Goal: Task Accomplishment & Management: Complete application form

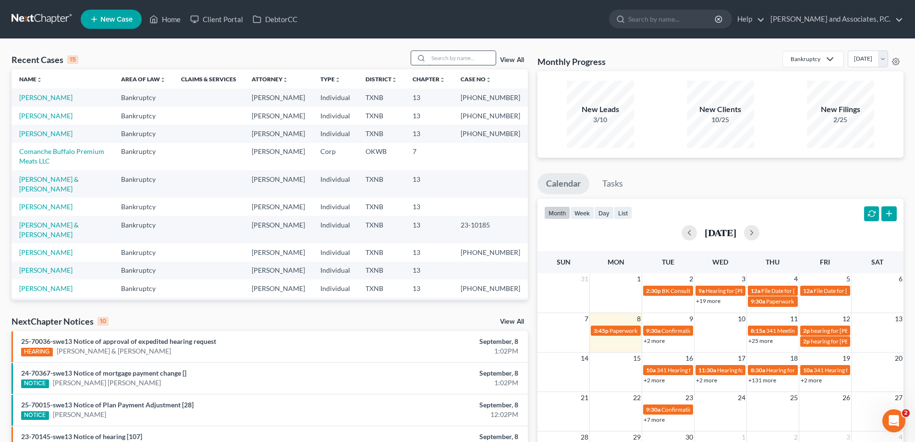
click at [442, 53] on input "search" at bounding box center [462, 58] width 67 height 14
type input "[PERSON_NAME]"
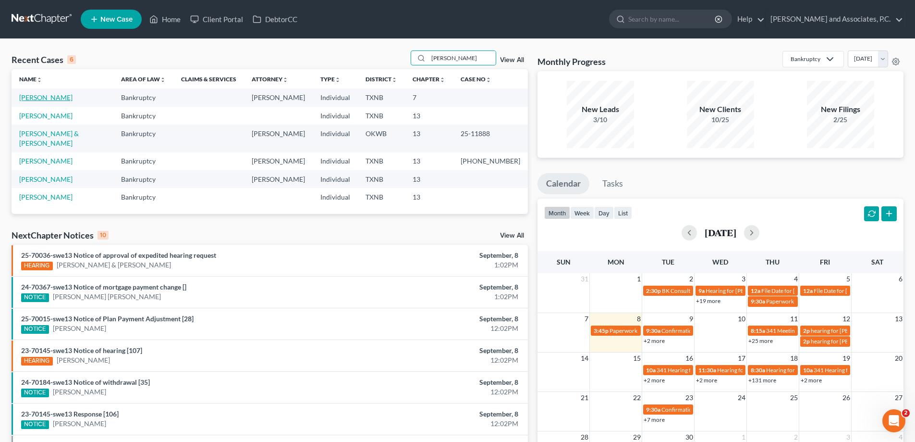
click at [54, 101] on link "[PERSON_NAME]" at bounding box center [45, 97] width 53 height 8
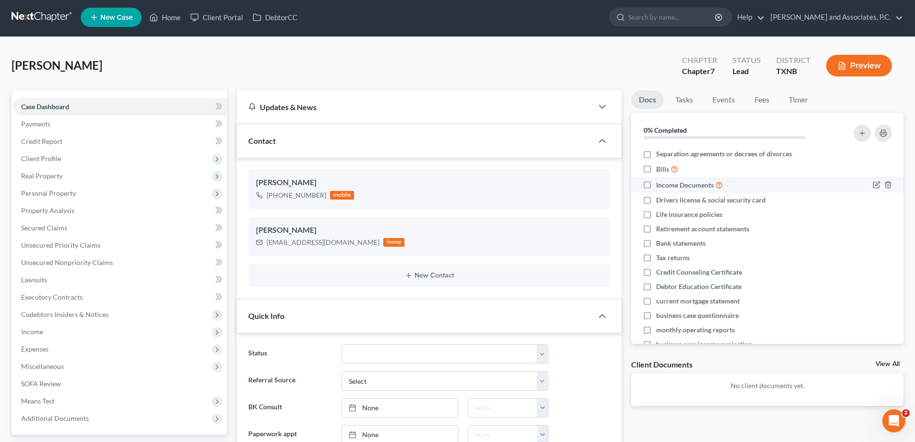
scroll to position [96, 0]
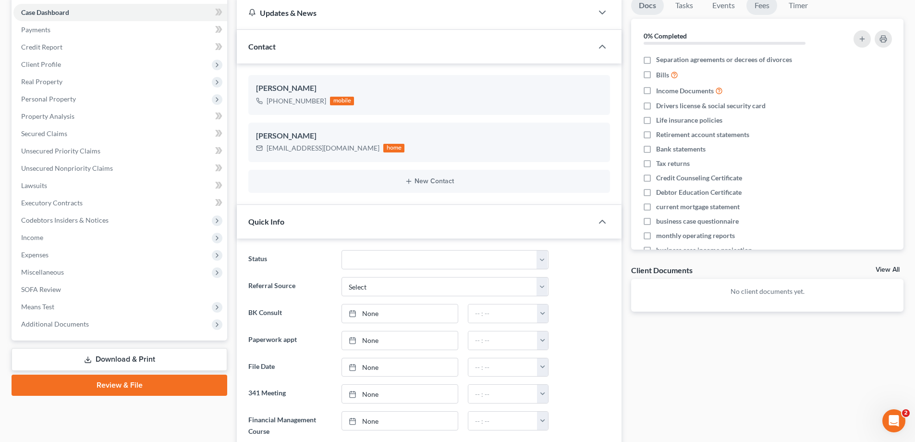
click at [766, 6] on link "Fees" at bounding box center [762, 5] width 31 height 19
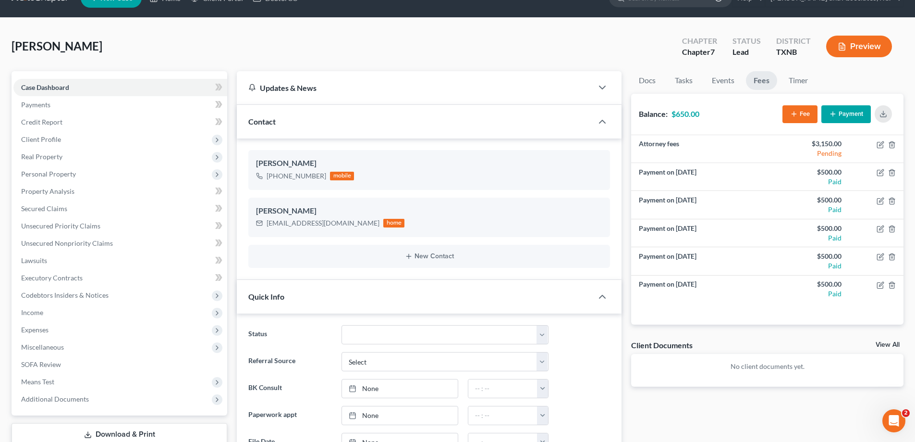
scroll to position [0, 0]
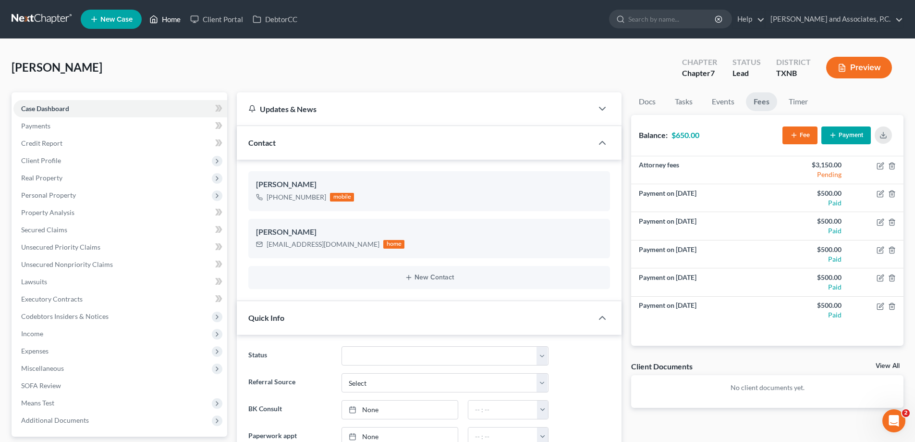
click at [168, 19] on link "Home" at bounding box center [165, 19] width 41 height 17
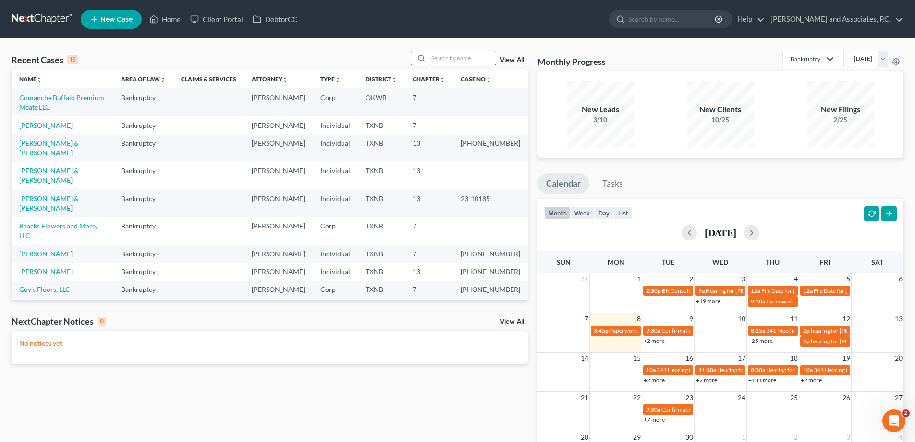
click at [435, 54] on input "search" at bounding box center [462, 58] width 67 height 14
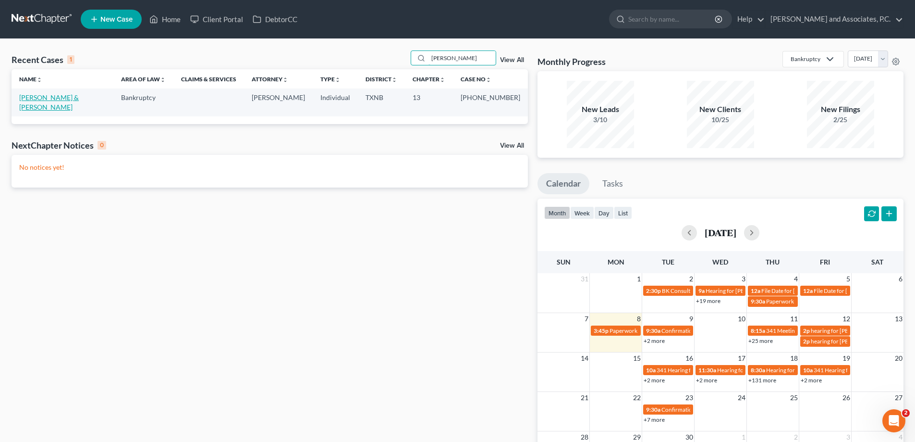
type input "[PERSON_NAME]"
click at [66, 95] on link "[PERSON_NAME] & [PERSON_NAME]" at bounding box center [49, 102] width 60 height 18
select select "5"
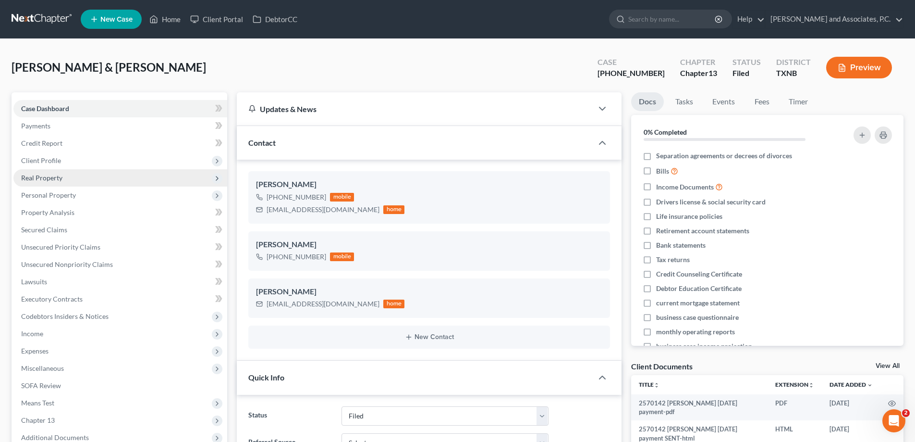
scroll to position [294, 0]
click at [110, 264] on span "Unsecured Nonpriority Claims" at bounding box center [67, 264] width 92 height 8
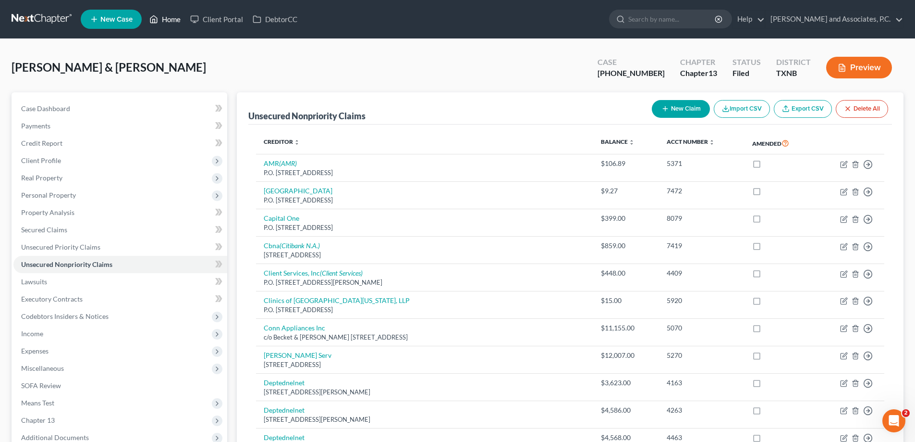
click at [161, 19] on link "Home" at bounding box center [165, 19] width 41 height 17
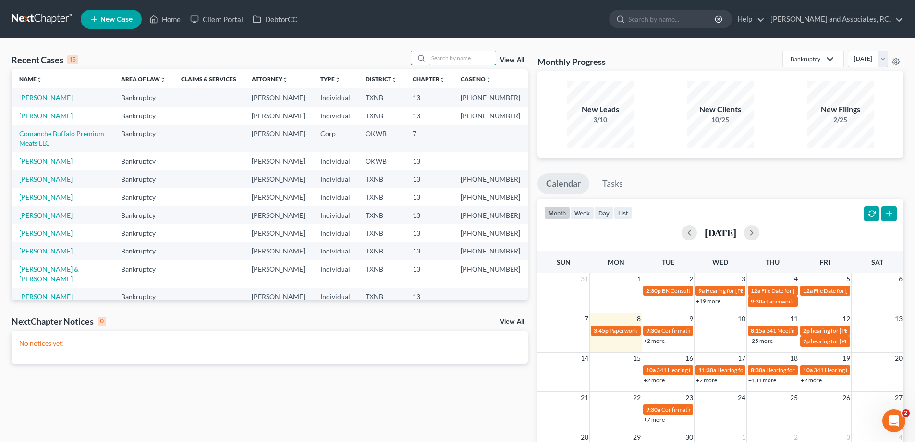
click at [446, 60] on input "search" at bounding box center [462, 58] width 67 height 14
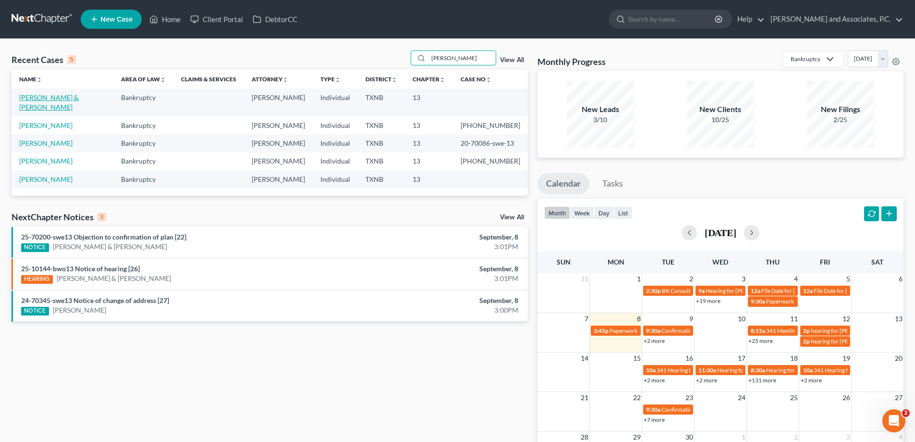
type input "[PERSON_NAME]"
click at [79, 101] on link "[PERSON_NAME] & [PERSON_NAME]" at bounding box center [49, 102] width 60 height 18
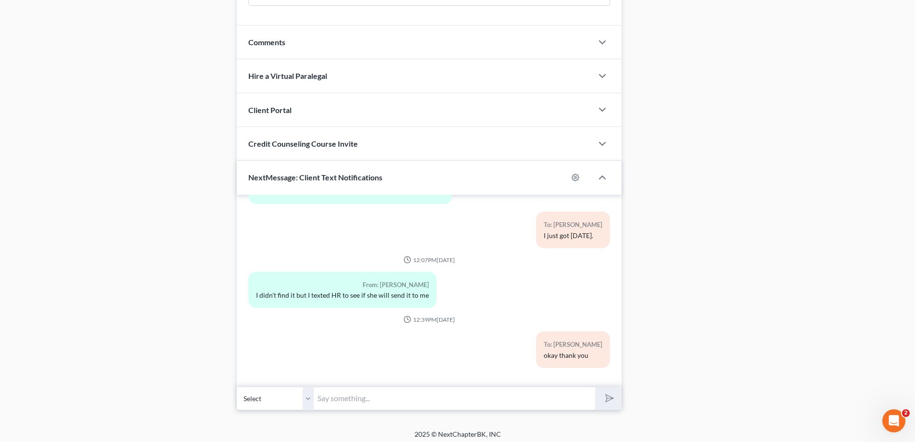
scroll to position [597, 0]
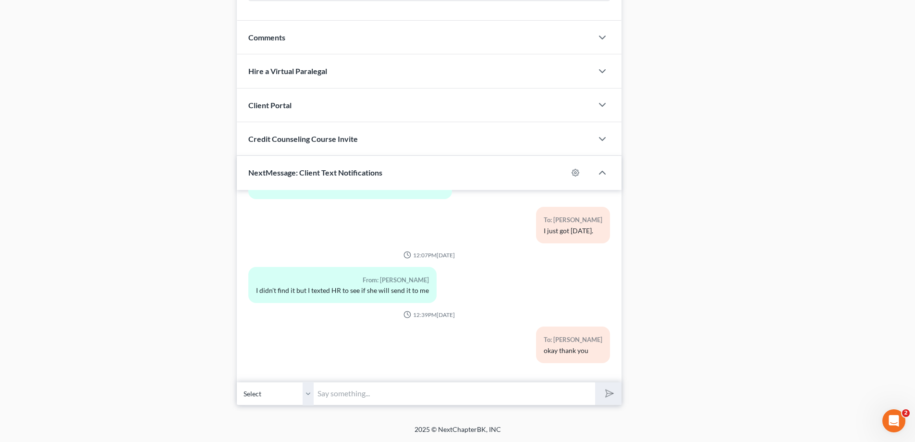
click at [309, 399] on select "Select [PHONE_NUMBER] - [PERSON_NAME] [PHONE_NUMBER] - [PERSON_NAME]" at bounding box center [275, 393] width 77 height 24
click at [237, 381] on select "Select [PHONE_NUMBER] - [PERSON_NAME] [PHONE_NUMBER] - [PERSON_NAME]" at bounding box center [275, 393] width 77 height 24
click at [369, 394] on input "text" at bounding box center [455, 393] width 282 height 24
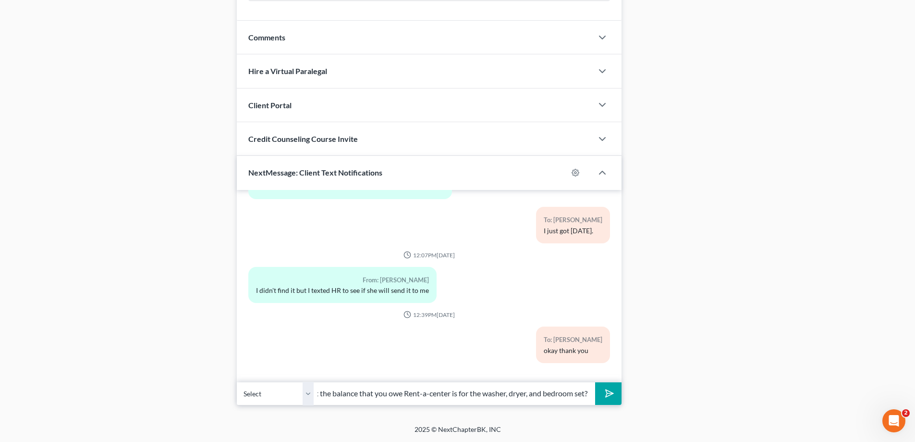
scroll to position [0, 66]
type input "Do you know what the balance that you owe Rent-a-center is for the washer, drye…"
click at [595, 382] on button "submit" at bounding box center [608, 393] width 26 height 23
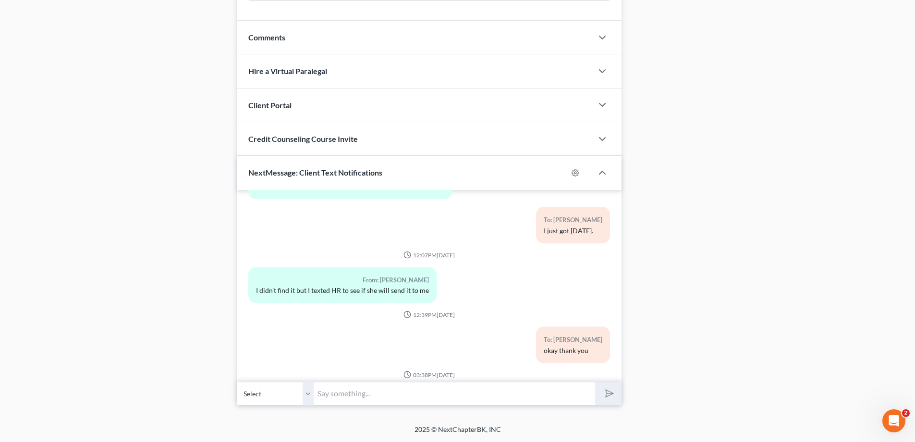
scroll to position [896, 0]
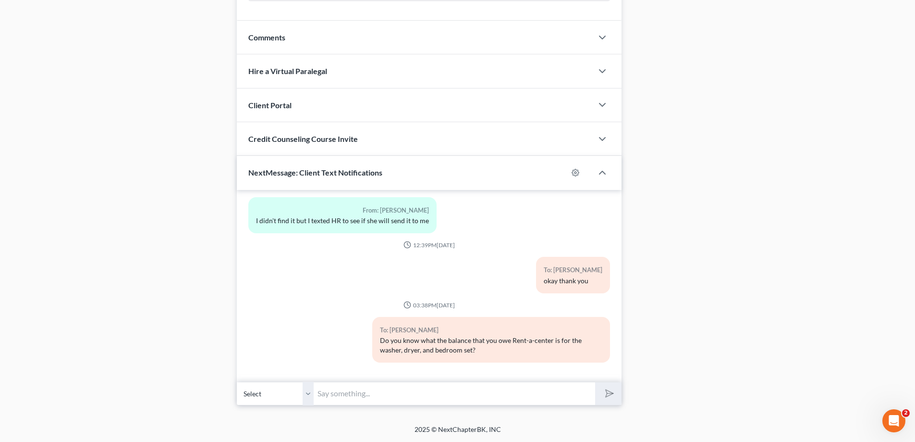
click at [328, 389] on input "text" at bounding box center [455, 393] width 282 height 24
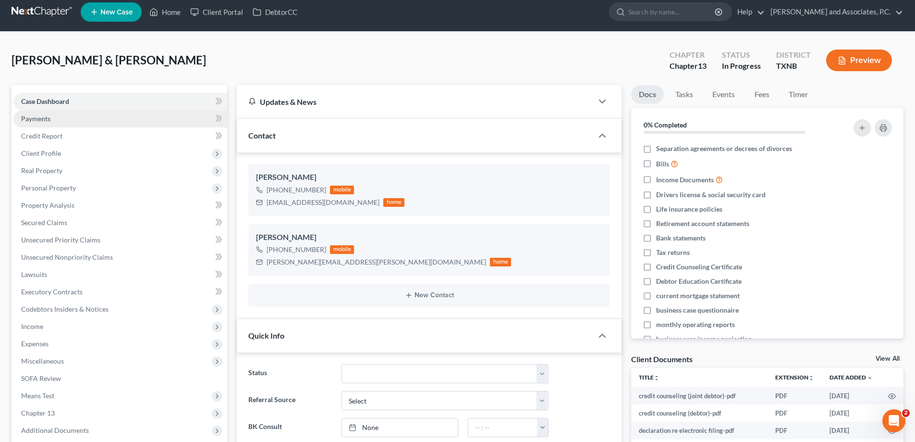
scroll to position [0, 0]
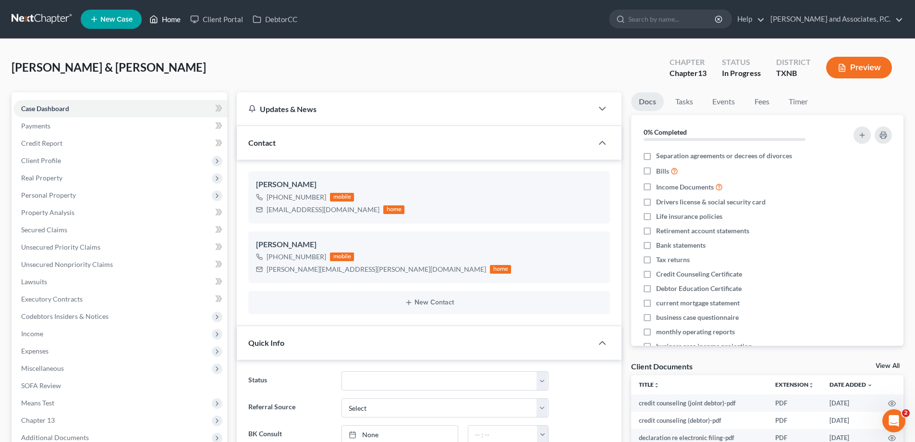
click at [162, 24] on link "Home" at bounding box center [165, 19] width 41 height 17
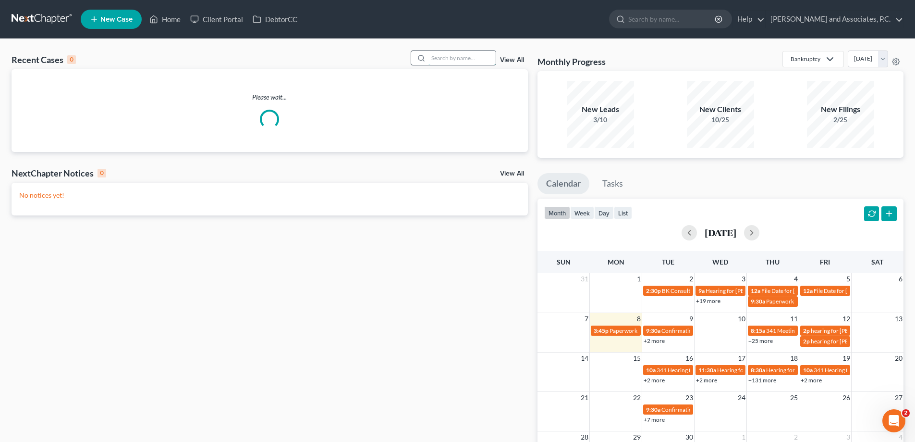
click at [455, 62] on input "search" at bounding box center [462, 58] width 67 height 14
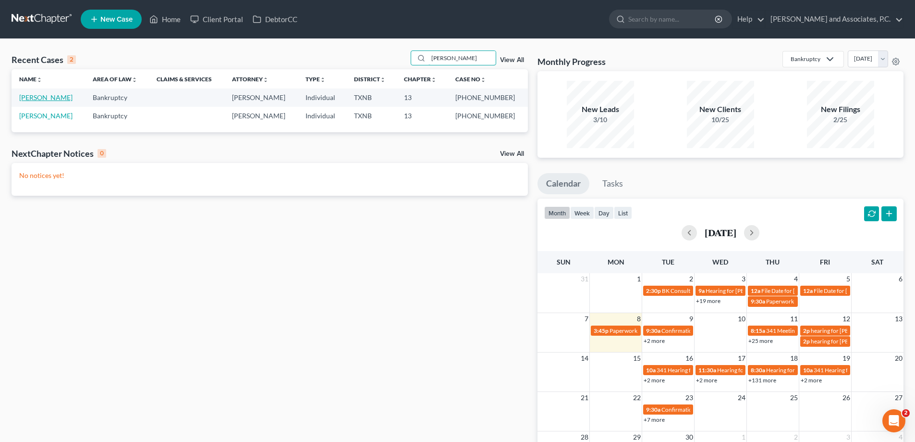
type input "[PERSON_NAME]"
click at [42, 96] on link "[PERSON_NAME]" at bounding box center [45, 97] width 53 height 8
select select "6"
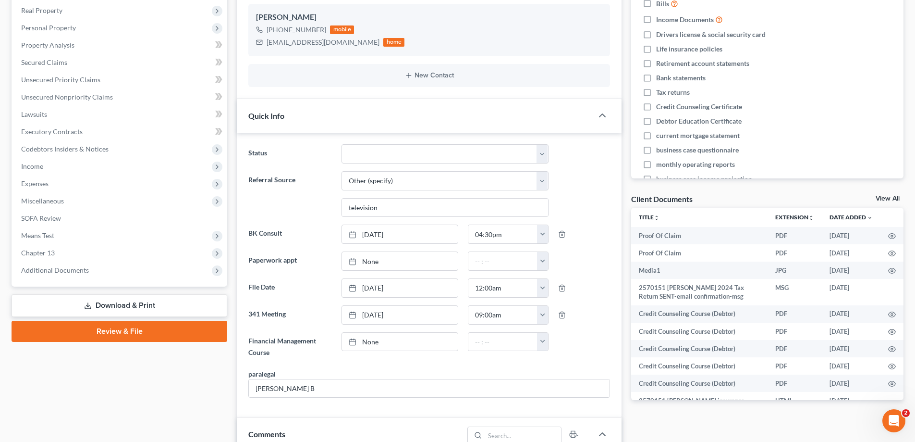
scroll to position [192, 0]
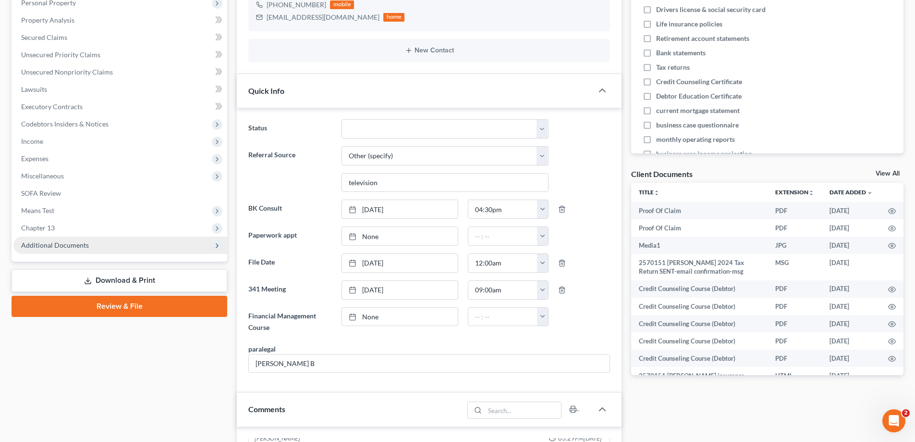
click at [103, 248] on span "Additional Documents" at bounding box center [120, 244] width 214 height 17
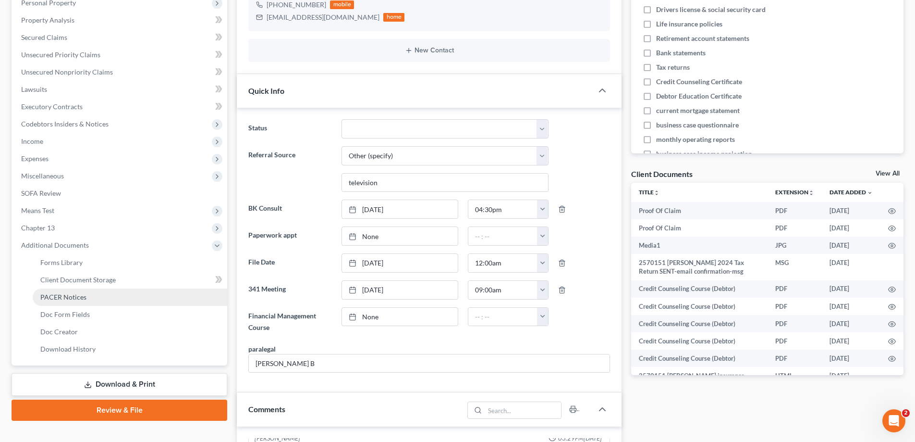
click at [99, 295] on link "PACER Notices" at bounding box center [130, 296] width 195 height 17
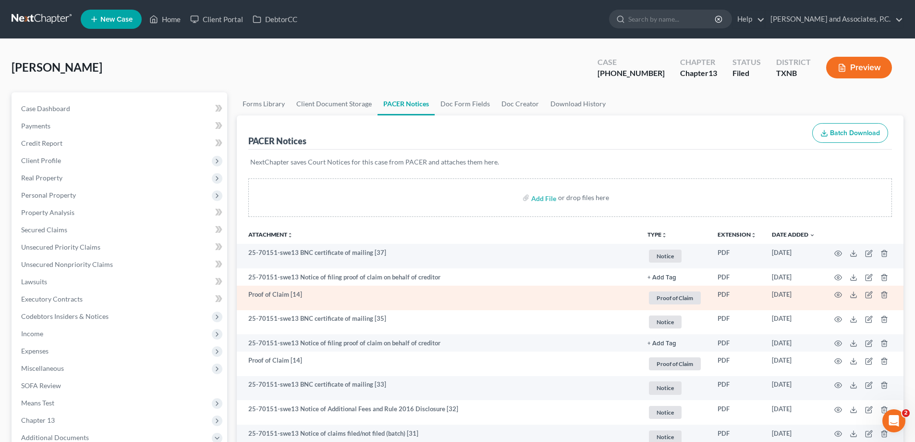
scroll to position [96, 0]
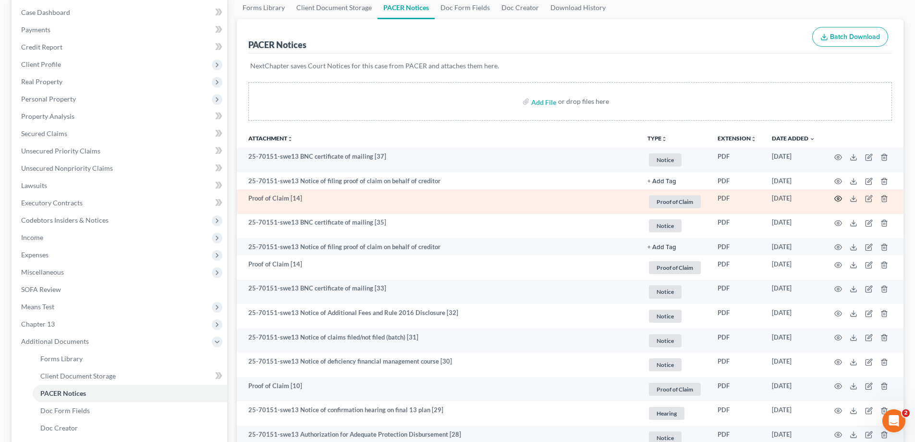
click at [837, 199] on circle "button" at bounding box center [838, 198] width 2 height 2
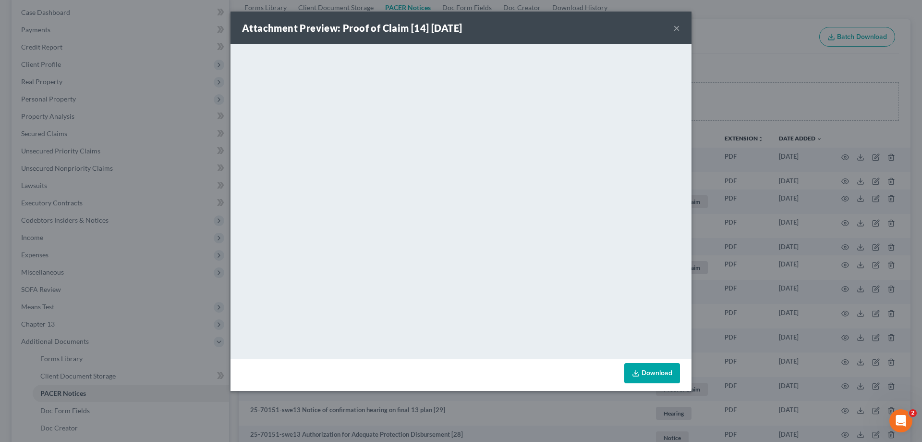
click at [675, 27] on button "×" at bounding box center [677, 28] width 7 height 12
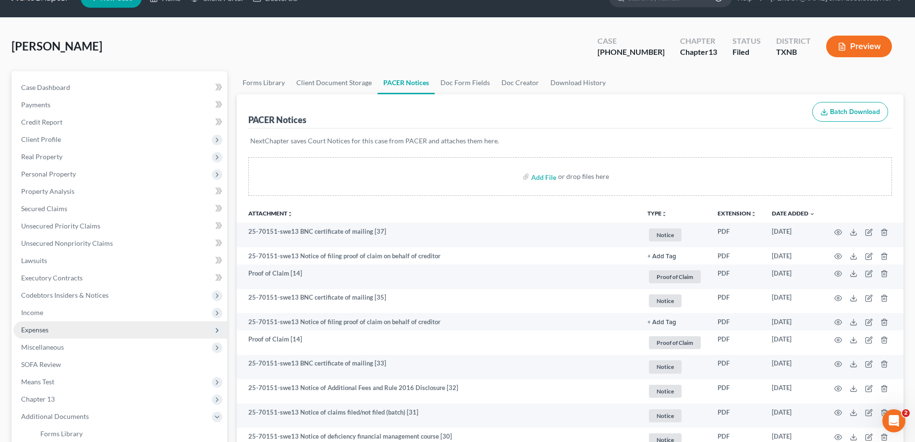
scroll to position [0, 0]
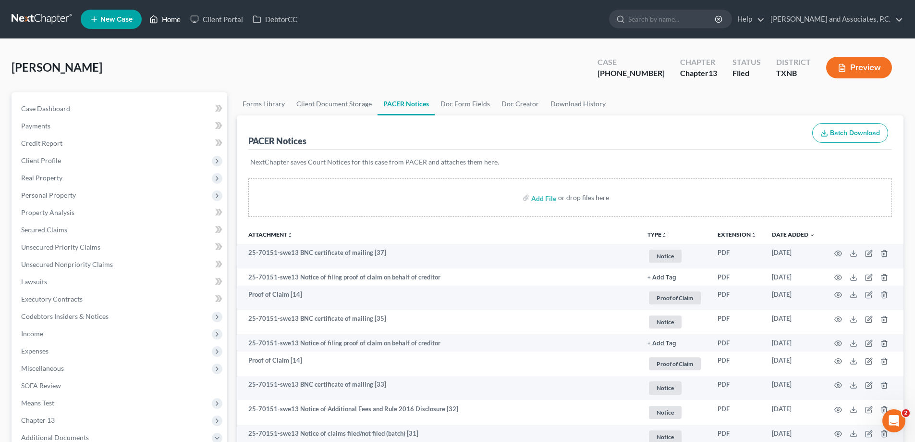
click at [169, 23] on link "Home" at bounding box center [165, 19] width 41 height 17
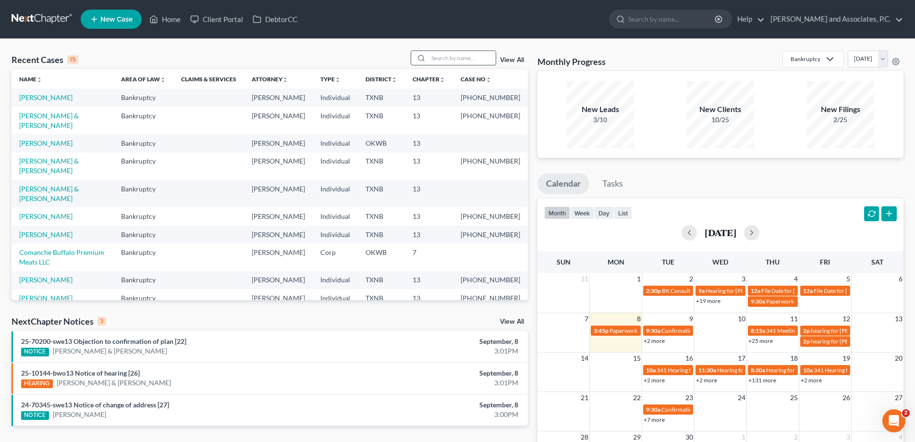
click at [433, 54] on input "search" at bounding box center [462, 58] width 67 height 14
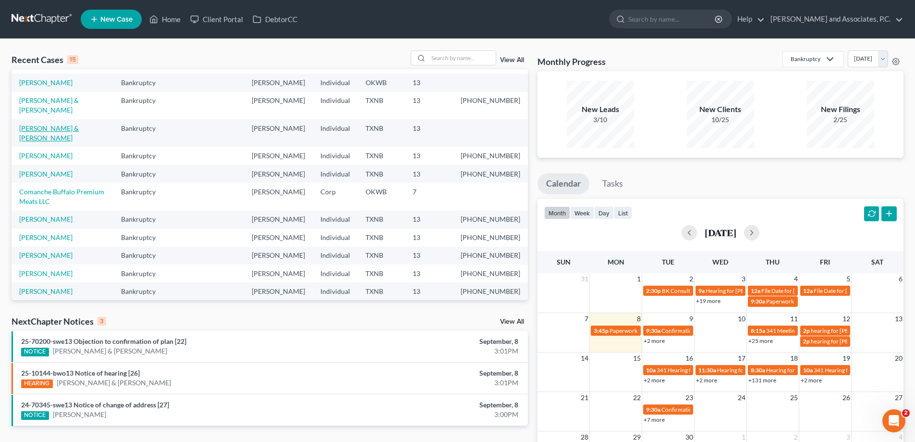
scroll to position [96, 0]
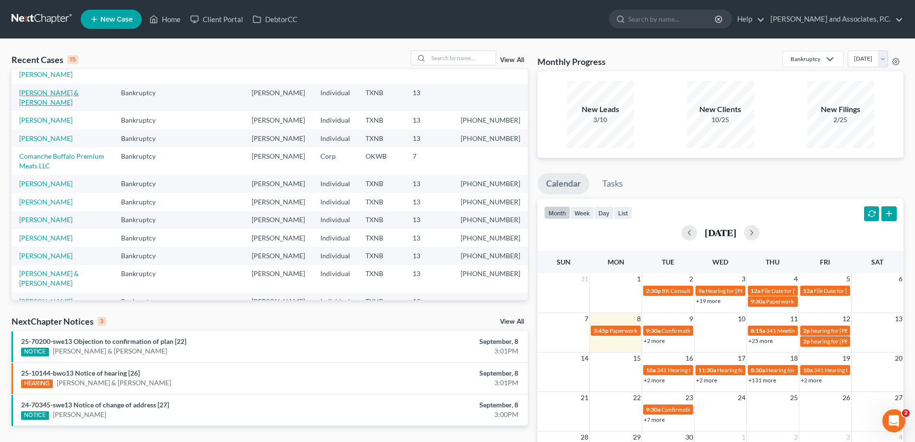
click at [57, 106] on link "[PERSON_NAME] & [PERSON_NAME]" at bounding box center [49, 97] width 60 height 18
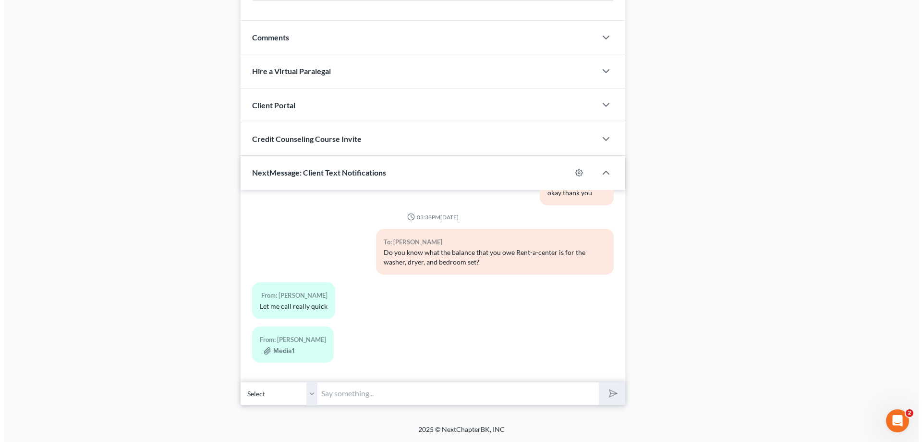
scroll to position [983, 0]
click at [277, 350] on button "Media1" at bounding box center [275, 351] width 31 height 8
click at [277, 349] on button "Media1" at bounding box center [275, 351] width 31 height 8
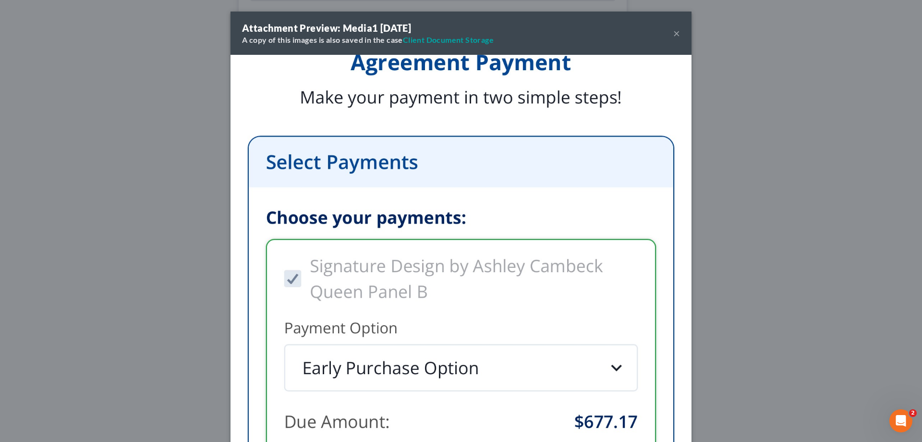
scroll to position [300, 0]
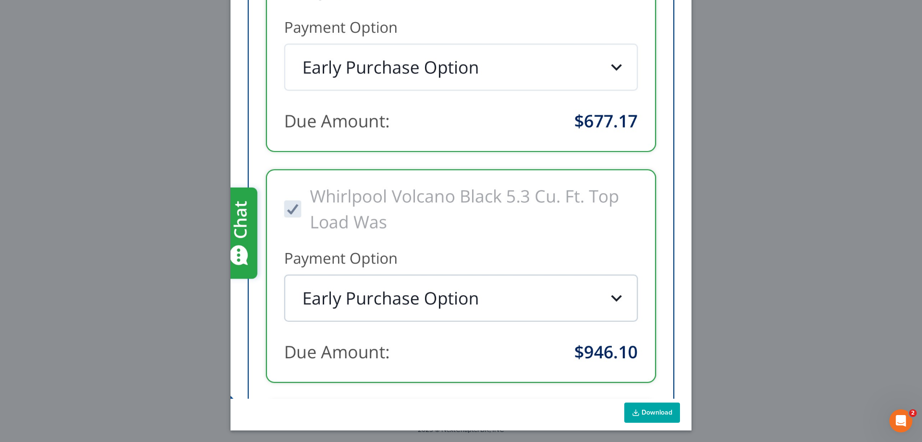
click at [646, 411] on link "Download" at bounding box center [653, 412] width 56 height 20
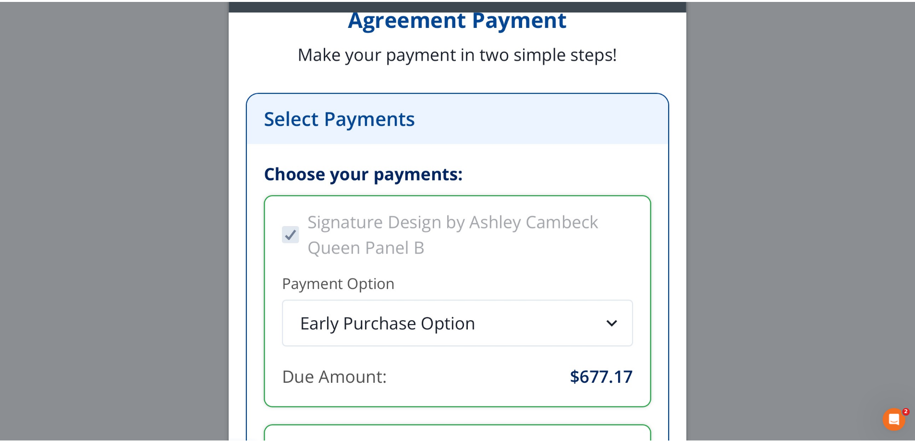
scroll to position [0, 0]
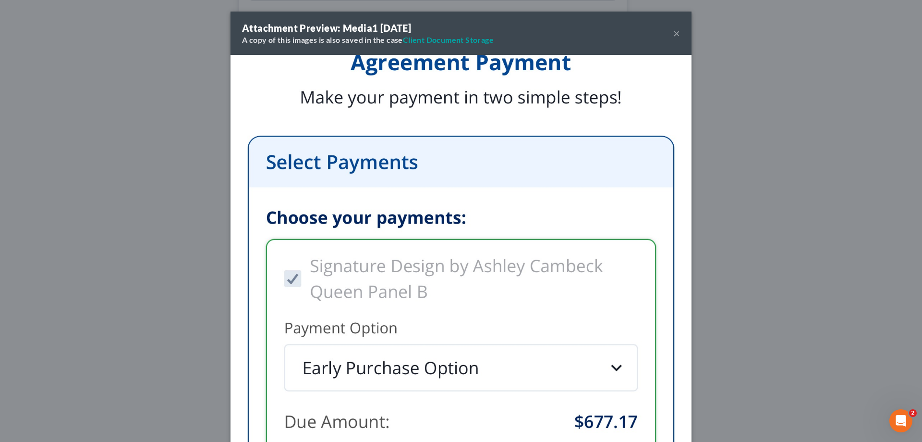
click at [674, 33] on button "×" at bounding box center [677, 33] width 7 height 12
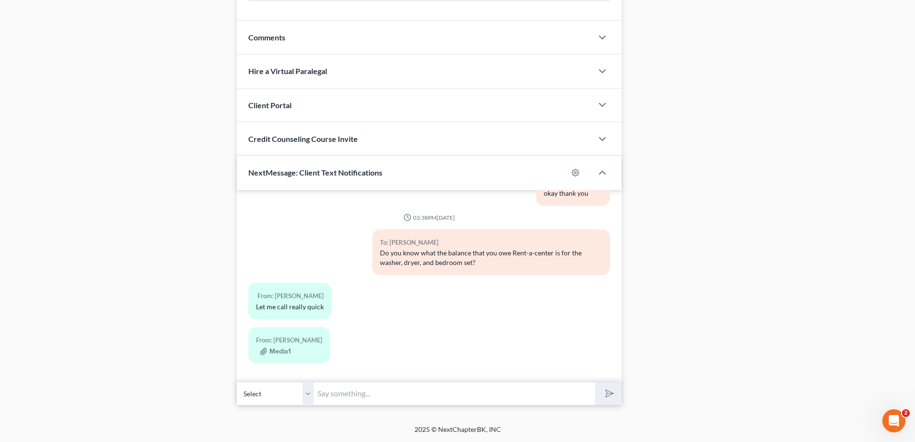
click at [399, 390] on input "text" at bounding box center [455, 393] width 282 height 24
type input "T"
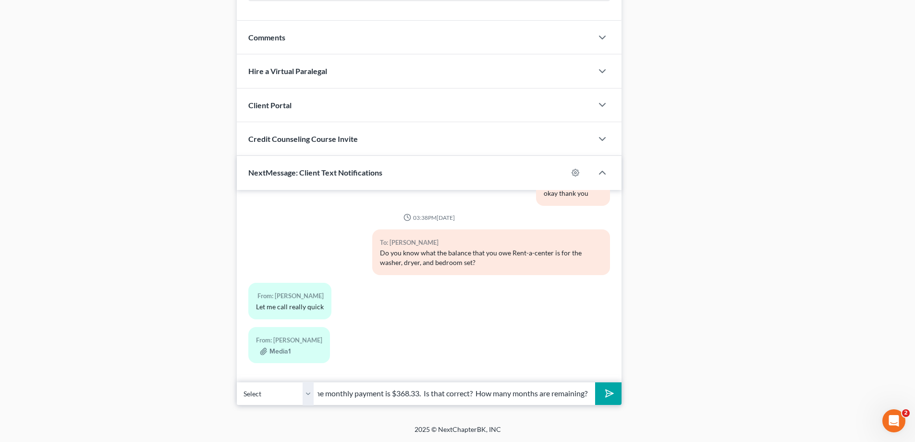
scroll to position [0, 30]
type input "I have the monthly payment is $368.33. Is that correct? How many months are rem…"
click at [595, 382] on button "submit" at bounding box center [608, 393] width 26 height 23
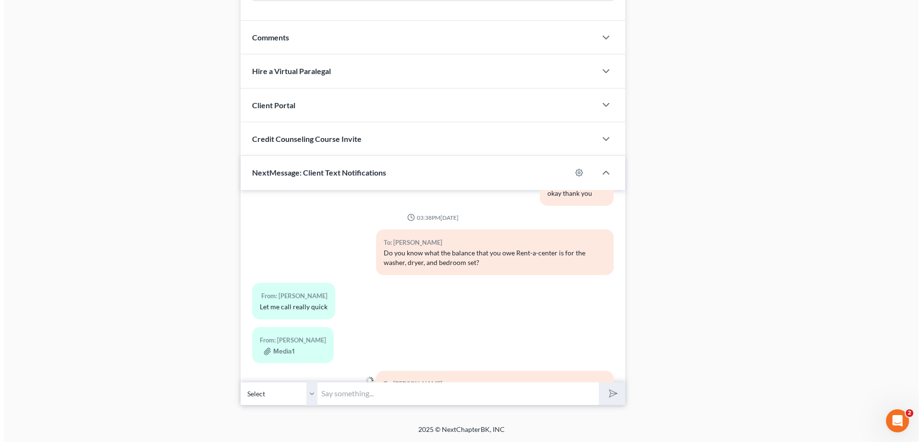
scroll to position [1037, 0]
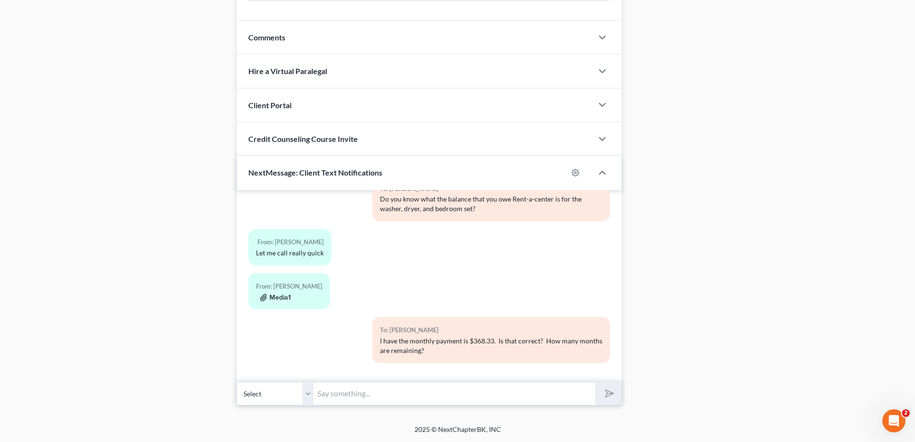
click at [279, 298] on button "Media1" at bounding box center [275, 298] width 31 height 8
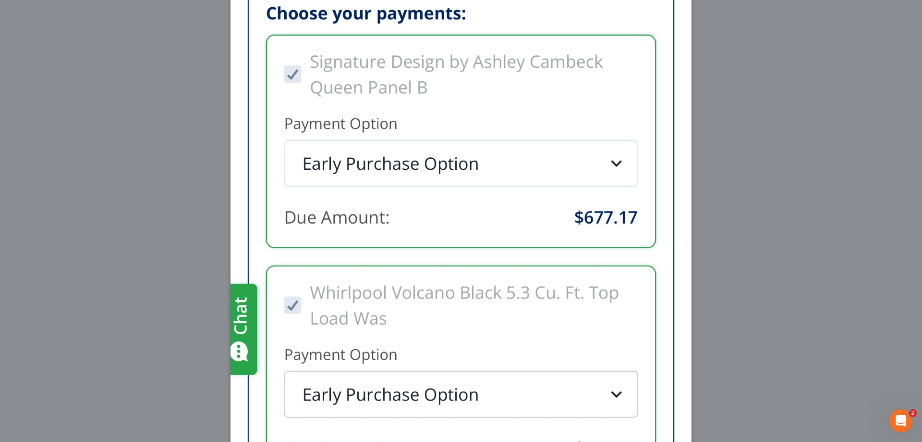
scroll to position [1081, 0]
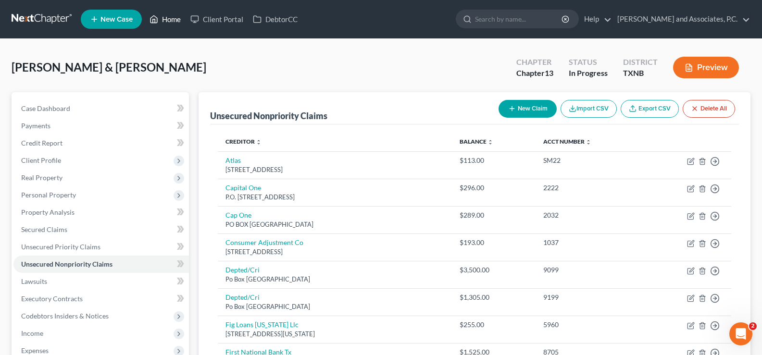
click at [164, 13] on link "Home" at bounding box center [165, 19] width 41 height 17
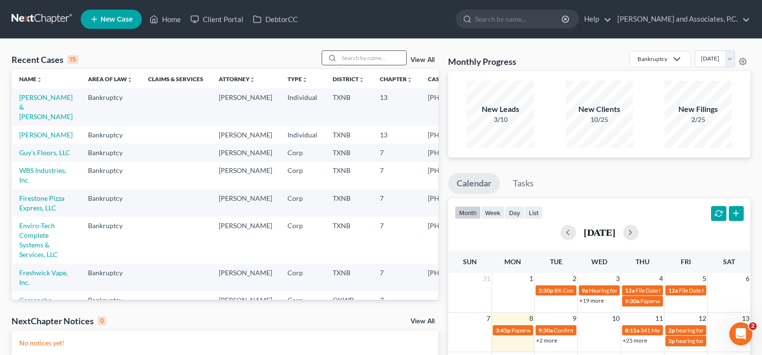
click at [342, 59] on input "search" at bounding box center [372, 58] width 67 height 14
type input "Maldonado"
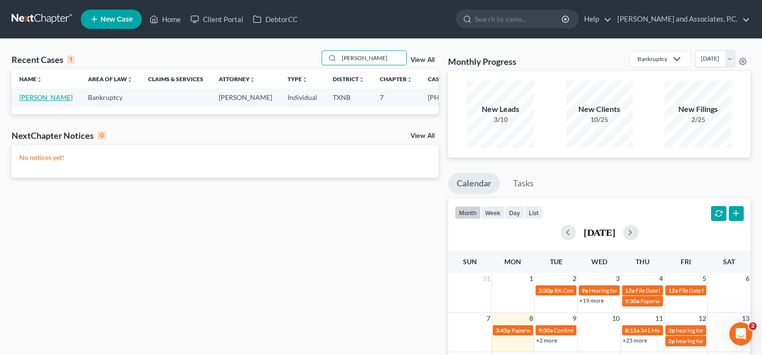
click at [23, 100] on link "[PERSON_NAME]" at bounding box center [45, 97] width 53 height 8
select select "5"
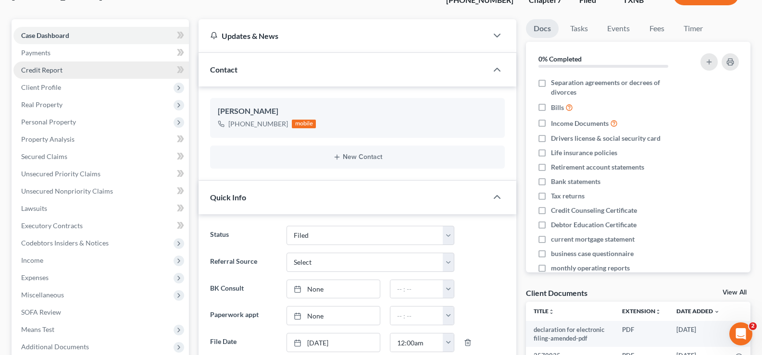
scroll to position [96, 0]
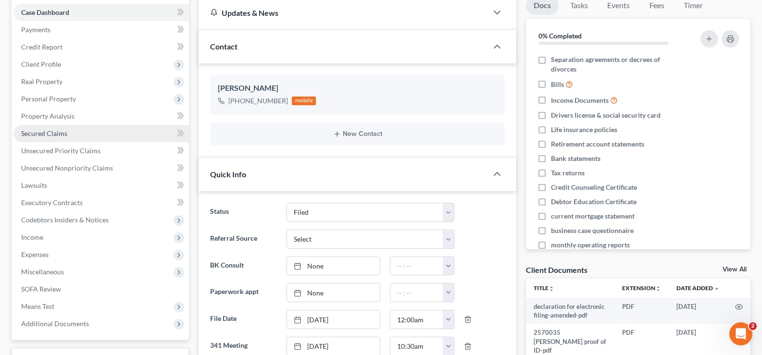
click at [98, 135] on link "Secured Claims" at bounding box center [100, 133] width 175 height 17
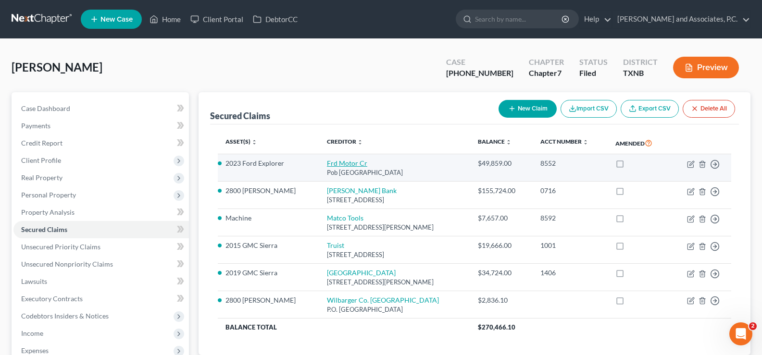
click at [327, 161] on link "Frd Motor Cr" at bounding box center [347, 163] width 40 height 8
select select "30"
select select "0"
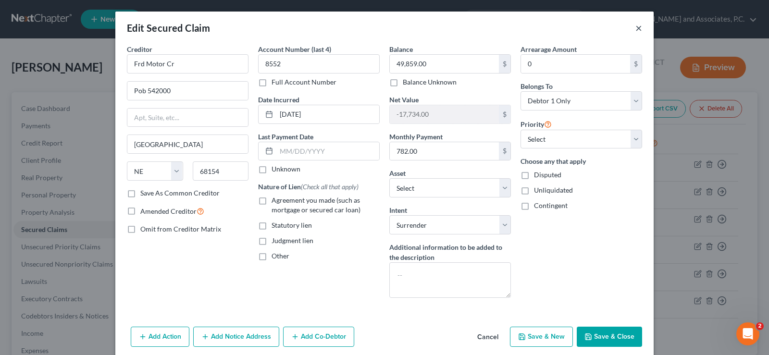
click at [635, 27] on button "×" at bounding box center [638, 28] width 7 height 12
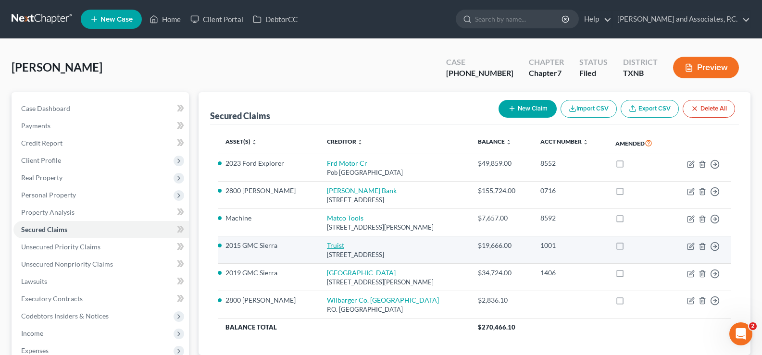
click at [327, 249] on link "Truist" at bounding box center [335, 245] width 17 height 8
select select "28"
select select "8"
select select "0"
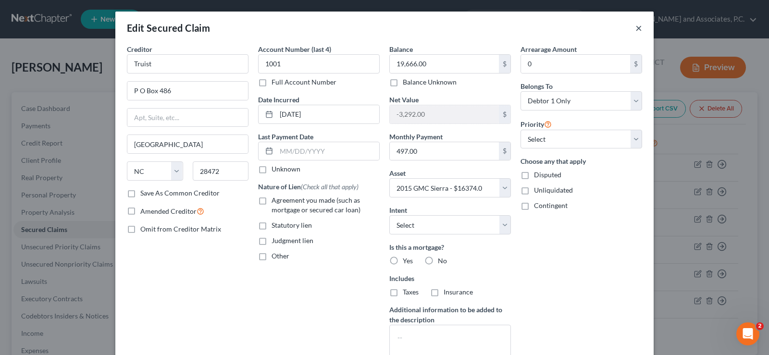
click at [635, 30] on button "×" at bounding box center [638, 28] width 7 height 12
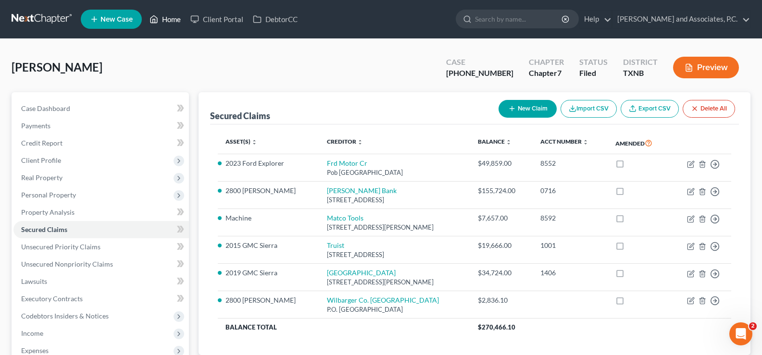
click at [168, 19] on link "Home" at bounding box center [165, 19] width 41 height 17
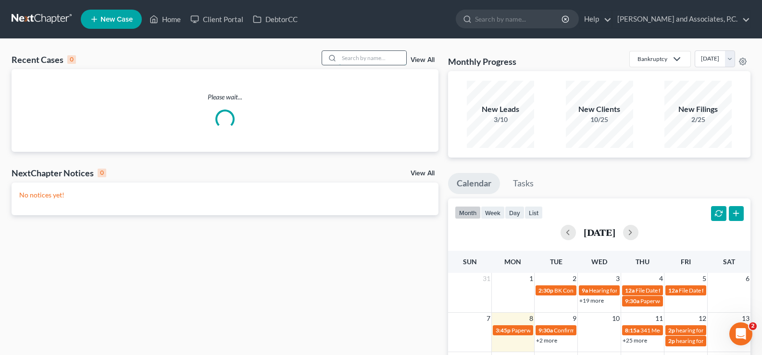
click at [368, 54] on input "search" at bounding box center [372, 58] width 67 height 14
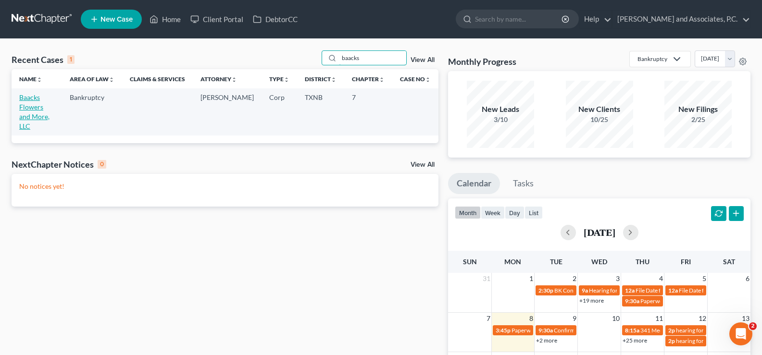
type input "baacks"
click at [29, 98] on link "Baacks Flowers and More, LLC" at bounding box center [34, 111] width 30 height 37
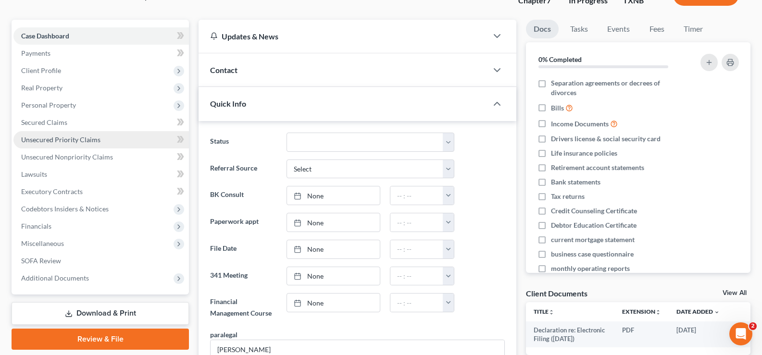
scroll to position [96, 0]
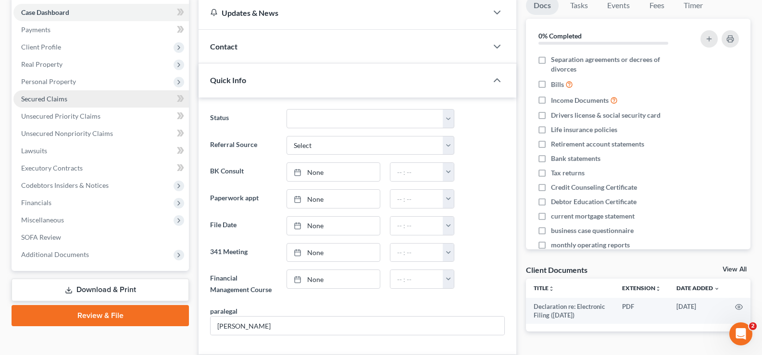
click at [67, 101] on link "Secured Claims" at bounding box center [100, 98] width 175 height 17
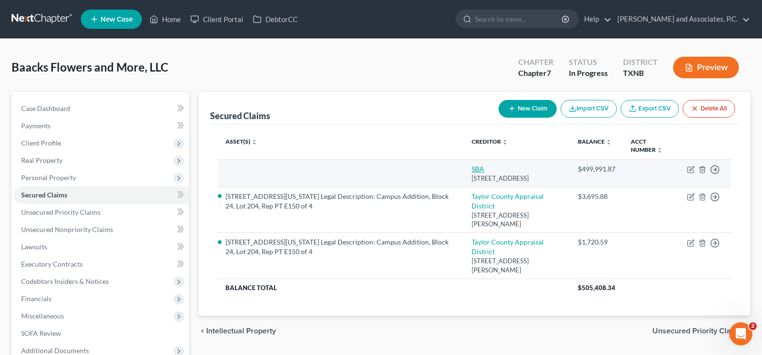
click at [474, 166] on link "SBA" at bounding box center [477, 169] width 12 height 8
select select "45"
select select "0"
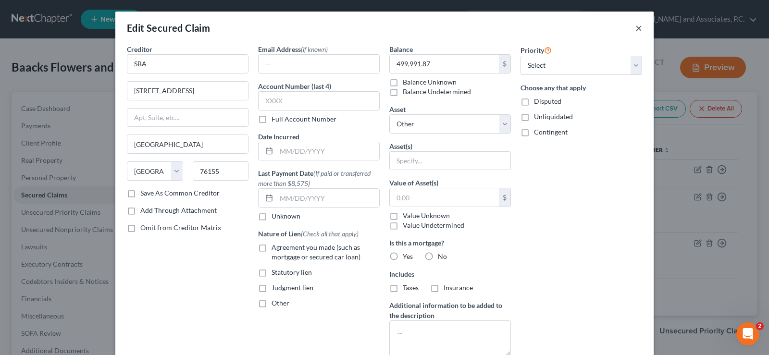
click at [635, 29] on button "×" at bounding box center [638, 28] width 7 height 12
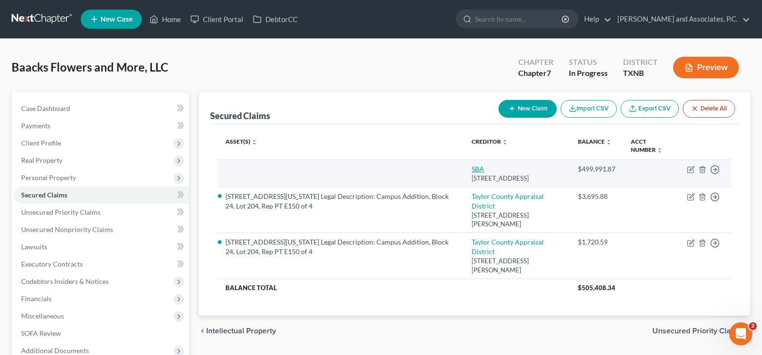
click at [482, 168] on link "SBA" at bounding box center [477, 169] width 12 height 8
select select "45"
select select "0"
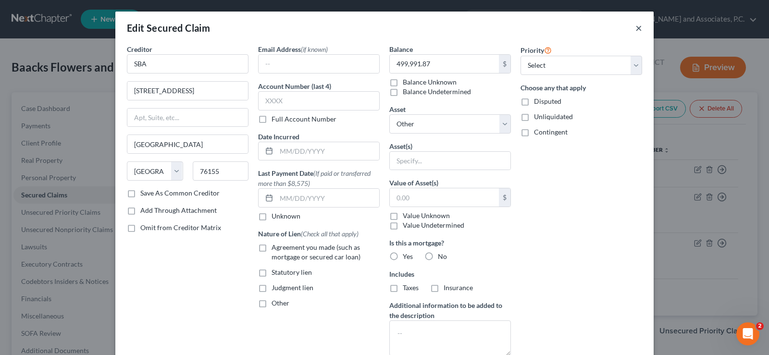
click at [636, 29] on button "×" at bounding box center [638, 28] width 7 height 12
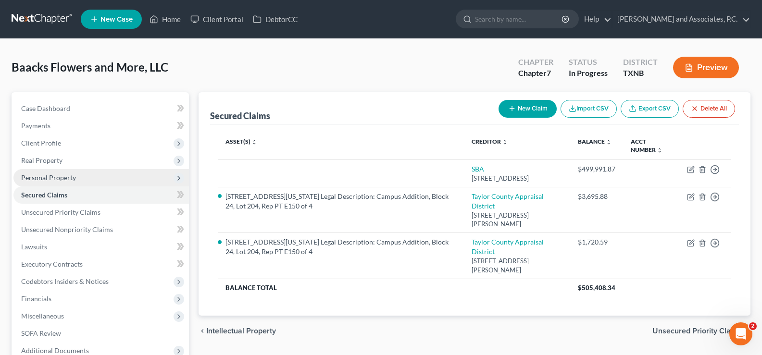
click at [64, 182] on span "Personal Property" at bounding box center [100, 177] width 175 height 17
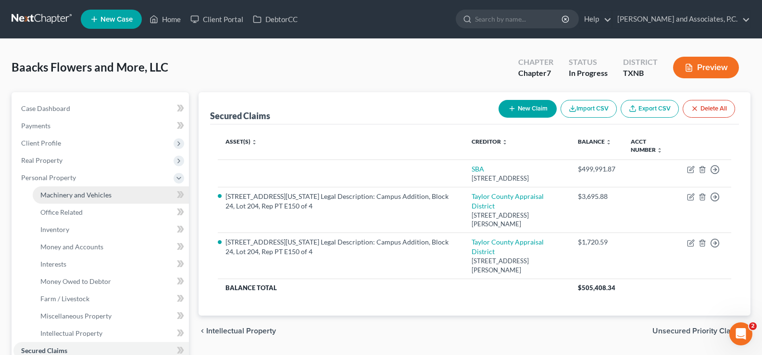
click at [66, 194] on span "Machinery and Vehicles" at bounding box center [75, 195] width 71 height 8
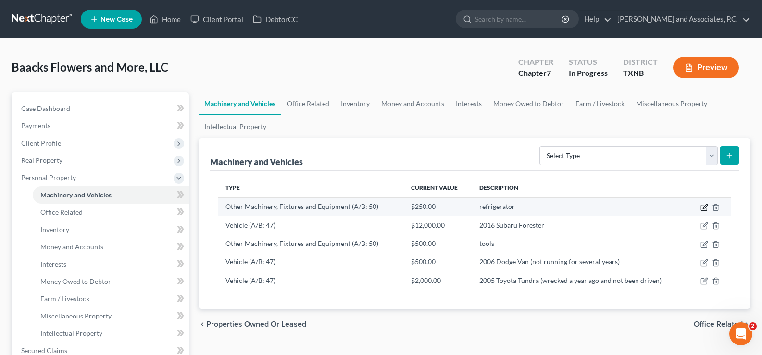
click at [700, 207] on icon "button" at bounding box center [703, 208] width 6 height 6
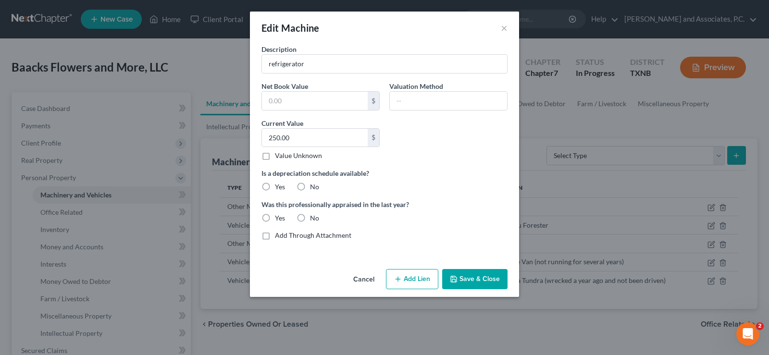
click at [614, 188] on div "Edit Machine × Description refrigerator Net Book Value $ Valuation Method Curre…" at bounding box center [384, 177] width 769 height 355
click at [606, 318] on div "Edit Machine × Description refrigerator Net Book Value $ Valuation Method Curre…" at bounding box center [384, 177] width 769 height 355
click at [369, 278] on button "Cancel" at bounding box center [363, 279] width 37 height 19
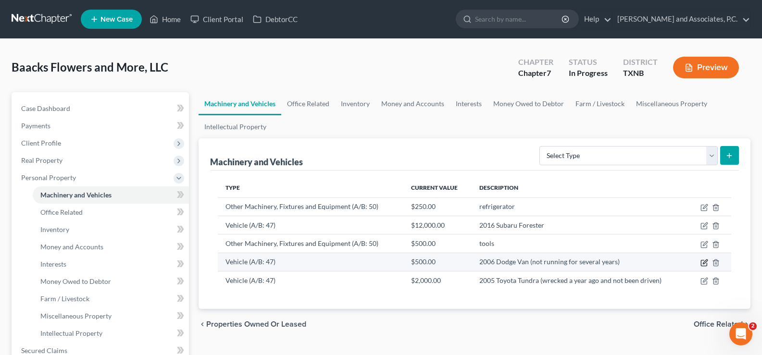
click at [703, 261] on icon "button" at bounding box center [704, 263] width 8 height 8
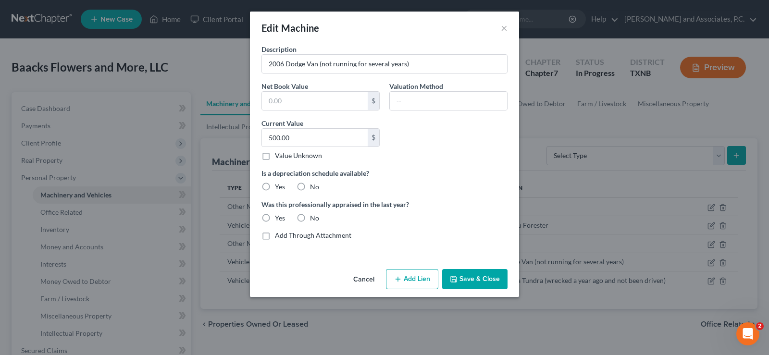
click at [473, 277] on button "Save & Close" at bounding box center [474, 279] width 65 height 20
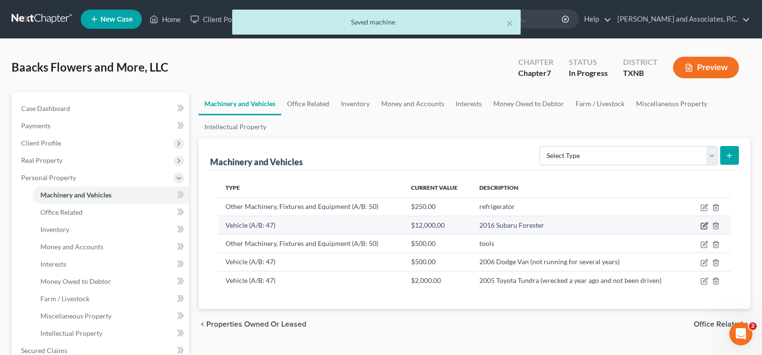
click at [705, 226] on icon "button" at bounding box center [704, 224] width 4 height 4
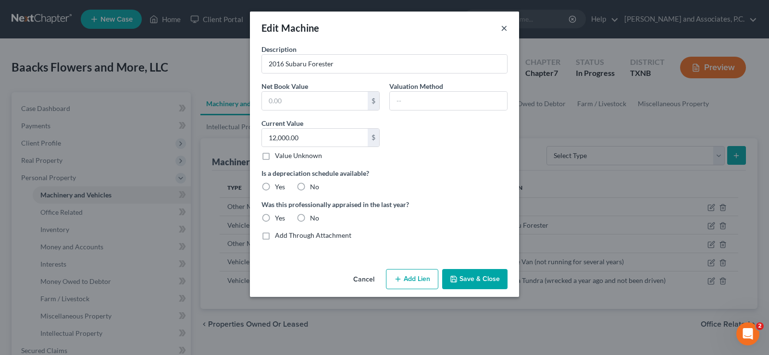
click at [503, 27] on button "×" at bounding box center [504, 28] width 7 height 12
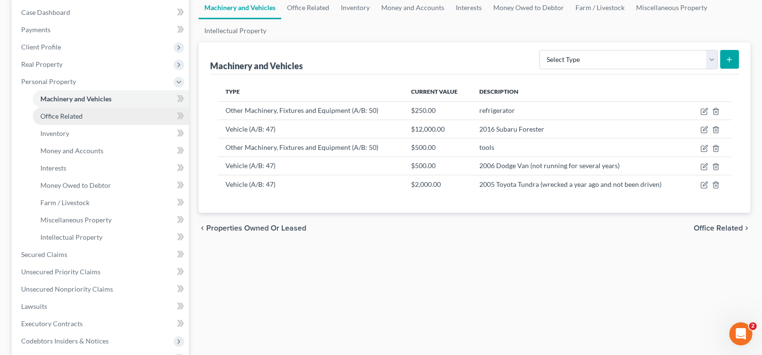
scroll to position [192, 0]
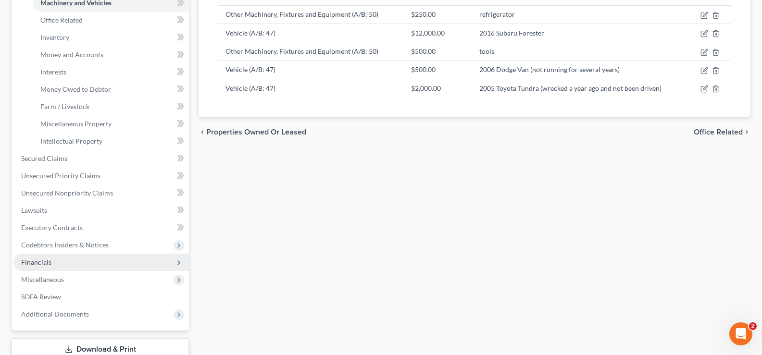
click at [91, 258] on span "Financials" at bounding box center [100, 262] width 175 height 17
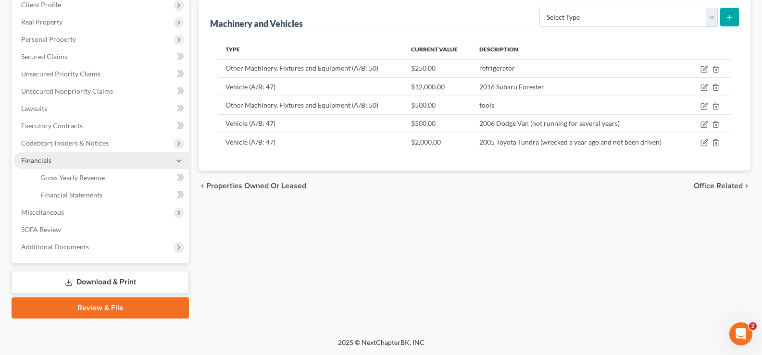
scroll to position [138, 0]
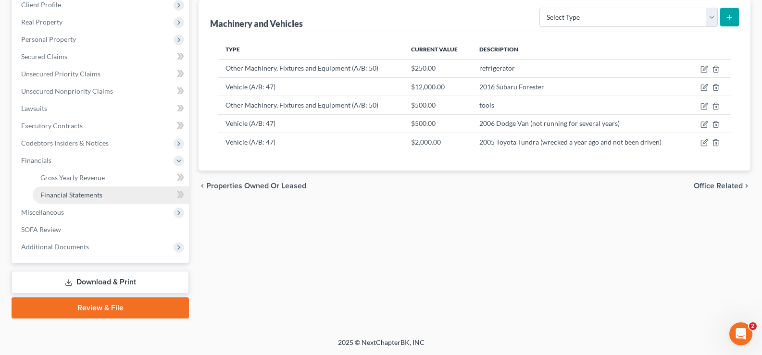
click at [91, 191] on span "Financial Statements" at bounding box center [71, 195] width 62 height 8
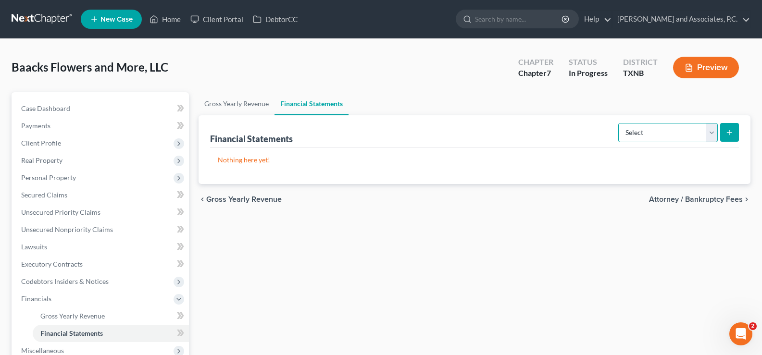
click at [712, 132] on select "Select Auditor Bookkeeper Creditor Pension Contribution Records Keeper Tax Cons…" at bounding box center [667, 132] width 99 height 19
click at [525, 266] on div "Gross Yearly Revenue Financial Statements Financial Statements Select Auditor B…" at bounding box center [474, 274] width 561 height 365
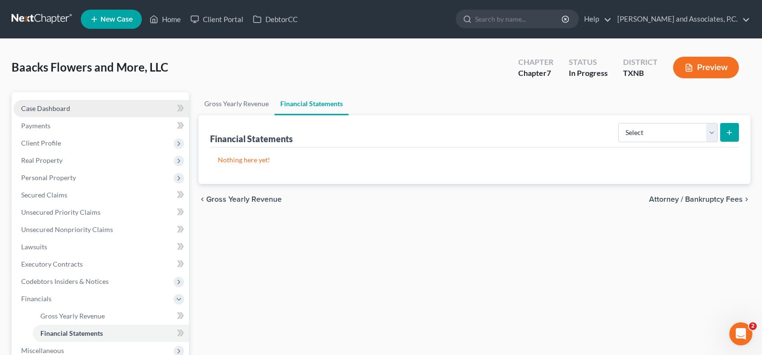
click at [40, 109] on span "Case Dashboard" at bounding box center [45, 108] width 49 height 8
select select "7"
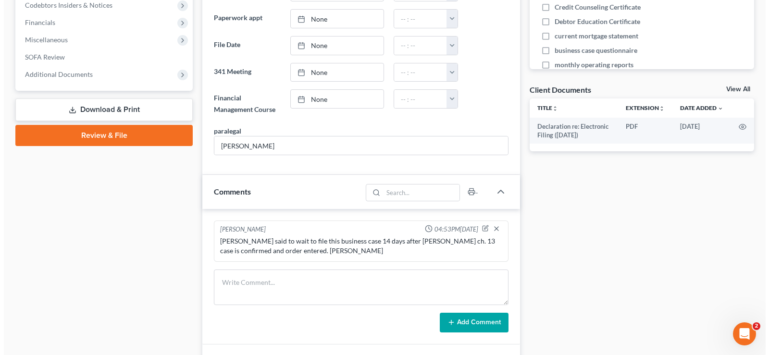
scroll to position [288, 0]
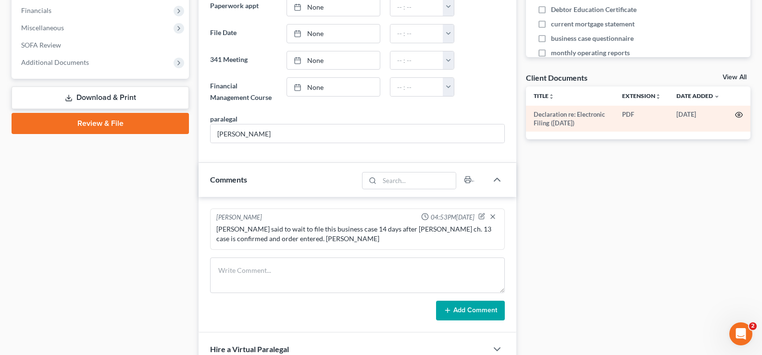
click at [738, 114] on circle "button" at bounding box center [738, 115] width 2 height 2
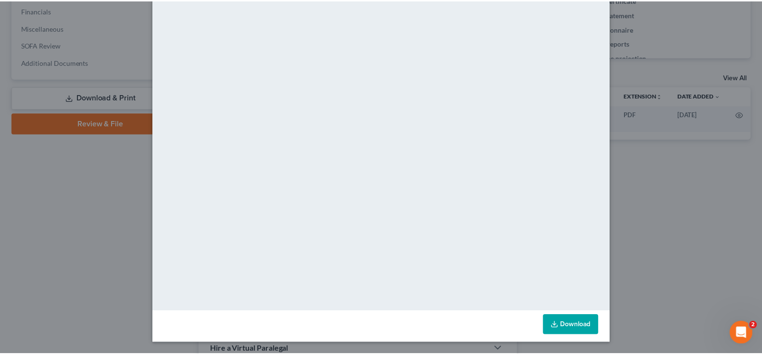
scroll to position [0, 0]
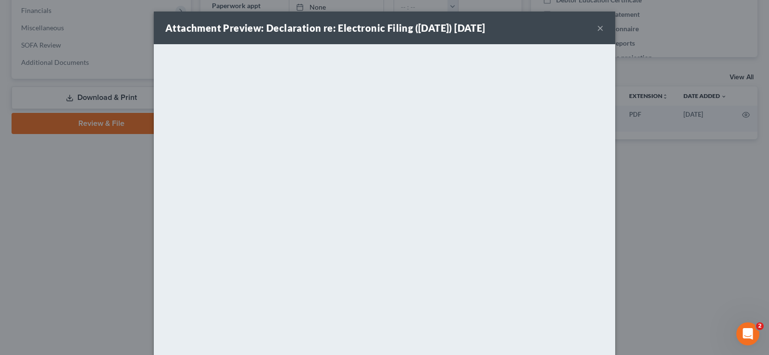
click at [597, 26] on button "×" at bounding box center [600, 28] width 7 height 12
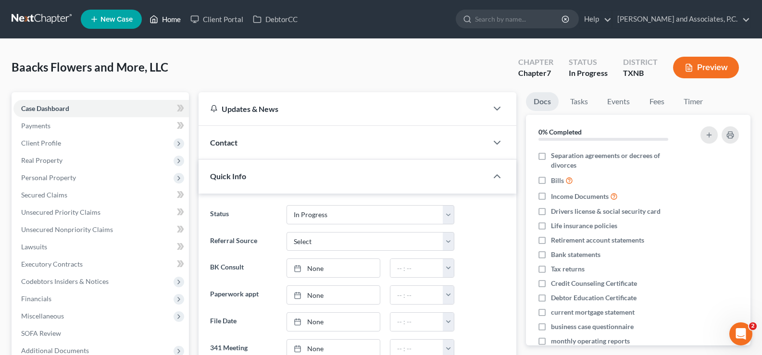
click at [167, 21] on link "Home" at bounding box center [165, 19] width 41 height 17
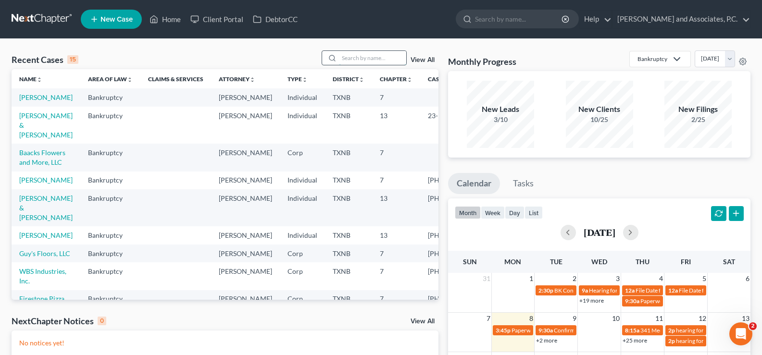
click at [363, 57] on input "search" at bounding box center [372, 58] width 67 height 14
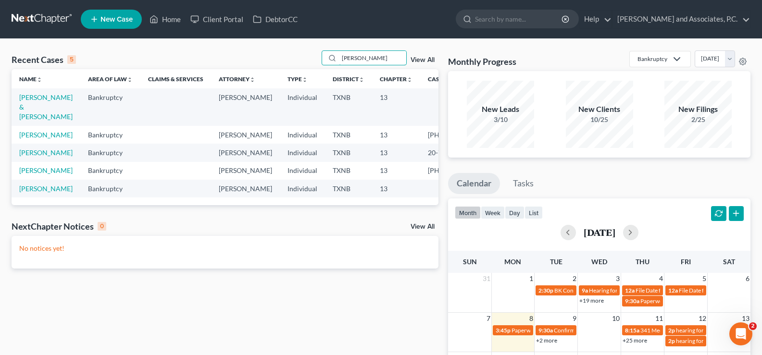
type input "[PERSON_NAME]"
click at [34, 109] on link "[PERSON_NAME] & [PERSON_NAME]" at bounding box center [45, 106] width 53 height 27
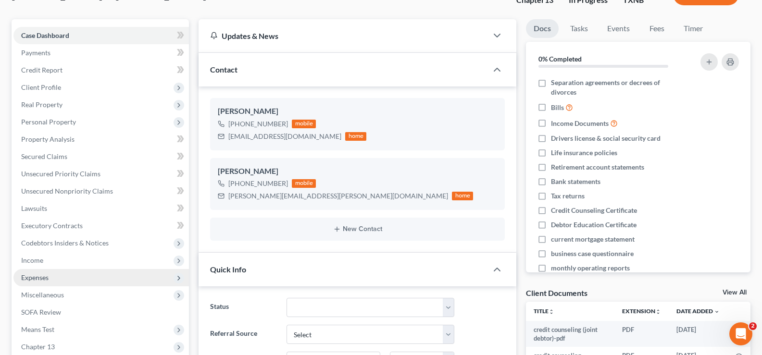
scroll to position [96, 0]
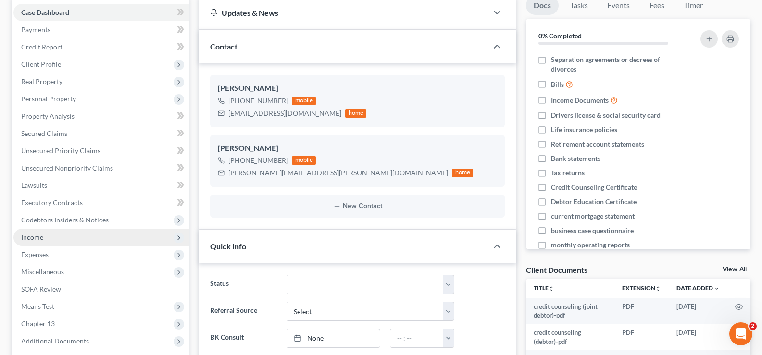
click at [114, 241] on span "Income" at bounding box center [100, 237] width 175 height 17
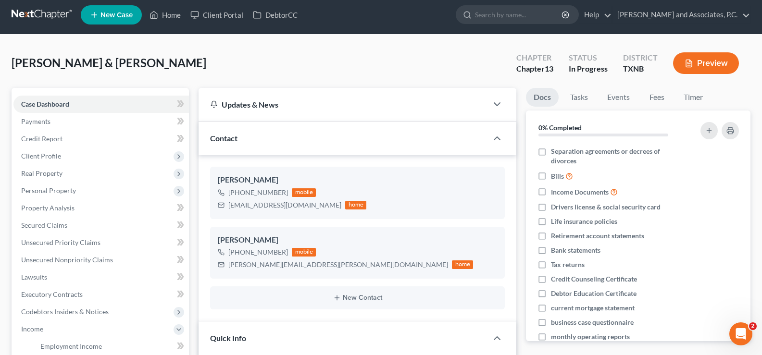
scroll to position [0, 0]
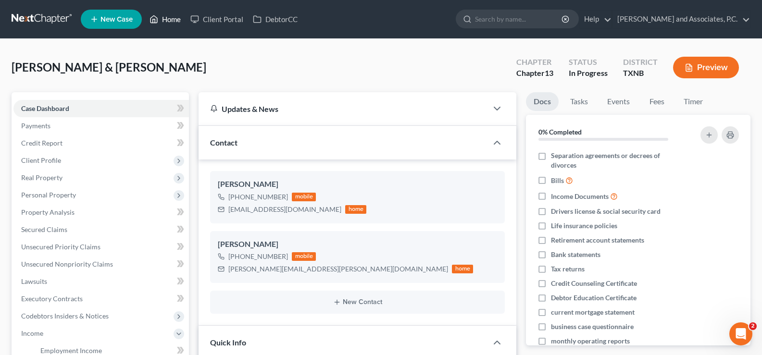
click at [168, 18] on link "Home" at bounding box center [165, 19] width 41 height 17
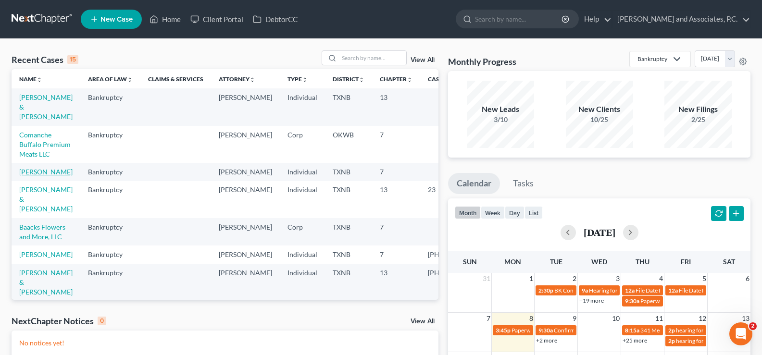
click at [28, 176] on link "[PERSON_NAME]" at bounding box center [45, 172] width 53 height 8
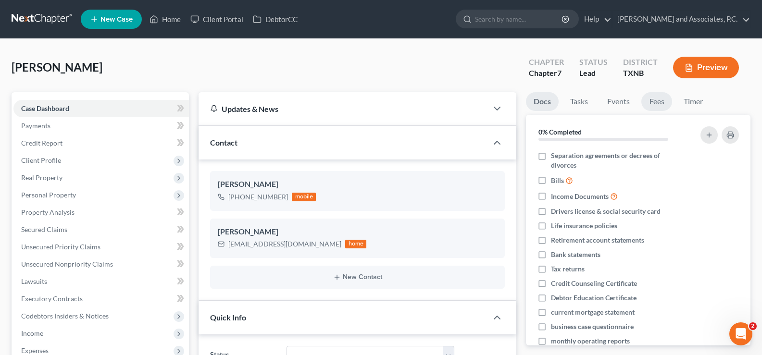
click at [665, 99] on link "Fees" at bounding box center [656, 101] width 31 height 19
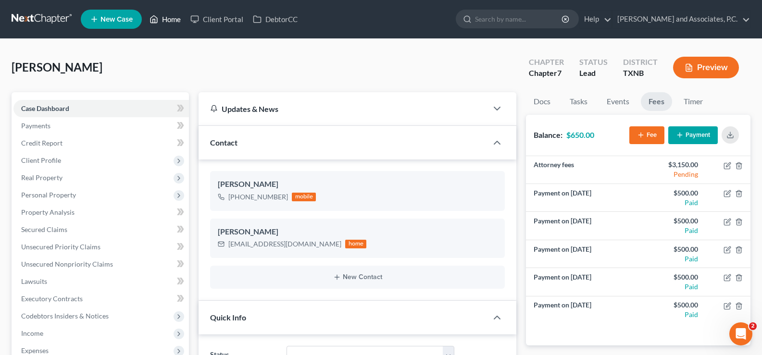
click at [171, 22] on link "Home" at bounding box center [165, 19] width 41 height 17
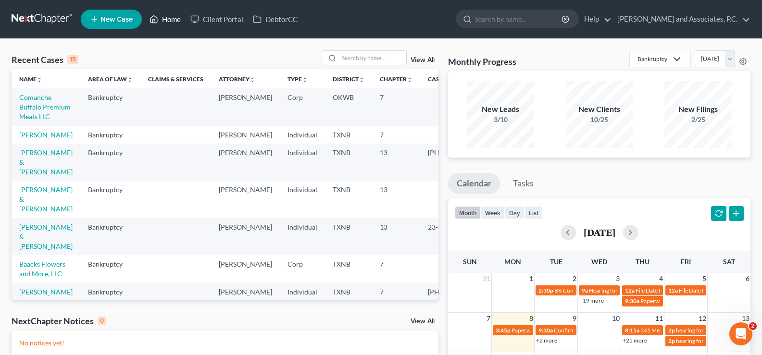
scroll to position [96, 0]
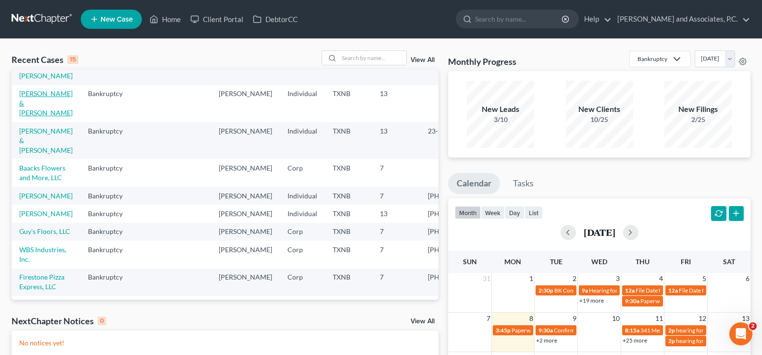
click at [34, 117] on link "[PERSON_NAME] & [PERSON_NAME]" at bounding box center [45, 102] width 53 height 27
select select "7"
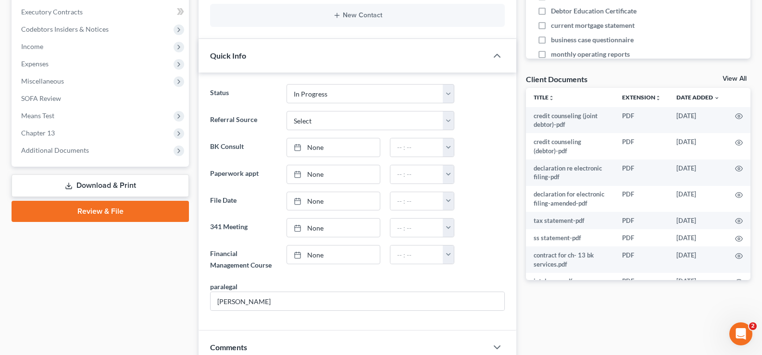
scroll to position [288, 0]
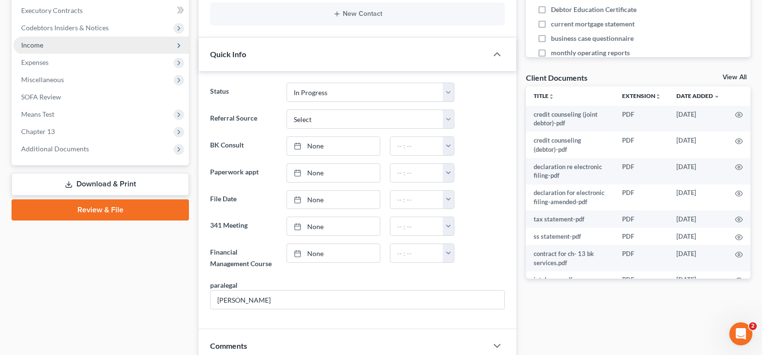
click at [35, 46] on span "Income" at bounding box center [32, 45] width 22 height 8
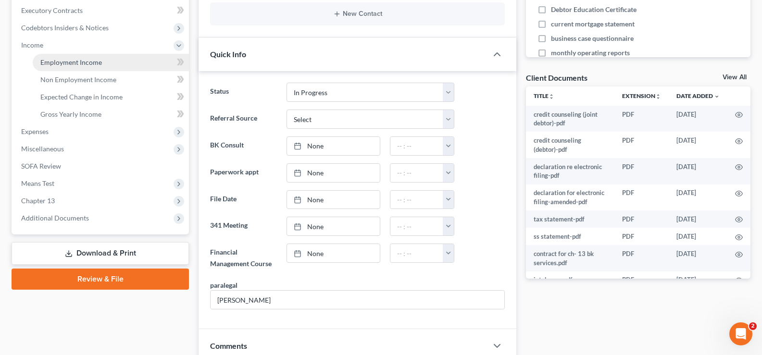
click at [78, 60] on span "Employment Income" at bounding box center [70, 62] width 61 height 8
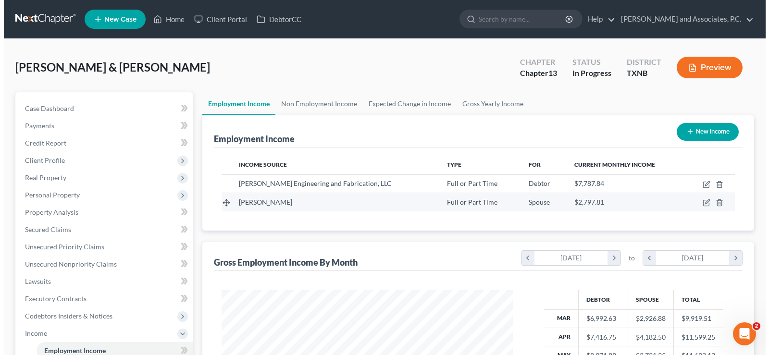
scroll to position [172, 310]
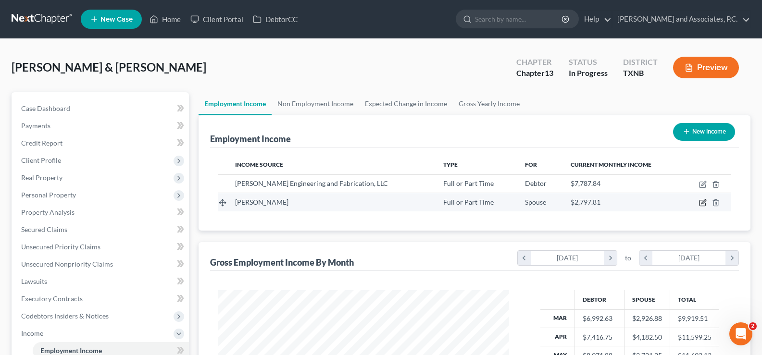
click at [702, 200] on icon "button" at bounding box center [703, 203] width 8 height 8
select select "0"
select select "45"
select select "2"
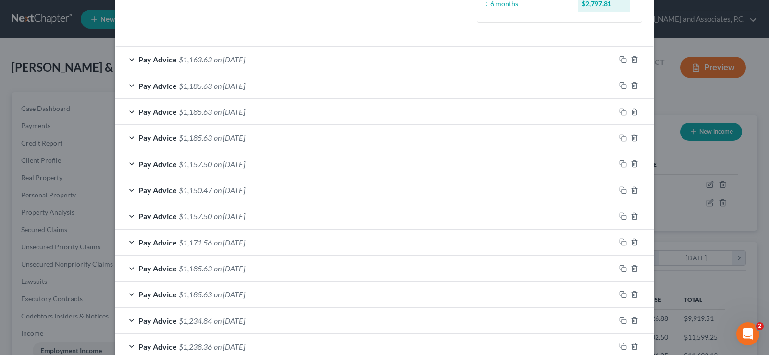
scroll to position [353, 0]
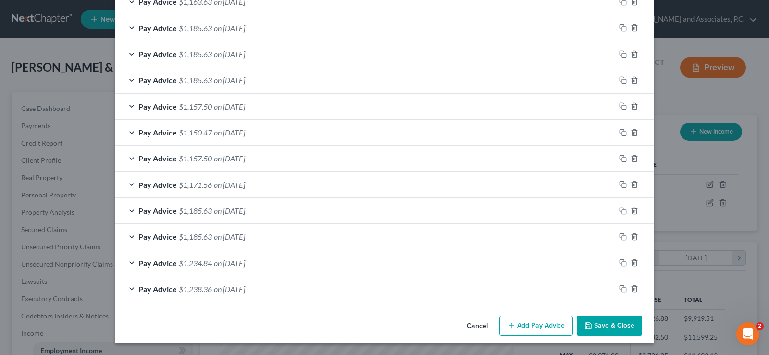
click at [534, 320] on button "Add Pay Advice" at bounding box center [536, 326] width 74 height 20
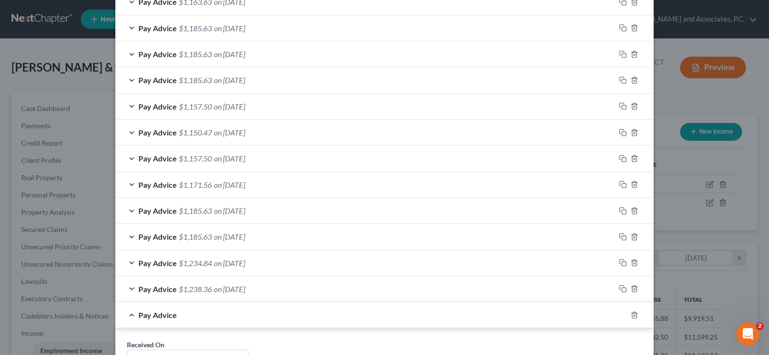
scroll to position [449, 0]
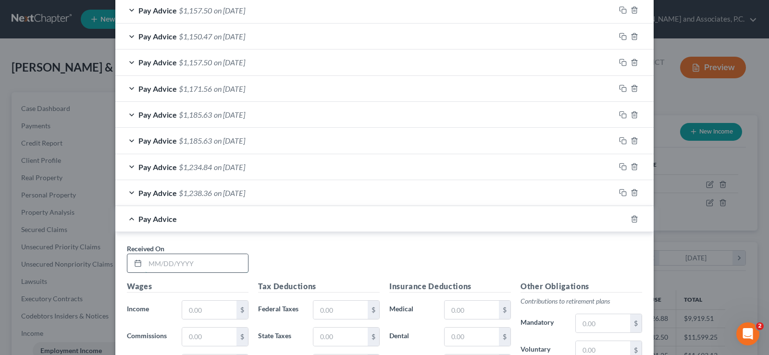
click at [207, 267] on input "text" at bounding box center [196, 263] width 103 height 18
type input "07/08/2025"
click at [219, 312] on input "text" at bounding box center [209, 310] width 54 height 18
type input "1,400.00"
click at [323, 305] on input "text" at bounding box center [340, 310] width 54 height 18
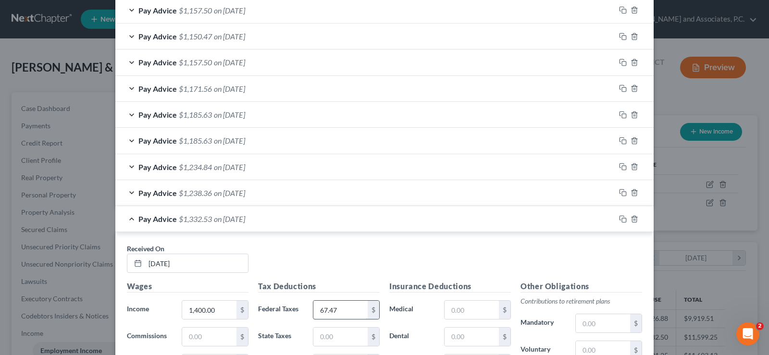
type input "67.47"
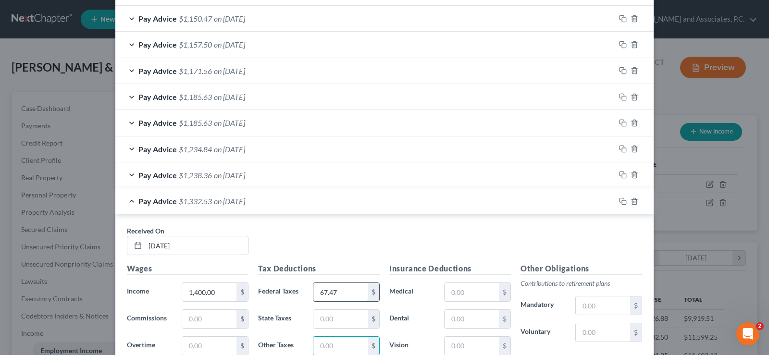
scroll to position [651, 0]
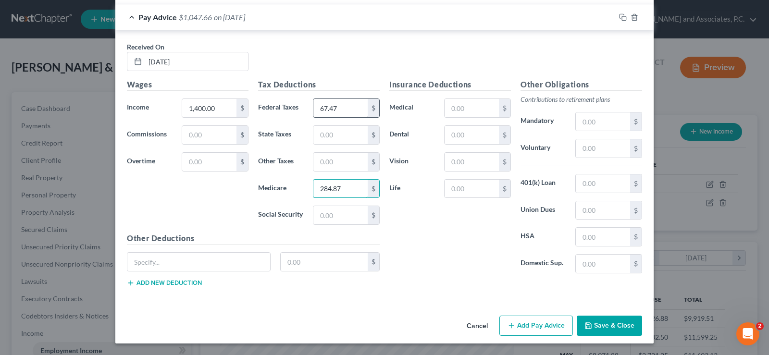
type input "284.87"
type input "1,218.10"
click at [318, 261] on input "text" at bounding box center [324, 262] width 87 height 18
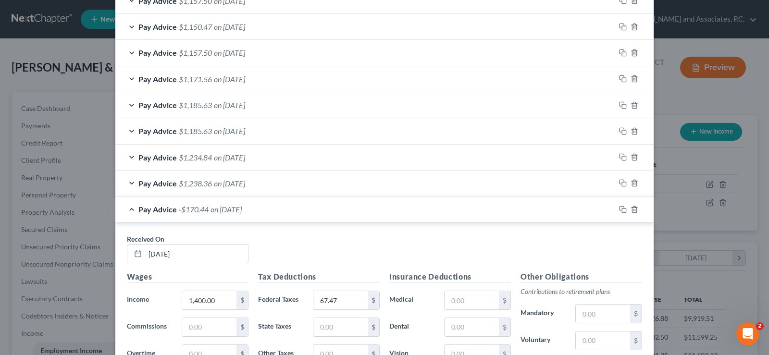
click at [127, 181] on div "Pay Advice $1,238.36 on 03/04/2025" at bounding box center [365, 183] width 500 height 25
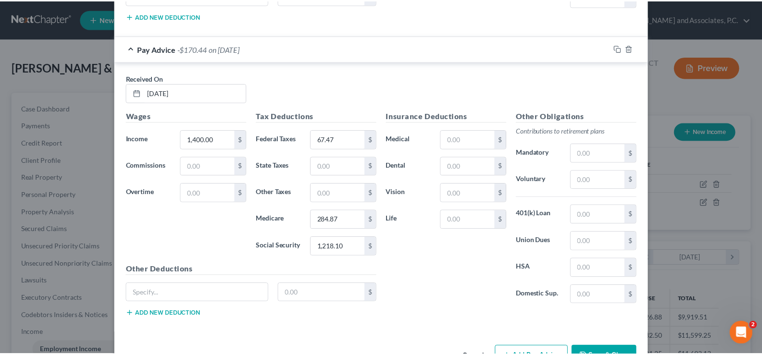
scroll to position [923, 0]
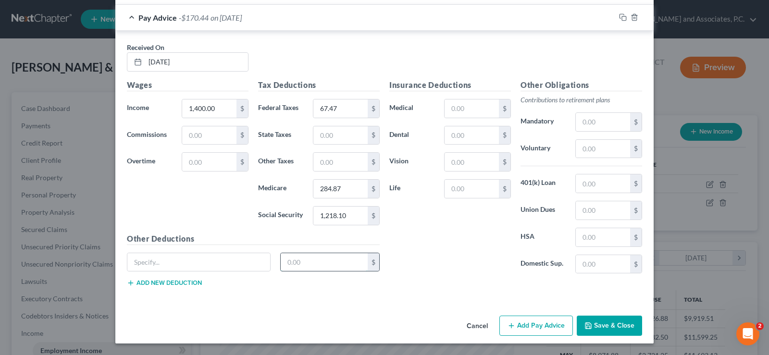
click at [294, 265] on input "text" at bounding box center [324, 262] width 87 height 18
type input "41.26"
click at [597, 319] on button "Save & Close" at bounding box center [609, 326] width 65 height 20
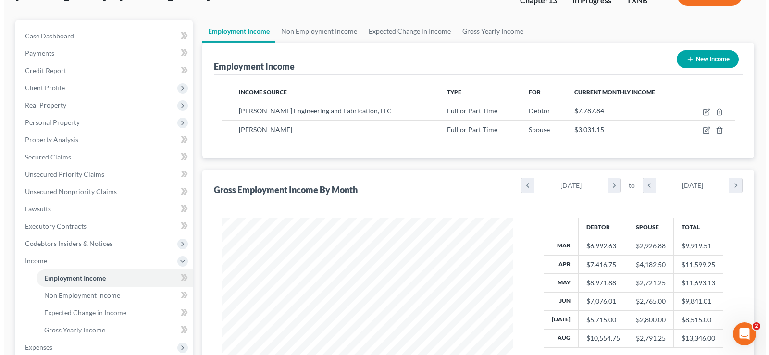
scroll to position [96, 0]
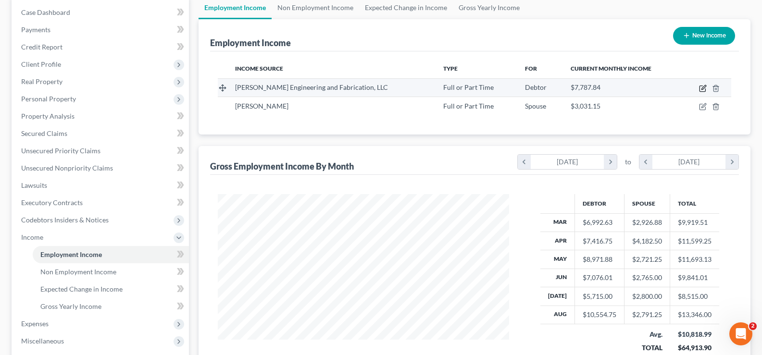
click at [700, 89] on icon "button" at bounding box center [703, 89] width 8 height 8
select select "0"
select select "3"
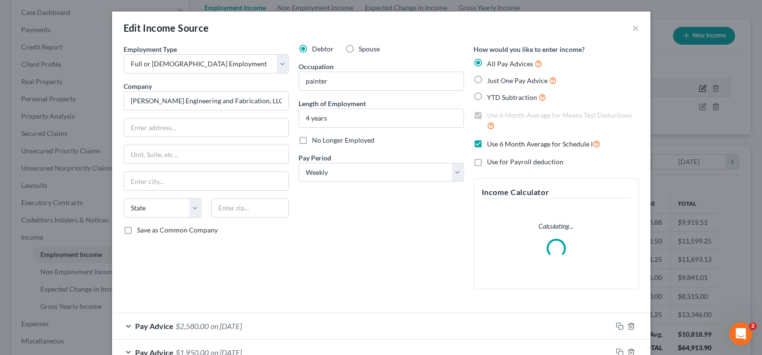
click at [700, 109] on div "Edit Income Source × Employment Type * Select Full or Part Time Employment Self…" at bounding box center [381, 177] width 762 height 355
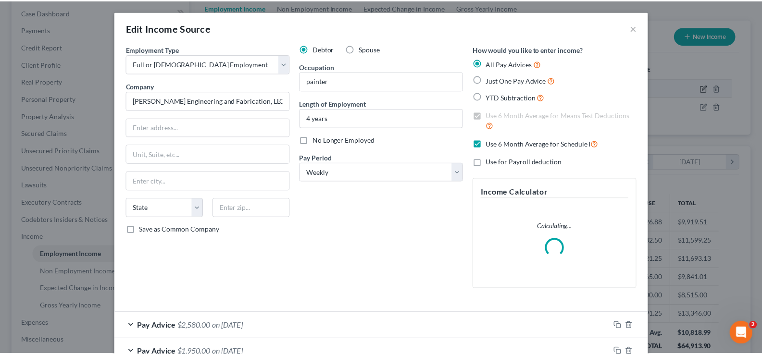
scroll to position [172, 314]
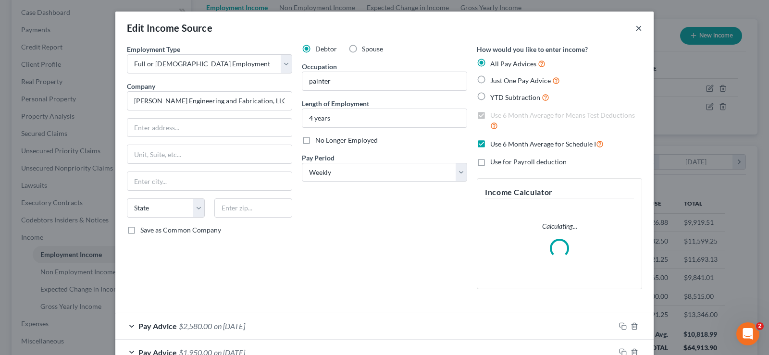
click at [635, 29] on button "×" at bounding box center [638, 28] width 7 height 12
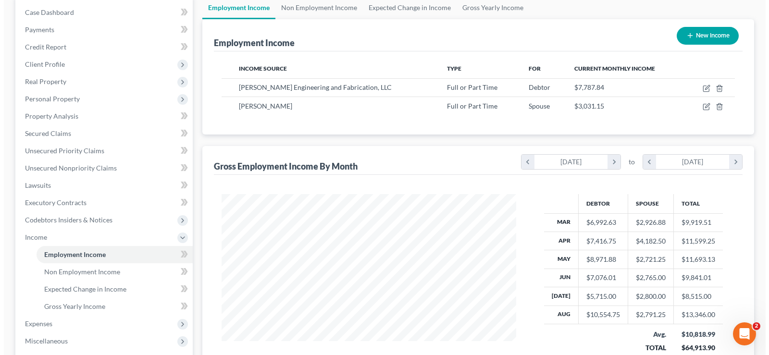
scroll to position [480277, 480138]
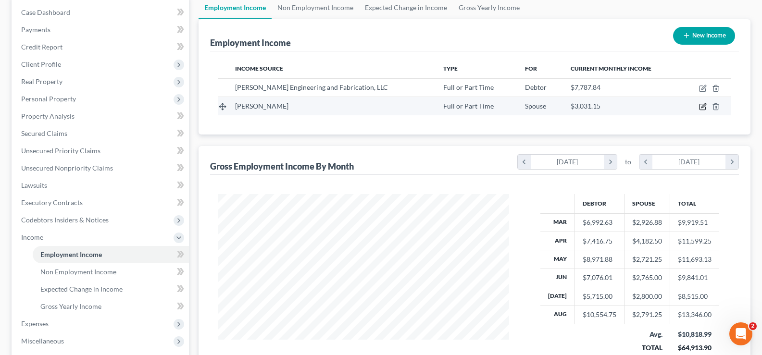
click at [705, 107] on icon "button" at bounding box center [702, 107] width 6 height 6
select select "0"
select select "45"
select select "2"
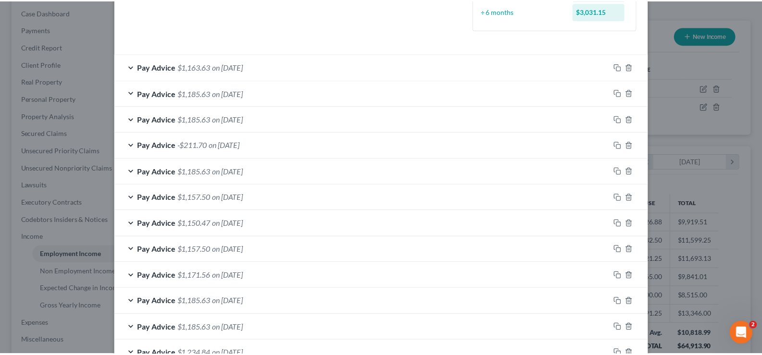
scroll to position [379, 0]
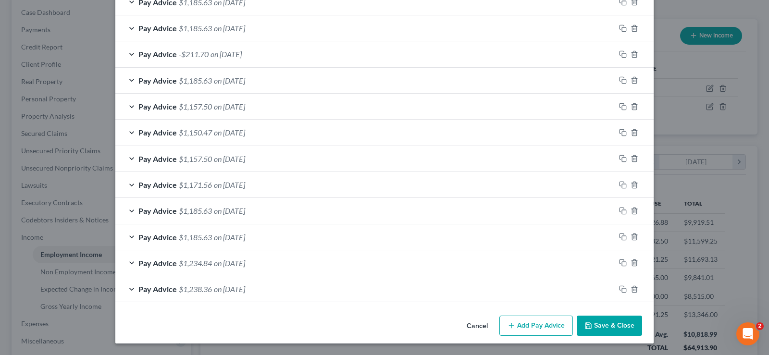
click at [603, 322] on button "Save & Close" at bounding box center [609, 326] width 65 height 20
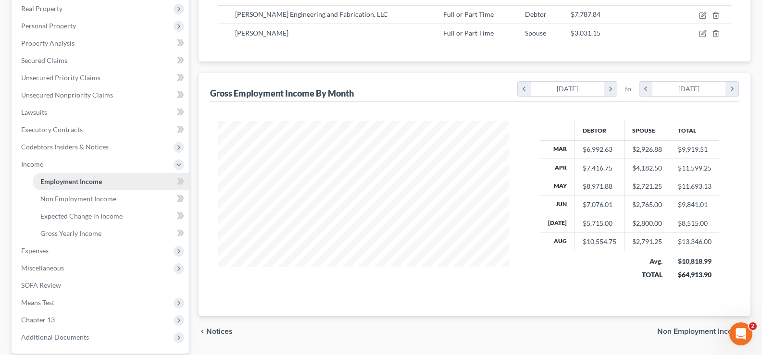
scroll to position [192, 0]
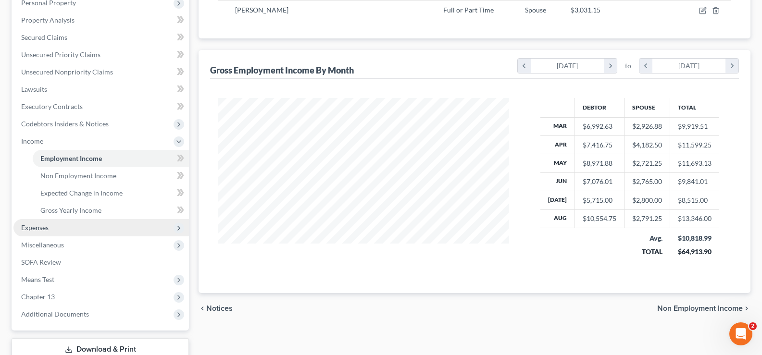
click at [61, 226] on span "Expenses" at bounding box center [100, 227] width 175 height 17
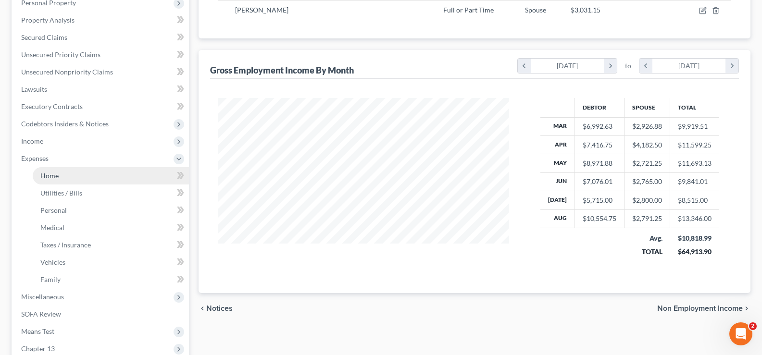
click at [70, 176] on link "Home" at bounding box center [111, 175] width 156 height 17
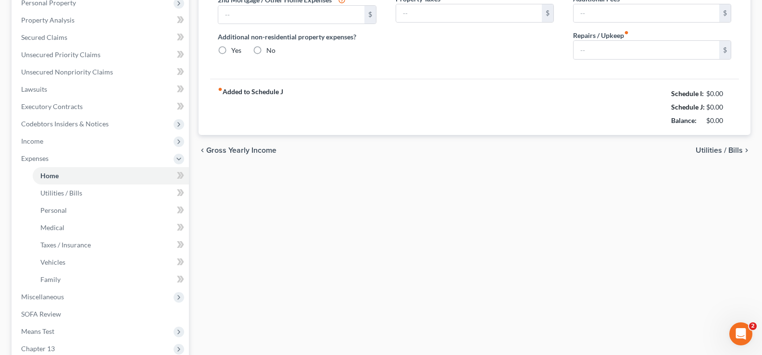
type input "1,600.00"
type input "0.00"
radio input "true"
type input "0.00"
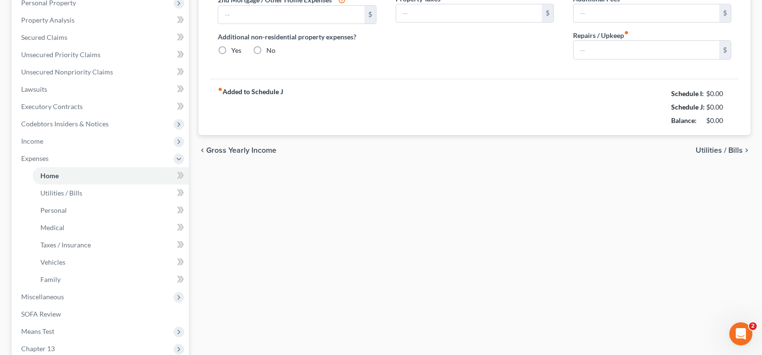
type input "0.00"
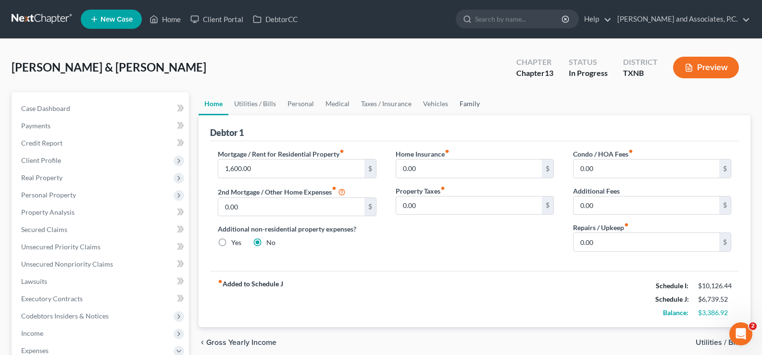
click at [461, 104] on link "Family" at bounding box center [470, 103] width 32 height 23
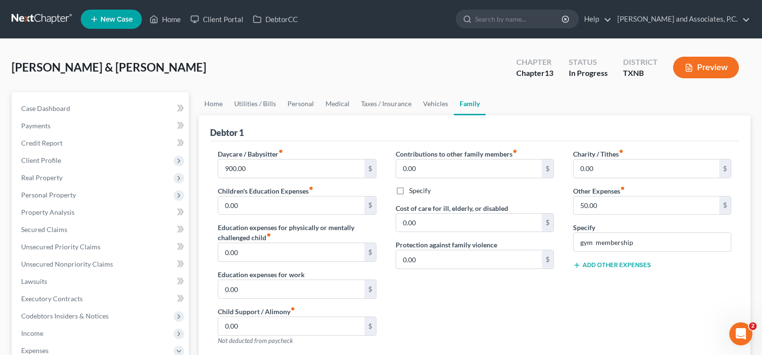
click at [590, 265] on button "Add Other Expenses" at bounding box center [612, 265] width 78 height 8
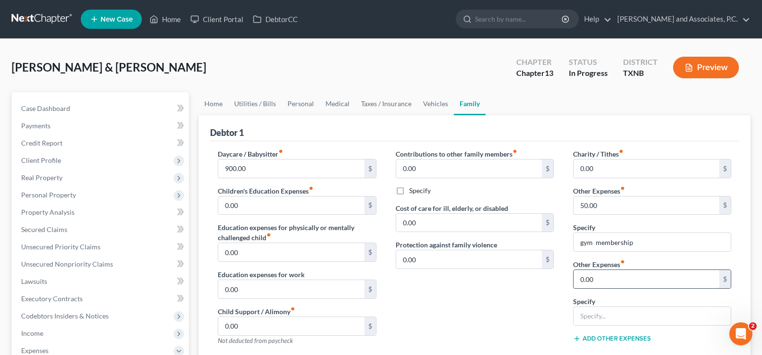
click at [599, 278] on input "0.00" at bounding box center [646, 279] width 146 height 18
click at [588, 311] on input "text" at bounding box center [651, 316] width 157 height 18
type input "income taxes"
click at [598, 280] on input "0.00" at bounding box center [646, 279] width 146 height 18
type input "1,000.00"
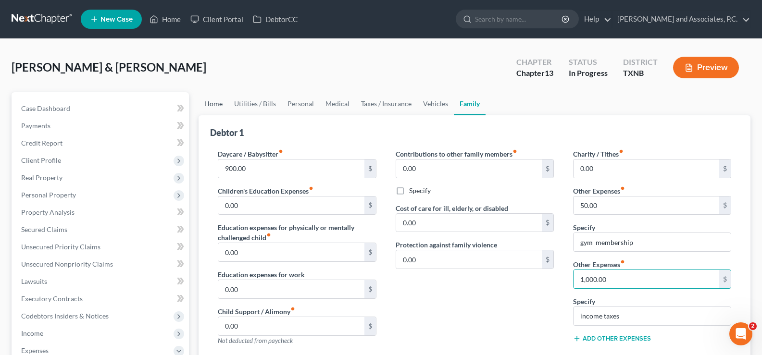
click at [212, 103] on link "Home" at bounding box center [213, 103] width 30 height 23
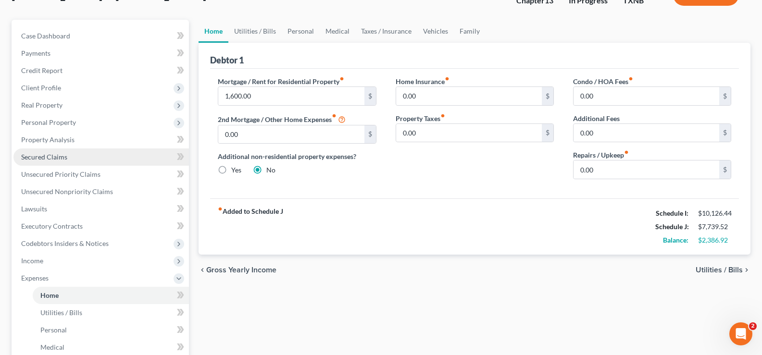
scroll to position [96, 0]
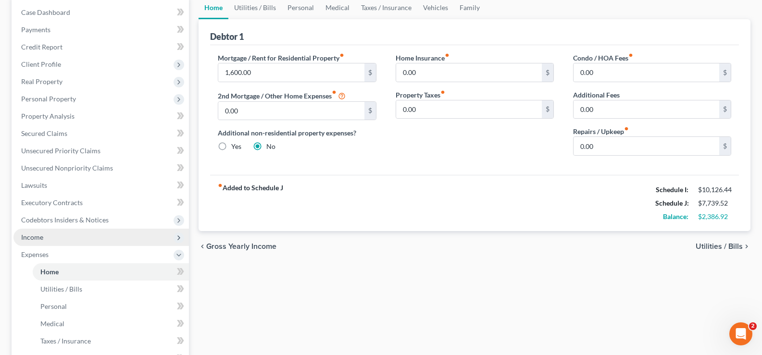
click at [78, 242] on span "Income" at bounding box center [100, 237] width 175 height 17
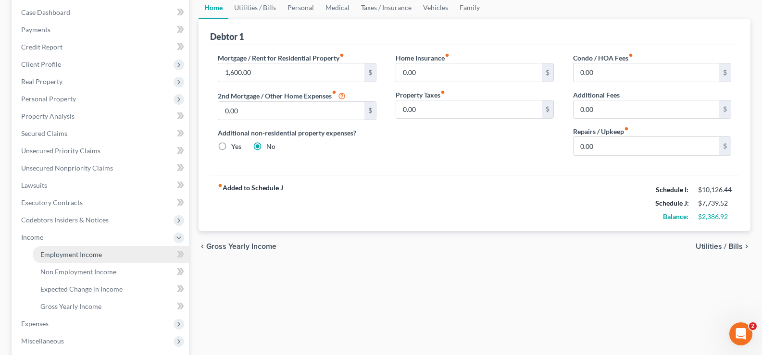
click at [90, 259] on link "Employment Income" at bounding box center [111, 254] width 156 height 17
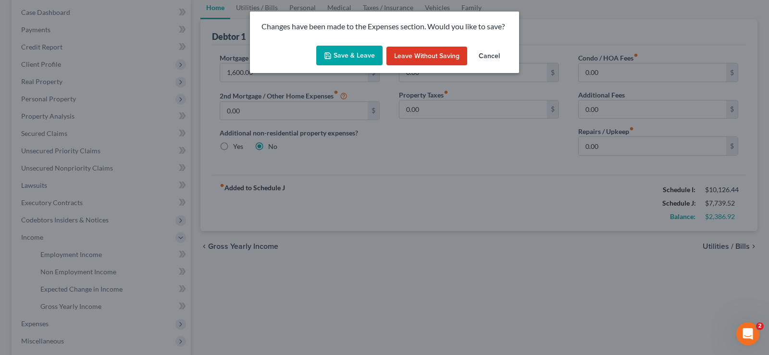
click at [358, 60] on button "Save & Leave" at bounding box center [349, 56] width 66 height 20
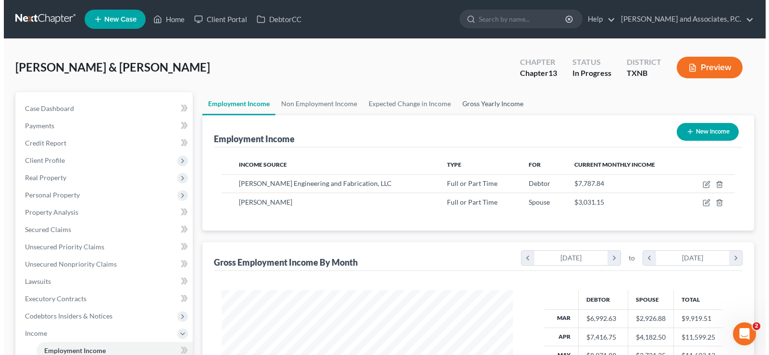
scroll to position [172, 310]
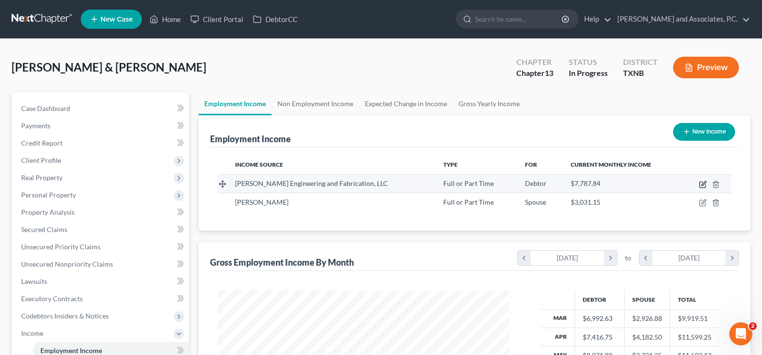
click at [706, 184] on icon "button" at bounding box center [703, 185] width 8 height 8
select select "0"
select select "3"
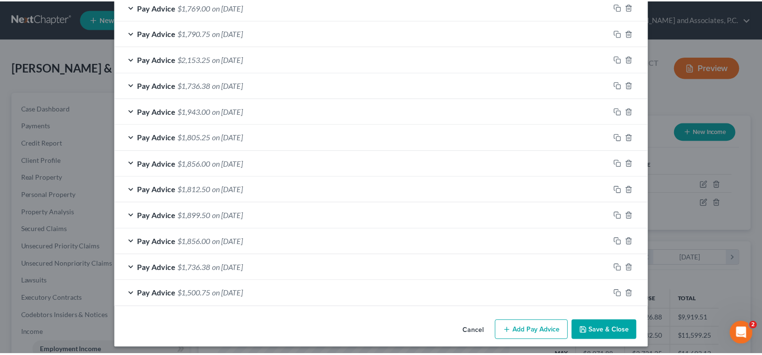
scroll to position [718, 0]
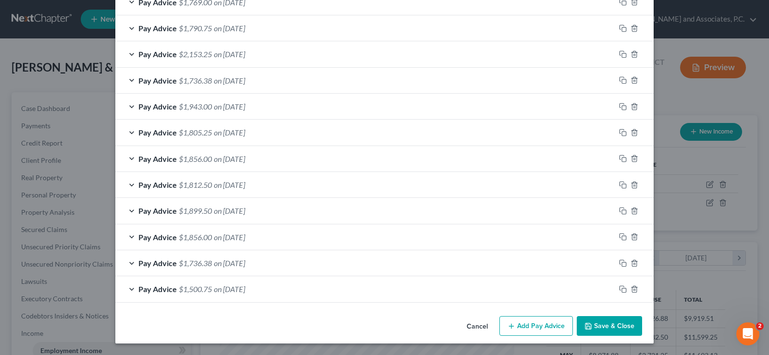
click at [592, 326] on button "Save & Close" at bounding box center [609, 326] width 65 height 20
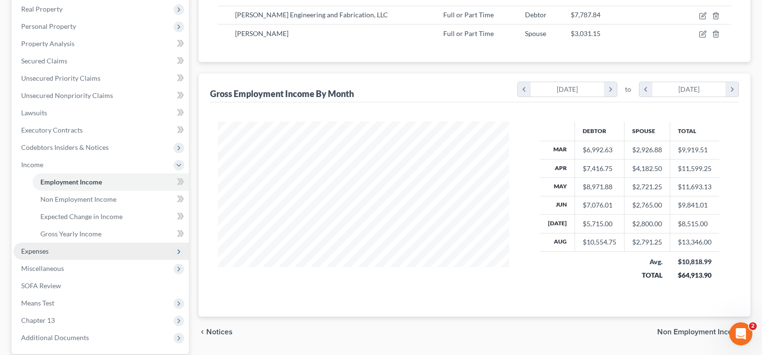
scroll to position [192, 0]
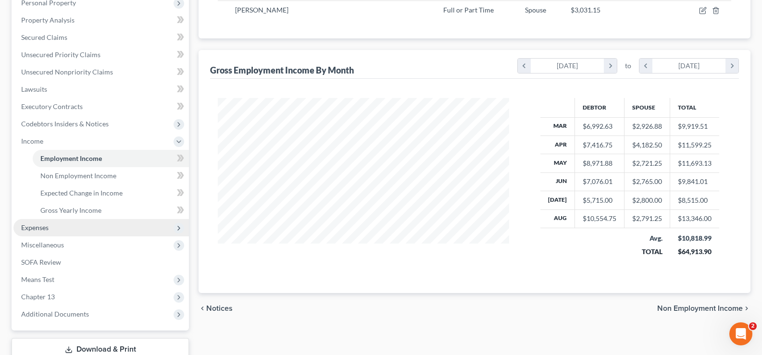
click at [69, 233] on span "Expenses" at bounding box center [100, 227] width 175 height 17
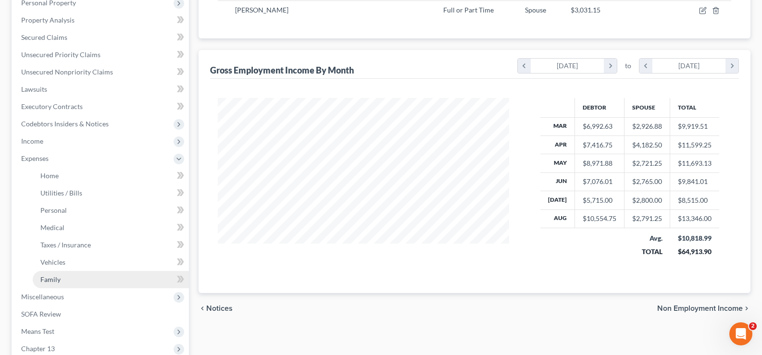
click at [92, 274] on link "Family" at bounding box center [111, 279] width 156 height 17
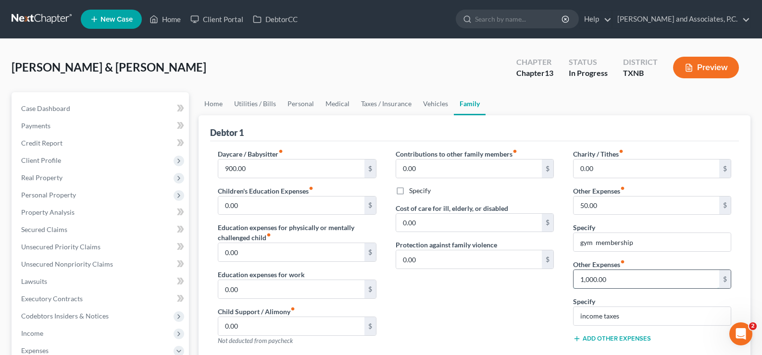
click at [619, 273] on input "1,000.00" at bounding box center [646, 279] width 146 height 18
type input "1,557.57"
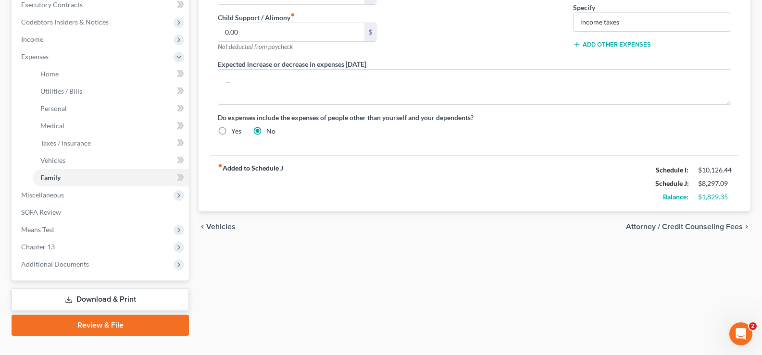
scroll to position [215, 0]
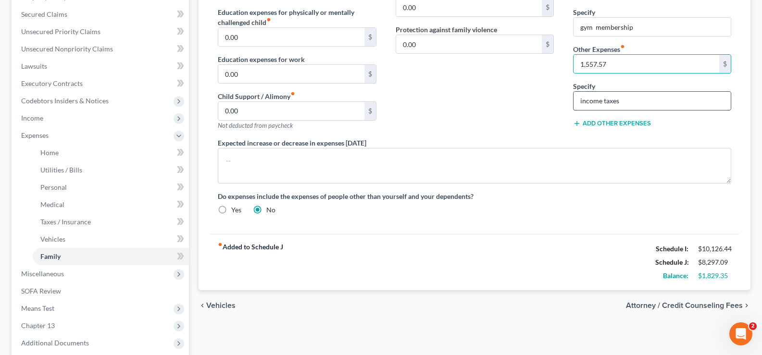
click at [654, 97] on input "income taxes" at bounding box center [651, 101] width 157 height 18
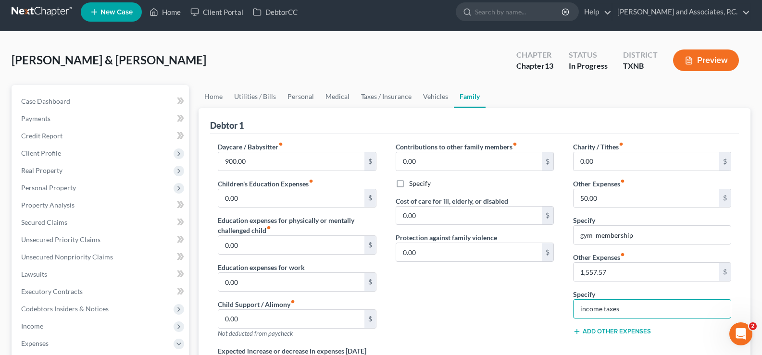
scroll to position [0, 0]
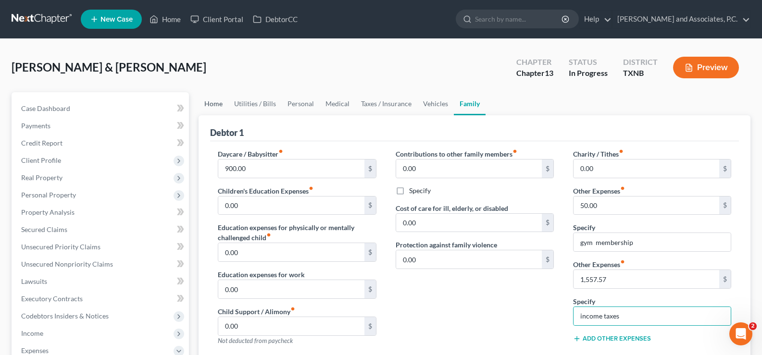
click at [203, 102] on link "Home" at bounding box center [213, 103] width 30 height 23
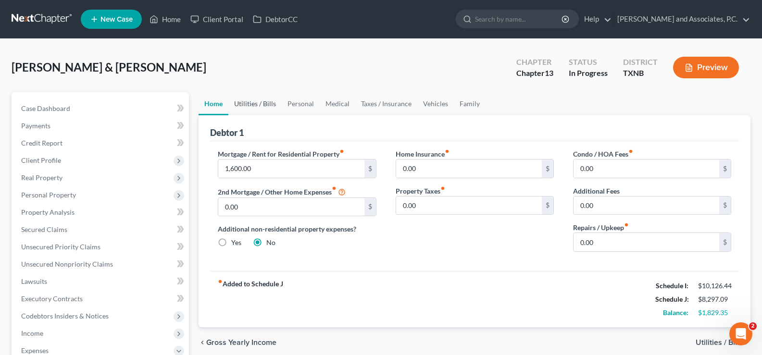
click at [253, 100] on link "Utilities / Bills" at bounding box center [254, 103] width 53 height 23
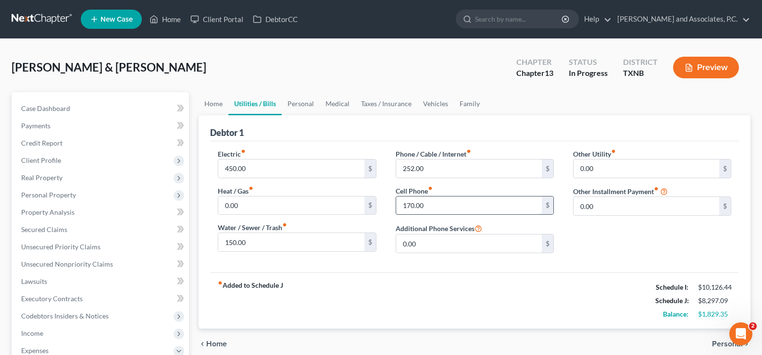
click at [432, 205] on input "170.00" at bounding box center [469, 206] width 146 height 18
type input "170.35"
click at [302, 104] on link "Personal" at bounding box center [301, 103] width 38 height 23
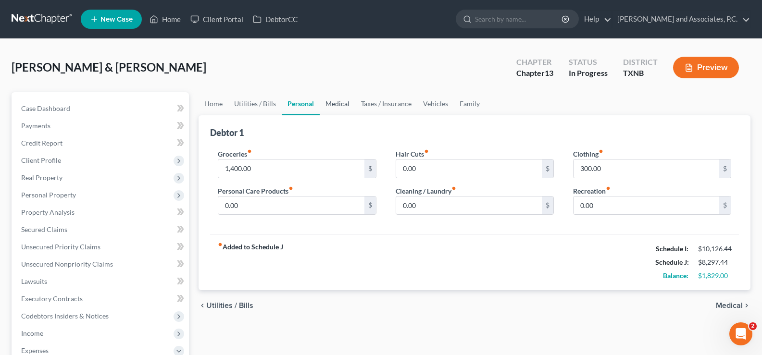
click at [341, 104] on link "Medical" at bounding box center [337, 103] width 36 height 23
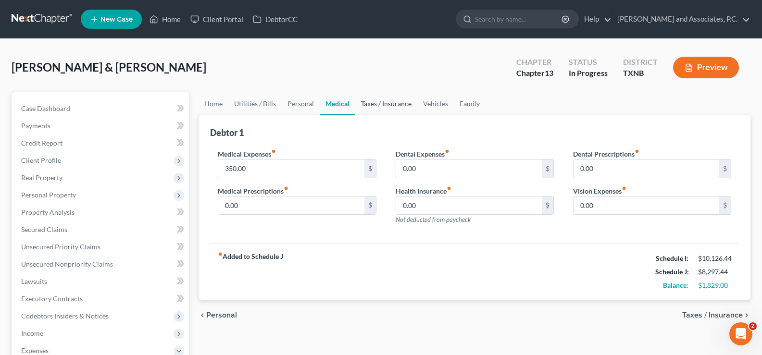
click at [371, 103] on link "Taxes / Insurance" at bounding box center [386, 103] width 62 height 23
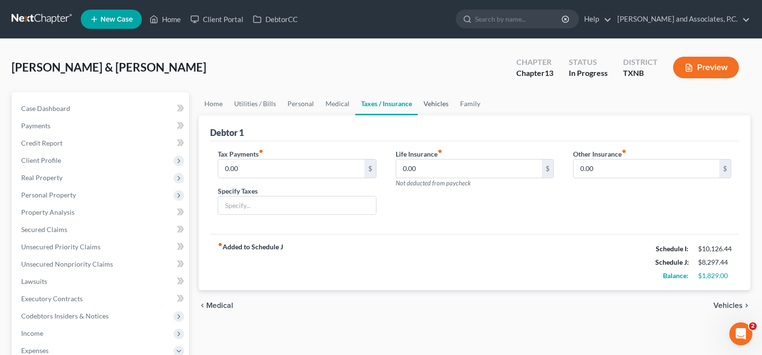
click at [426, 104] on link "Vehicles" at bounding box center [436, 103] width 37 height 23
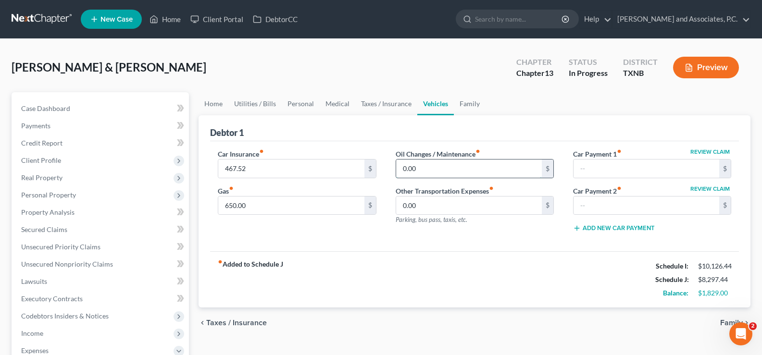
click at [422, 174] on input "0.00" at bounding box center [469, 169] width 146 height 18
click at [218, 106] on link "Home" at bounding box center [213, 103] width 30 height 23
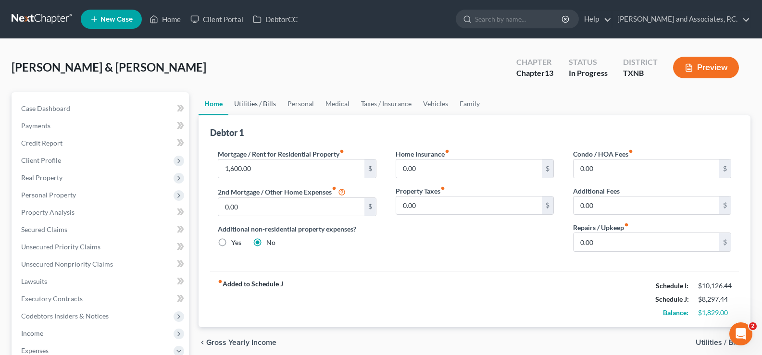
click at [252, 99] on link "Utilities / Bills" at bounding box center [254, 103] width 53 height 23
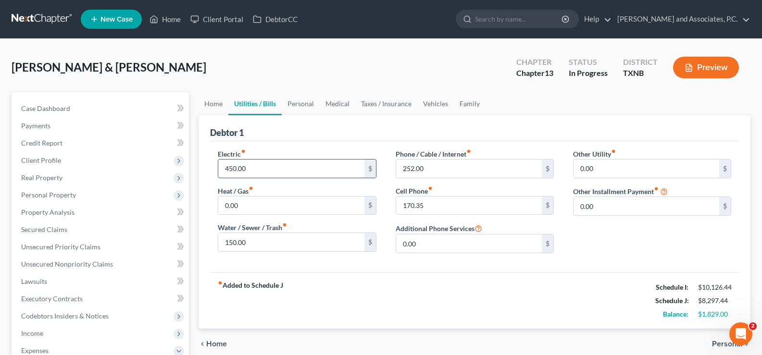
click at [254, 168] on input "450.00" at bounding box center [291, 169] width 146 height 18
click at [442, 205] on input "170.35" at bounding box center [469, 206] width 146 height 18
click at [298, 102] on link "Personal" at bounding box center [301, 103] width 38 height 23
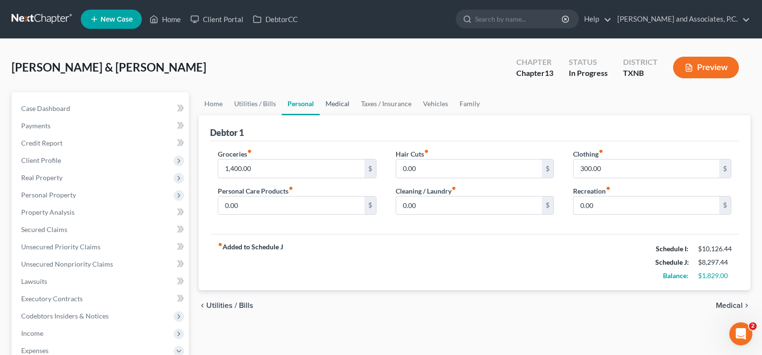
click at [339, 104] on link "Medical" at bounding box center [337, 103] width 36 height 23
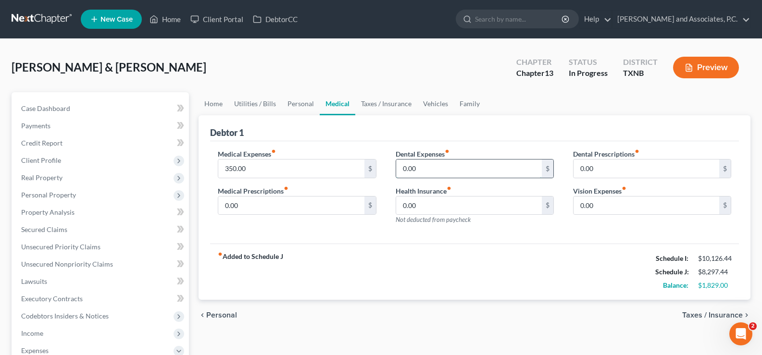
click at [430, 169] on input "0.00" at bounding box center [469, 169] width 146 height 18
type input "100.00"
click at [388, 104] on link "Taxes / Insurance" at bounding box center [386, 103] width 62 height 23
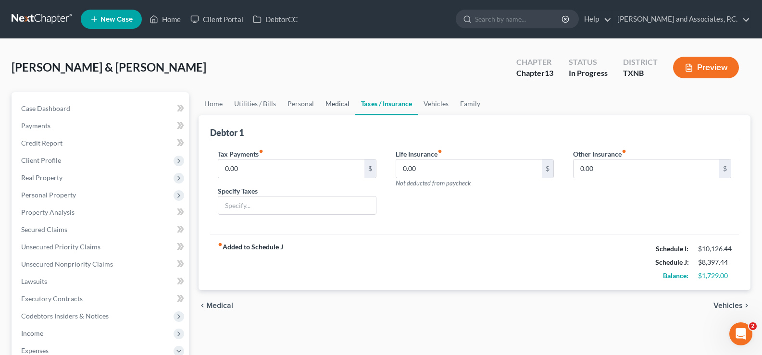
click at [339, 107] on link "Medical" at bounding box center [337, 103] width 36 height 23
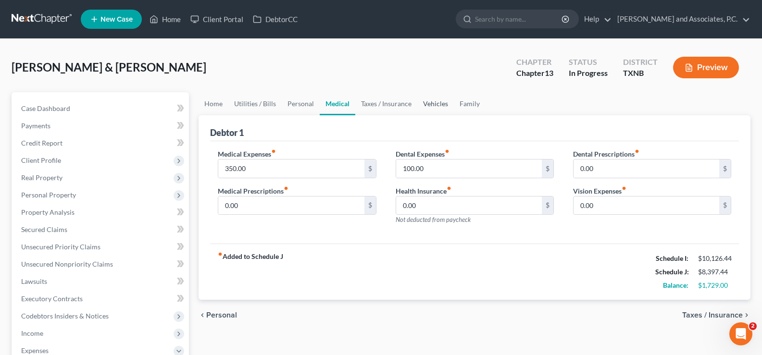
click at [442, 100] on link "Vehicles" at bounding box center [435, 103] width 37 height 23
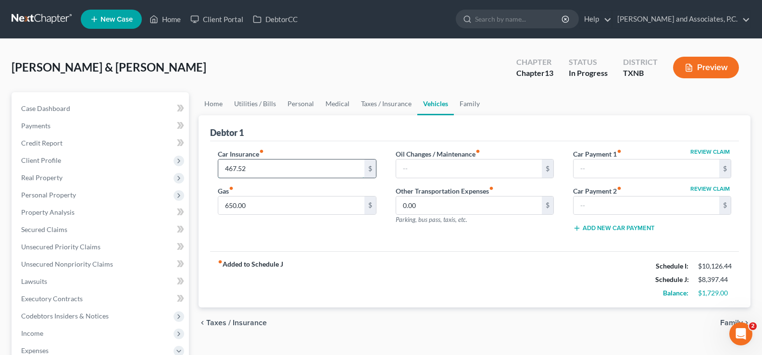
click at [265, 171] on input "467.52" at bounding box center [291, 169] width 146 height 18
click at [463, 106] on link "Family" at bounding box center [470, 103] width 32 height 23
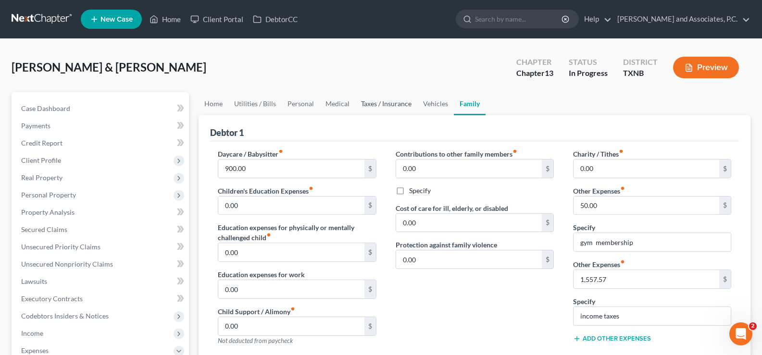
click at [374, 101] on link "Taxes / Insurance" at bounding box center [386, 103] width 62 height 23
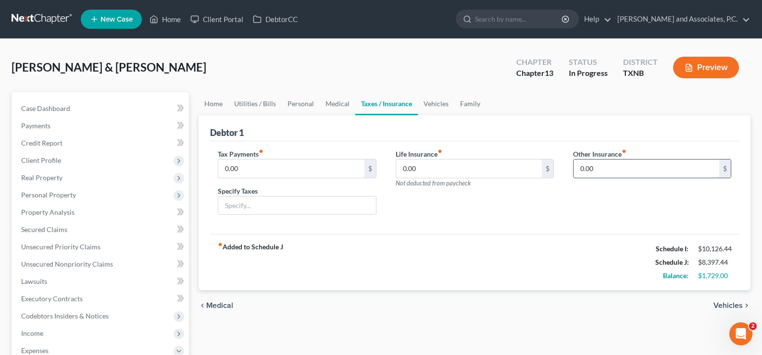
click at [605, 167] on input "0.00" at bounding box center [646, 169] width 146 height 18
type input "160.00"
click at [332, 105] on link "Medical" at bounding box center [337, 103] width 36 height 23
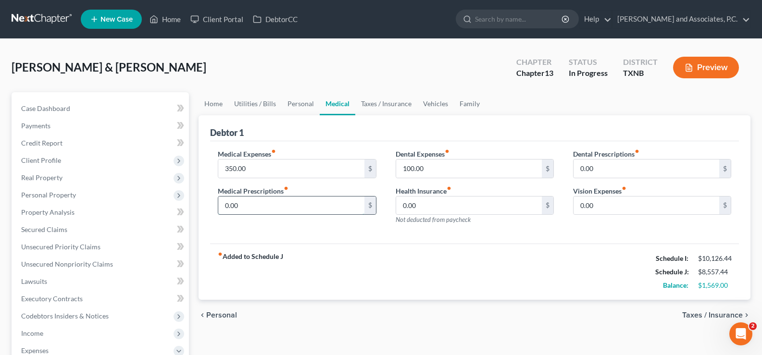
click at [256, 209] on input "0.00" at bounding box center [291, 206] width 146 height 18
type input "100.00"
click at [430, 174] on input "100.00" at bounding box center [469, 169] width 146 height 18
type input "0.00"
click at [300, 104] on link "Personal" at bounding box center [301, 103] width 38 height 23
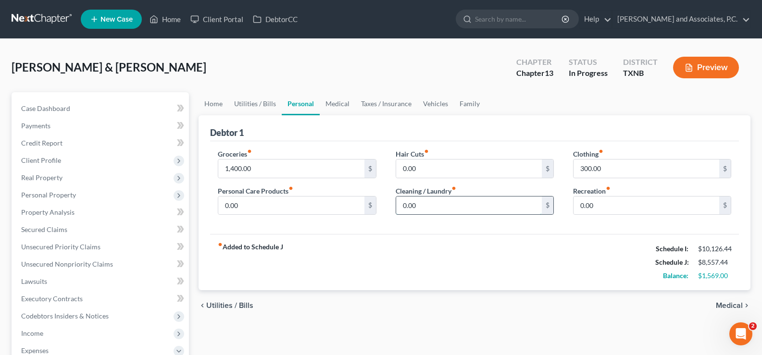
click at [424, 204] on input "0.00" at bounding box center [469, 206] width 146 height 18
type input "82.00"
click at [252, 205] on input "0.00" at bounding box center [291, 206] width 146 height 18
type input "97.00"
click at [426, 171] on input "0.00" at bounding box center [469, 169] width 146 height 18
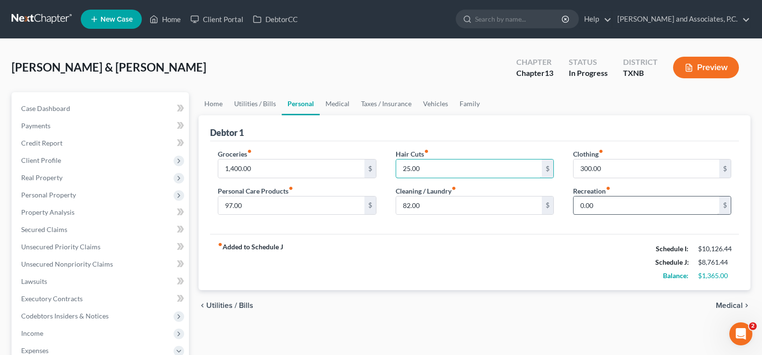
type input "25.00"
click at [601, 205] on input "0.00" at bounding box center [646, 206] width 146 height 18
type input "50.00"
click at [338, 104] on link "Medical" at bounding box center [337, 103] width 36 height 23
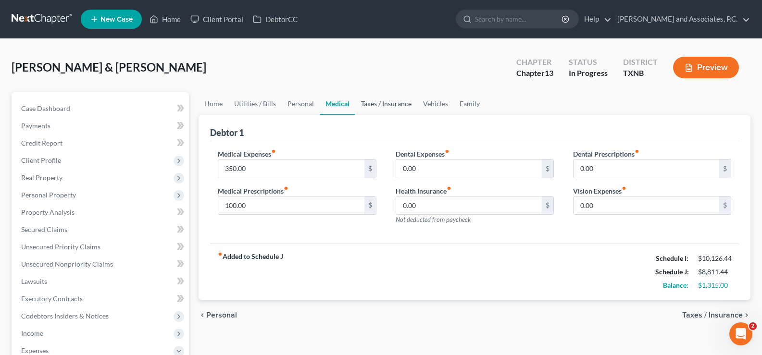
click at [369, 105] on link "Taxes / Insurance" at bounding box center [386, 103] width 62 height 23
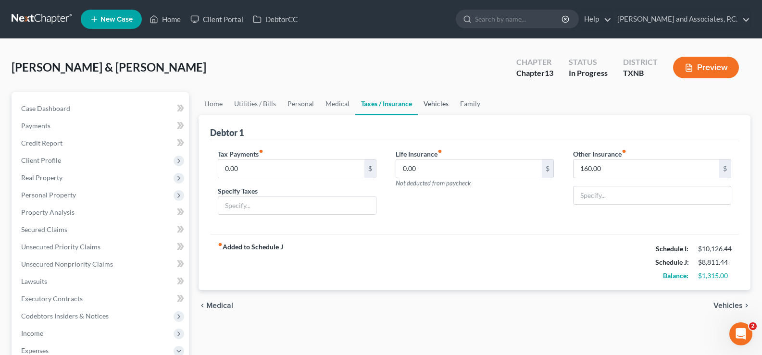
click at [428, 104] on link "Vehicles" at bounding box center [436, 103] width 37 height 23
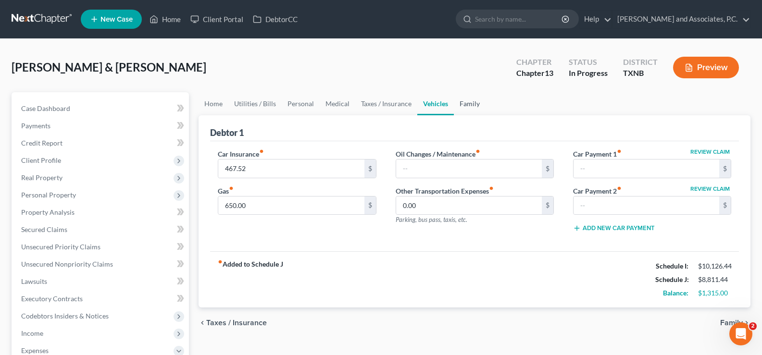
click at [475, 104] on link "Family" at bounding box center [470, 103] width 32 height 23
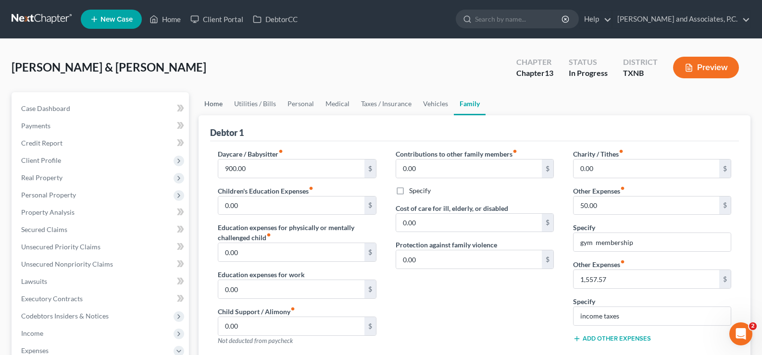
click at [221, 105] on link "Home" at bounding box center [213, 103] width 30 height 23
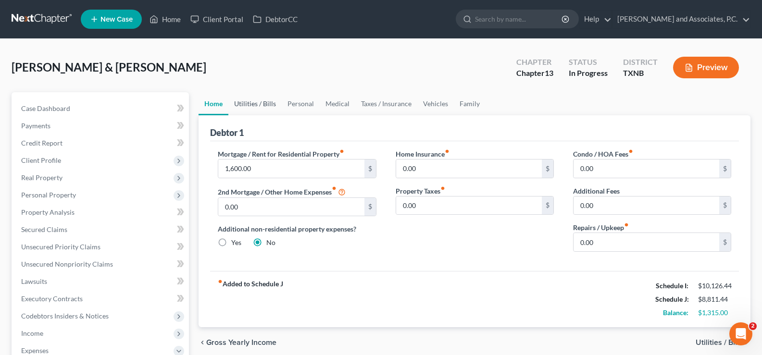
click at [259, 101] on link "Utilities / Bills" at bounding box center [254, 103] width 53 height 23
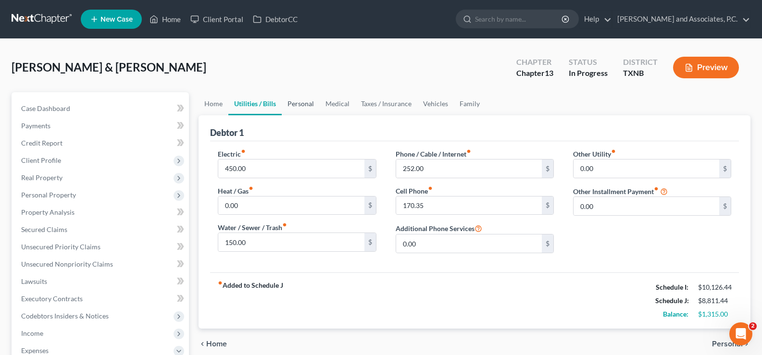
click at [297, 102] on link "Personal" at bounding box center [301, 103] width 38 height 23
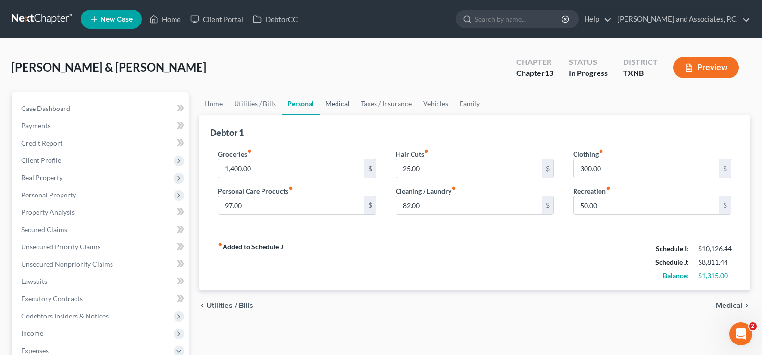
click at [327, 102] on link "Medical" at bounding box center [337, 103] width 36 height 23
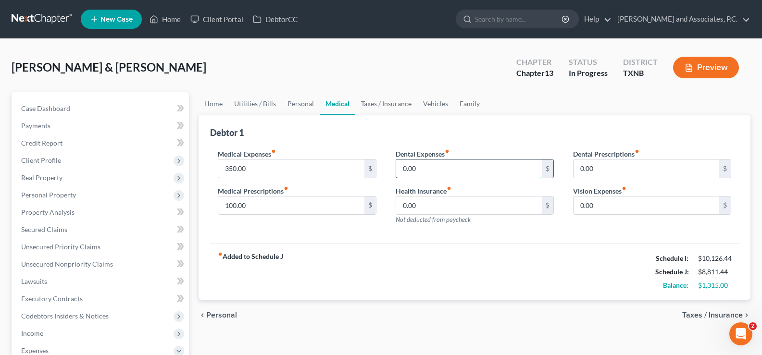
click at [420, 167] on input "0.00" at bounding box center [469, 169] width 146 height 18
type input "5"
type input "0.00"
click at [370, 105] on link "Taxes / Insurance" at bounding box center [386, 103] width 62 height 23
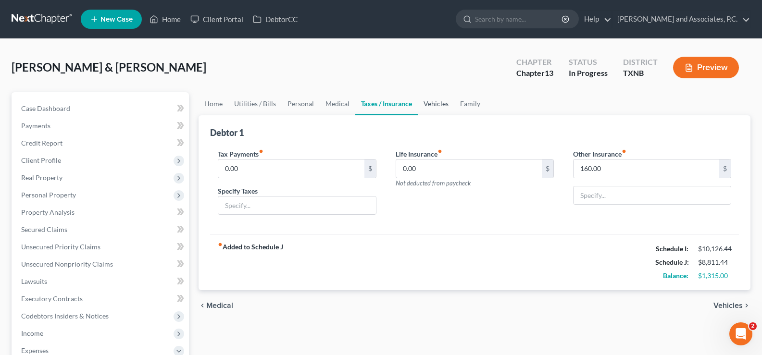
click at [431, 101] on link "Vehicles" at bounding box center [436, 103] width 37 height 23
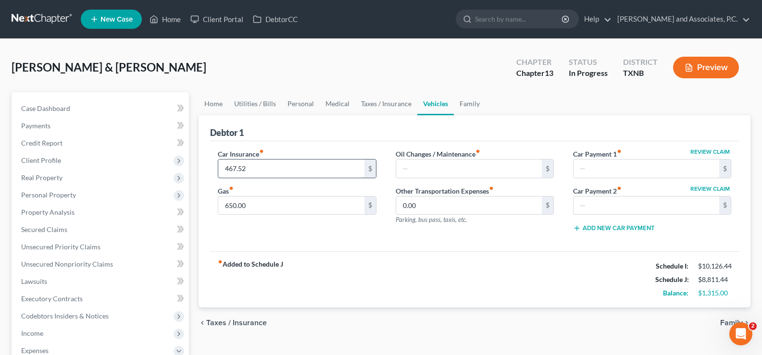
click at [236, 169] on input "467.52" at bounding box center [291, 169] width 146 height 18
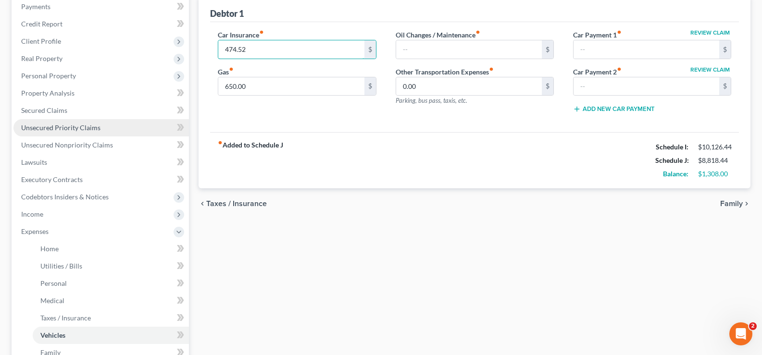
scroll to position [96, 0]
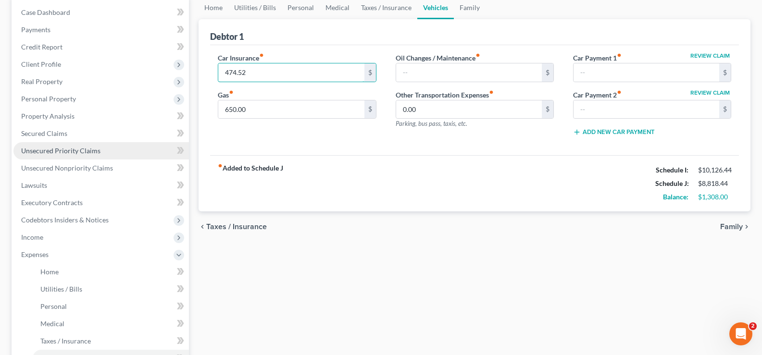
type input "474.52"
click at [94, 145] on link "Unsecured Priority Claims" at bounding box center [100, 150] width 175 height 17
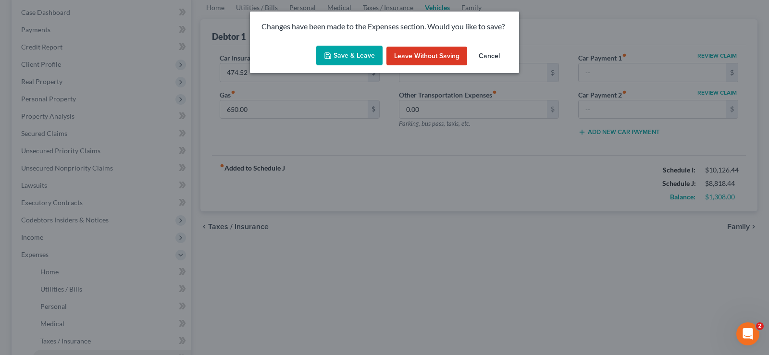
click at [341, 55] on button "Save & Leave" at bounding box center [349, 56] width 66 height 20
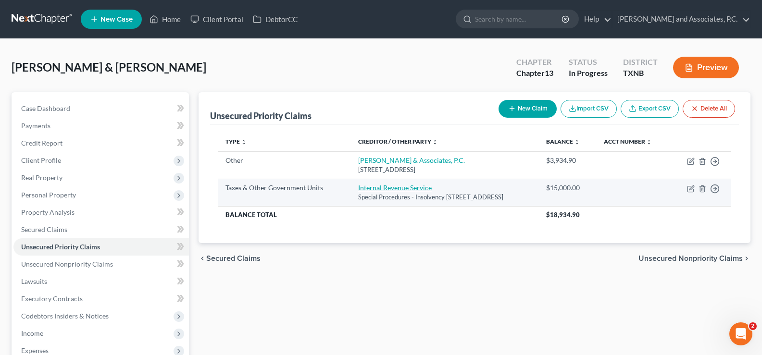
click at [364, 187] on link "Internal Revenue Service" at bounding box center [395, 188] width 74 height 8
select select "0"
select select "39"
select select "0"
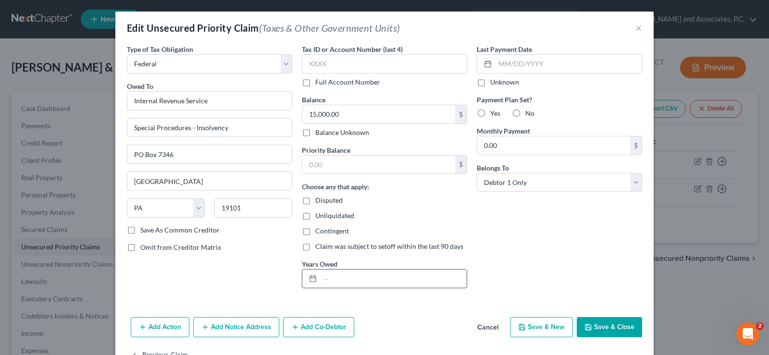
click at [349, 281] on input "text" at bounding box center [393, 279] width 147 height 18
type input "2024"
click at [595, 327] on button "Save & Close" at bounding box center [609, 327] width 65 height 20
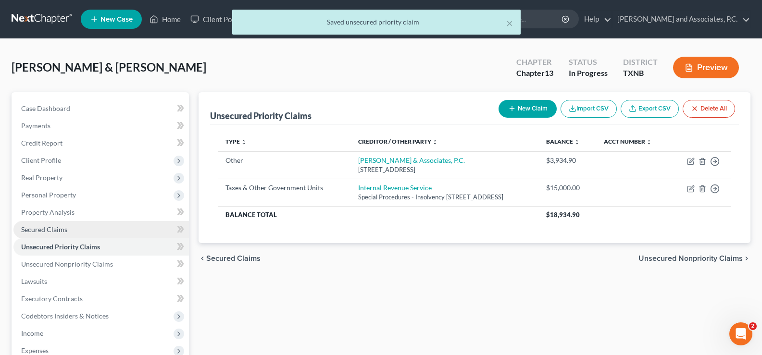
click at [79, 231] on link "Secured Claims" at bounding box center [100, 229] width 175 height 17
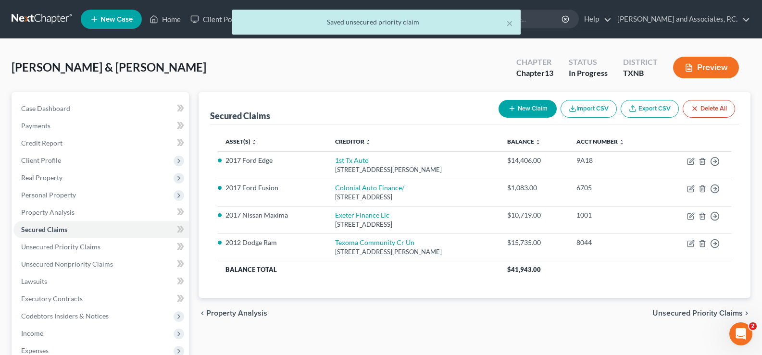
scroll to position [96, 0]
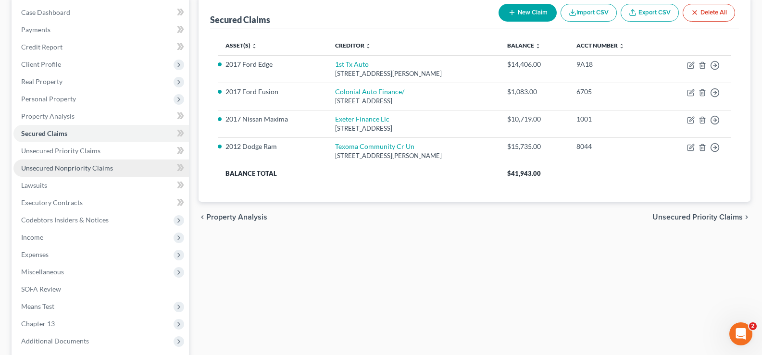
click at [71, 168] on span "Unsecured Nonpriority Claims" at bounding box center [67, 168] width 92 height 8
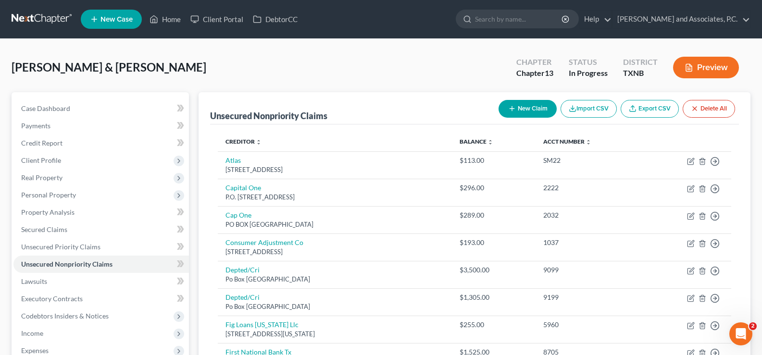
click at [540, 105] on button "New Claim" at bounding box center [527, 109] width 58 height 18
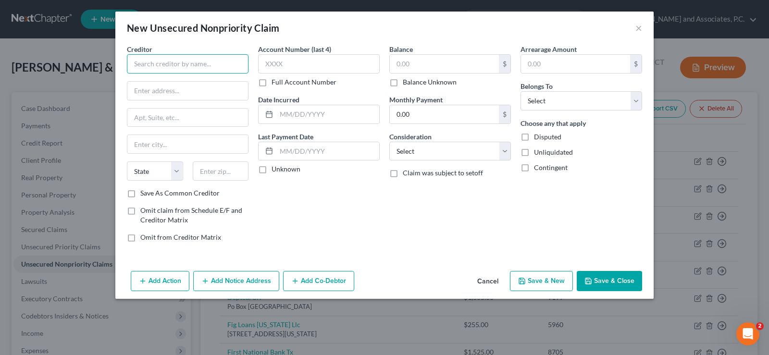
click at [185, 66] on input "text" at bounding box center [188, 63] width 122 height 19
click at [187, 61] on input "Oklahoma Turn" at bounding box center [188, 63] width 122 height 19
type input "O"
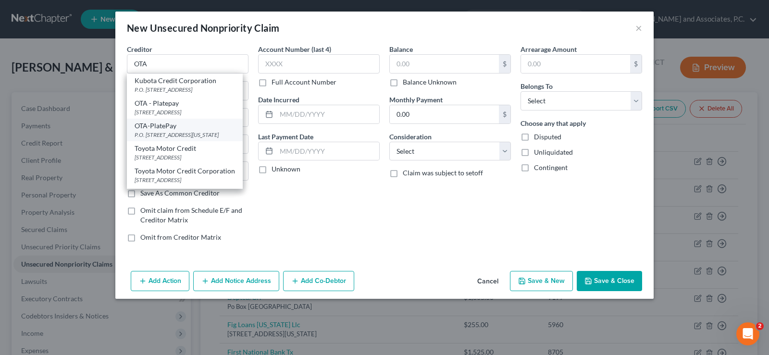
click at [167, 132] on div "P.O. [STREET_ADDRESS][US_STATE]" at bounding box center [185, 135] width 100 height 8
type input "OTA-PlatePay"
type input "P.O. Box 248935"
type input "Oklahoma City"
select select "37"
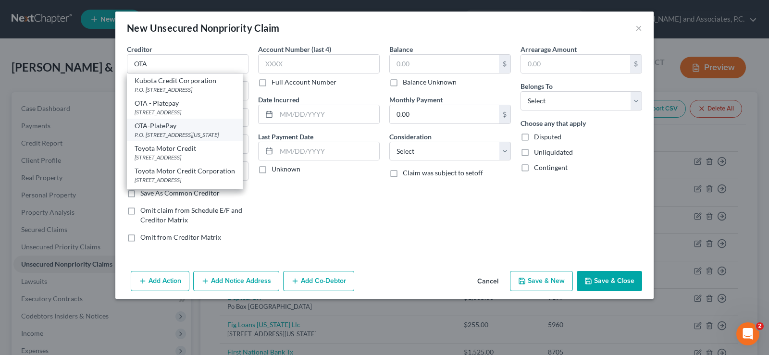
type input "73124"
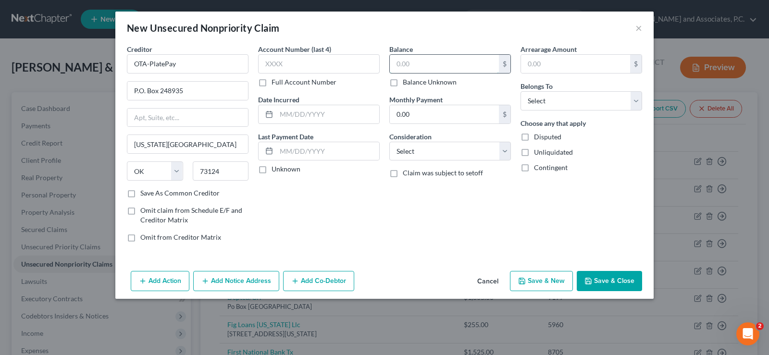
click at [403, 61] on input "text" at bounding box center [444, 64] width 109 height 18
type input "0"
type input "1"
type input "69.44"
click at [268, 71] on input "text" at bounding box center [319, 63] width 122 height 19
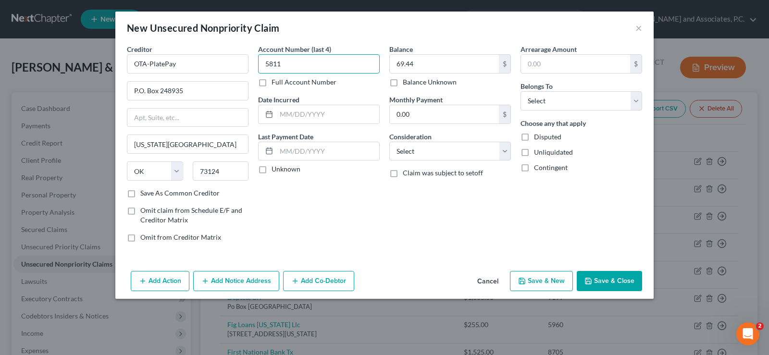
type input "5811"
click at [232, 280] on button "Add Notice Address" at bounding box center [236, 281] width 86 height 20
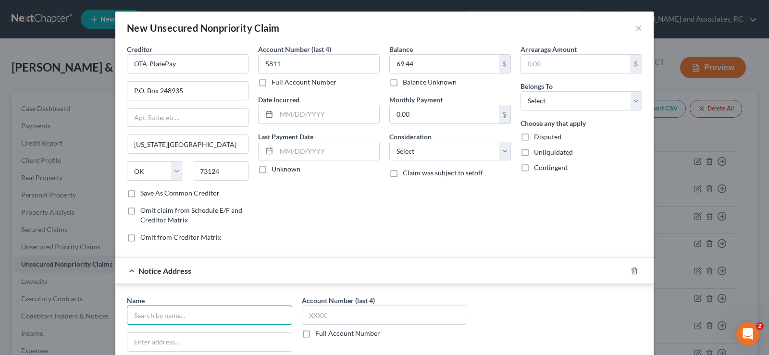
click at [209, 318] on input "text" at bounding box center [209, 315] width 165 height 19
type input "Linebarger Goggan Blair & Sampson, LLP"
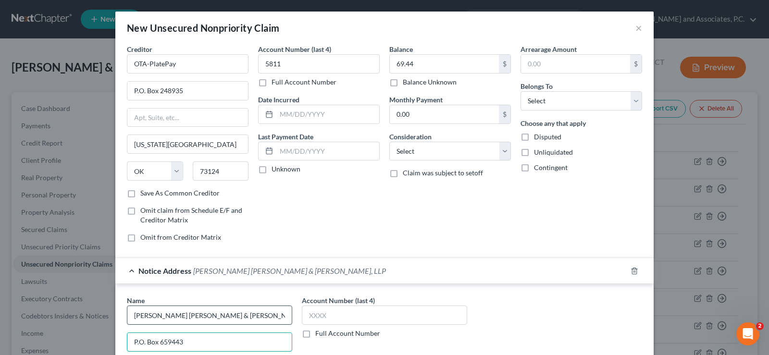
scroll to position [96, 0]
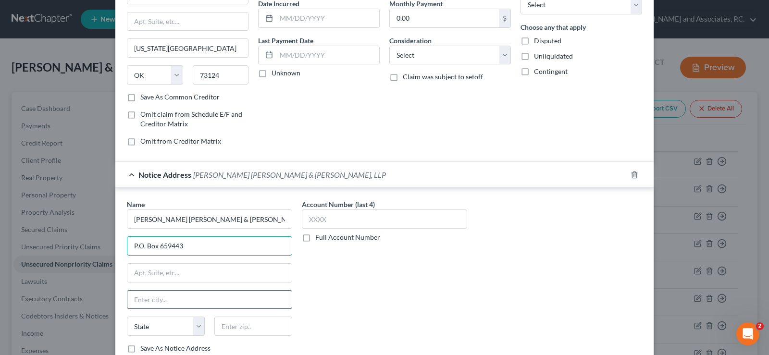
type input "P.O. Box 659443"
click at [212, 302] on input "text" at bounding box center [209, 300] width 164 height 18
type input "San Antonio"
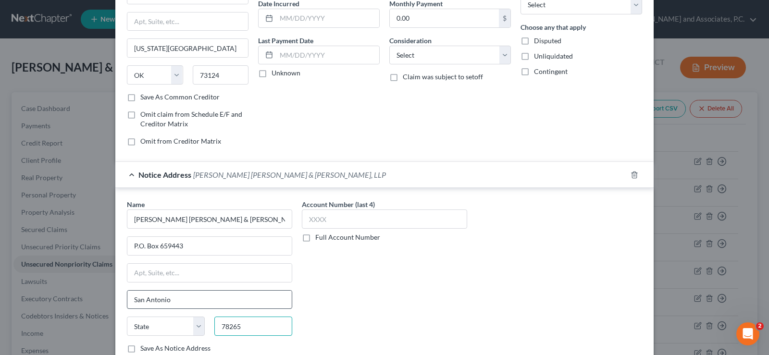
type input "78265"
select select "45"
click at [378, 213] on input "text" at bounding box center [384, 218] width 165 height 19
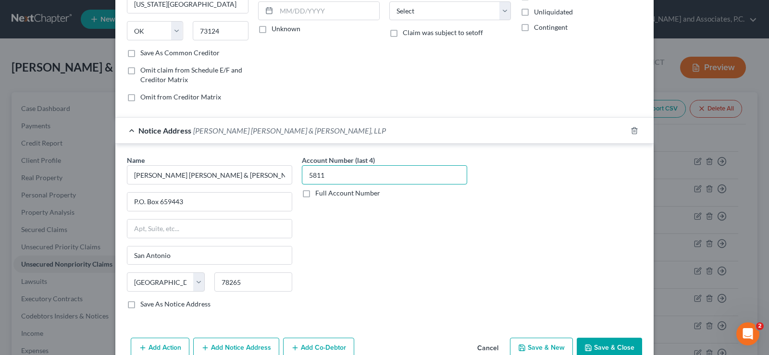
scroll to position [162, 0]
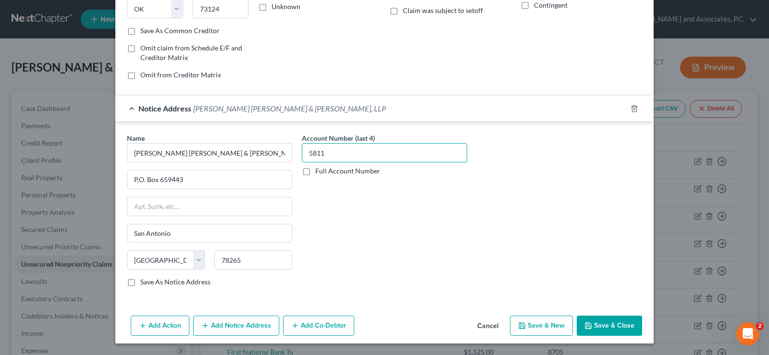
type input "5811"
click at [600, 328] on button "Save & Close" at bounding box center [609, 326] width 65 height 20
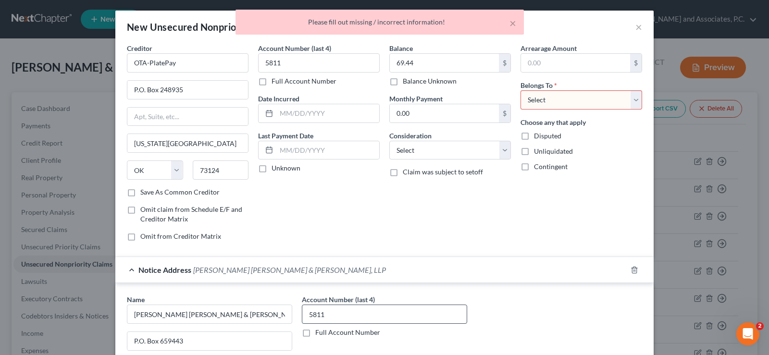
scroll to position [0, 0]
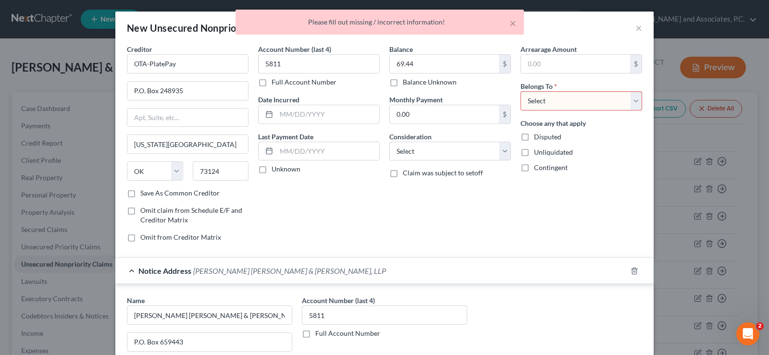
click at [636, 101] on select "Select Debtor 1 Only Debtor 2 Only Debtor 1 And Debtor 2 Only At Least One Of T…" at bounding box center [581, 100] width 122 height 19
select select "2"
click at [520, 91] on select "Select Debtor 1 Only Debtor 2 Only Debtor 1 And Debtor 2 Only At Least One Of T…" at bounding box center [581, 100] width 122 height 19
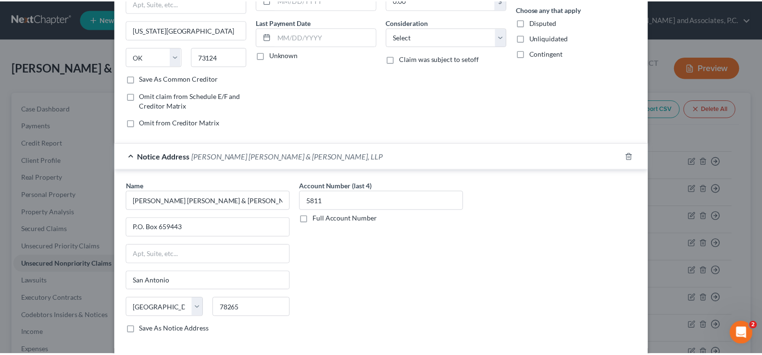
scroll to position [162, 0]
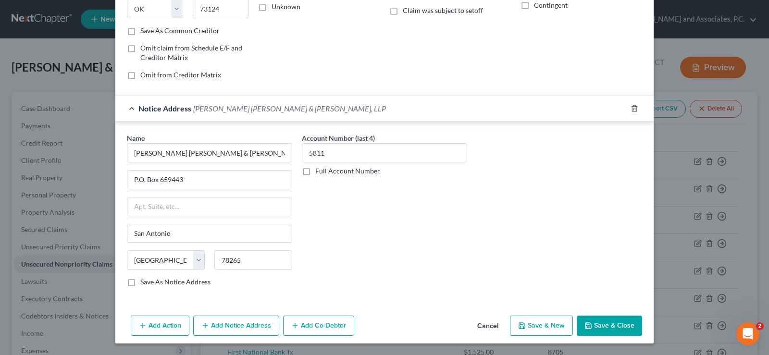
click at [605, 327] on button "Save & Close" at bounding box center [609, 326] width 65 height 20
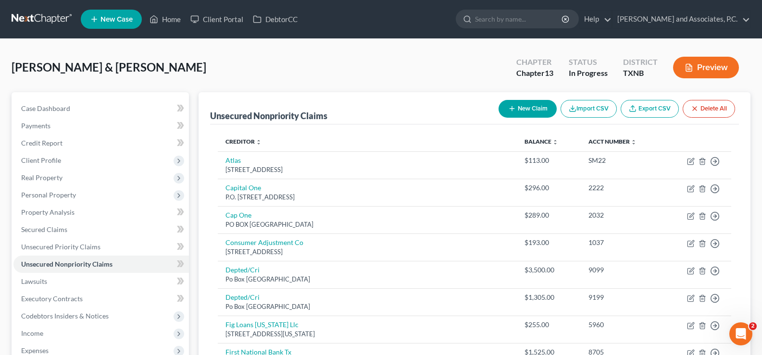
click at [514, 106] on button "New Claim" at bounding box center [527, 109] width 58 height 18
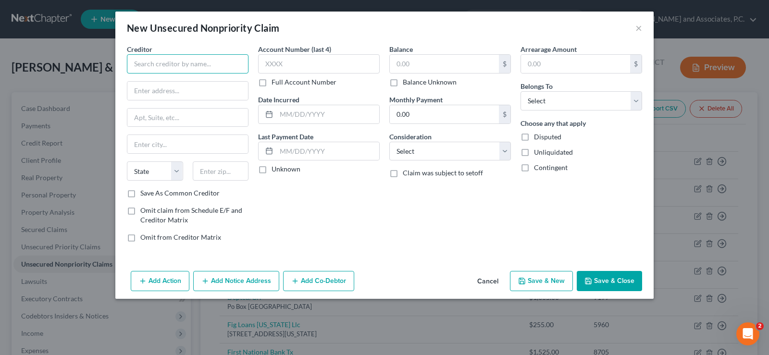
click at [171, 55] on input "text" at bounding box center [188, 63] width 122 height 19
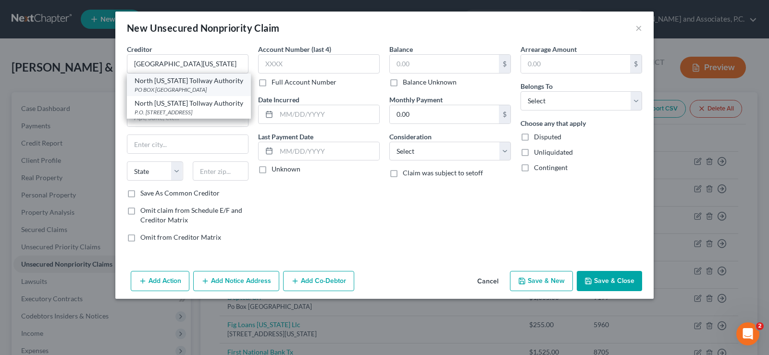
click at [179, 85] on div "North [US_STATE] Tollway Authority" at bounding box center [189, 81] width 109 height 10
type input "North [US_STATE] Tollway Authority"
type input "PO BOX 660244"
type input "Dallas"
select select "45"
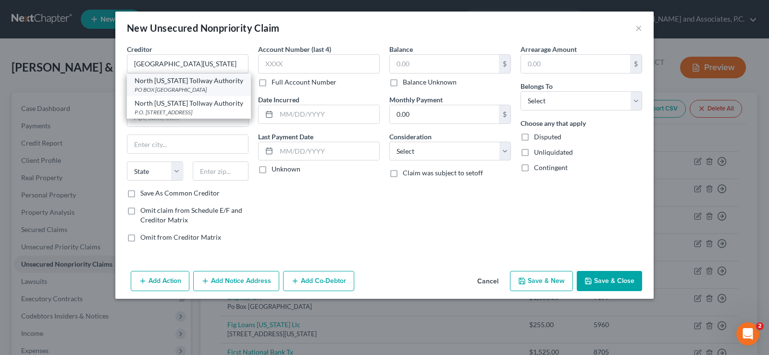
type input "75266"
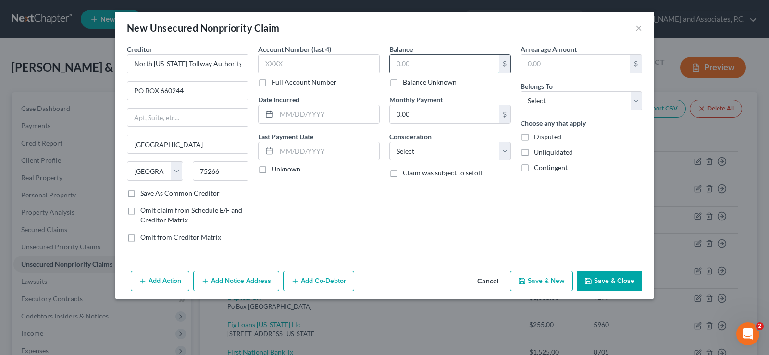
click at [414, 63] on input "text" at bounding box center [444, 64] width 109 height 18
type input "60.00"
click at [555, 109] on select "Select Debtor 1 Only Debtor 2 Only Debtor 1 And Debtor 2 Only At Least One Of T…" at bounding box center [581, 100] width 122 height 19
select select "2"
click at [520, 91] on select "Select Debtor 1 Only Debtor 2 Only Debtor 1 And Debtor 2 Only At Least One Of T…" at bounding box center [581, 100] width 122 height 19
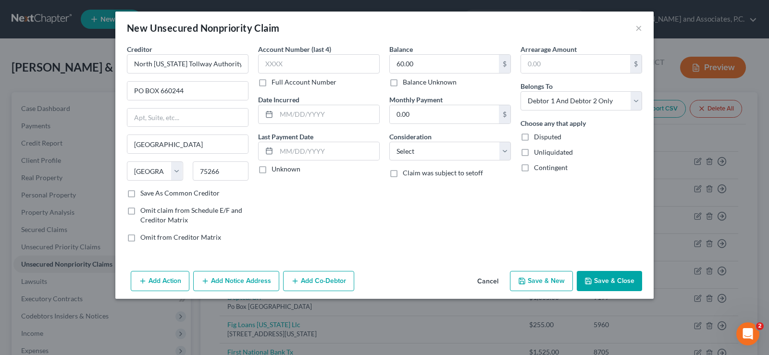
click at [600, 281] on button "Save & Close" at bounding box center [609, 281] width 65 height 20
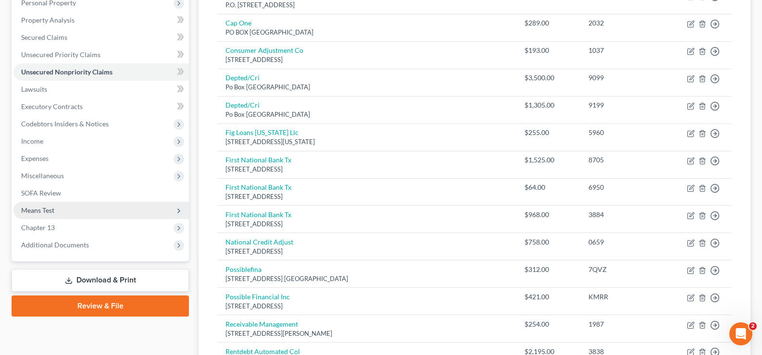
scroll to position [96, 0]
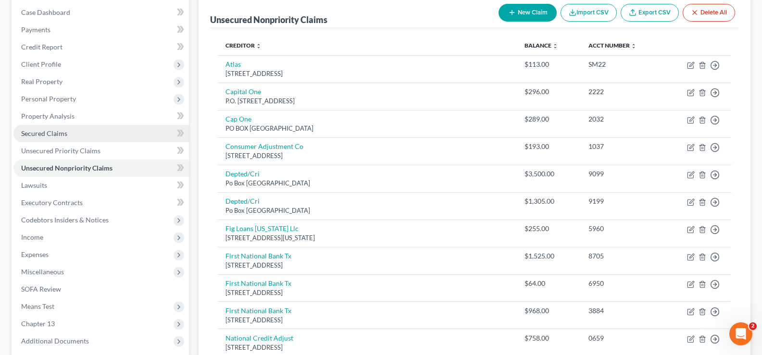
click at [71, 137] on link "Secured Claims" at bounding box center [100, 133] width 175 height 17
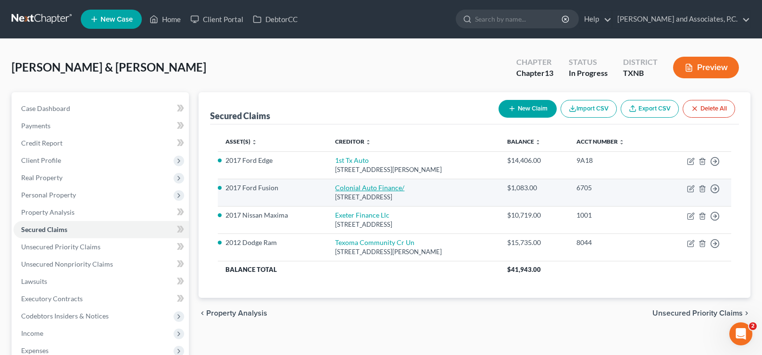
click at [345, 187] on link "Colonial Auto Finance/" at bounding box center [369, 188] width 69 height 8
select select "2"
select select "10"
select select "0"
select select "1"
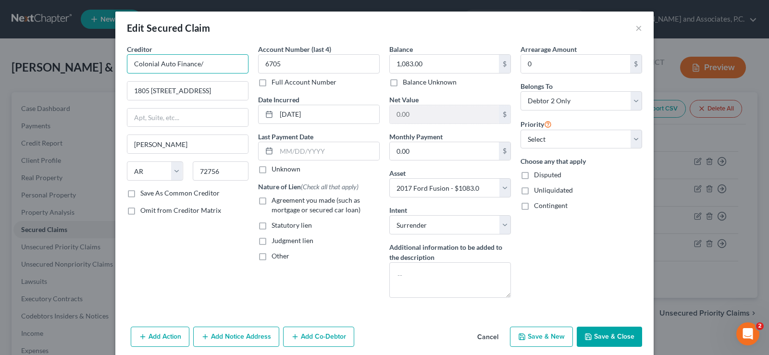
click at [207, 62] on input "Colonial Auto Finance/" at bounding box center [188, 63] width 122 height 19
type input "Colonial Auto Finance/Car-Mart"
click at [605, 333] on button "Save & Close" at bounding box center [609, 337] width 65 height 20
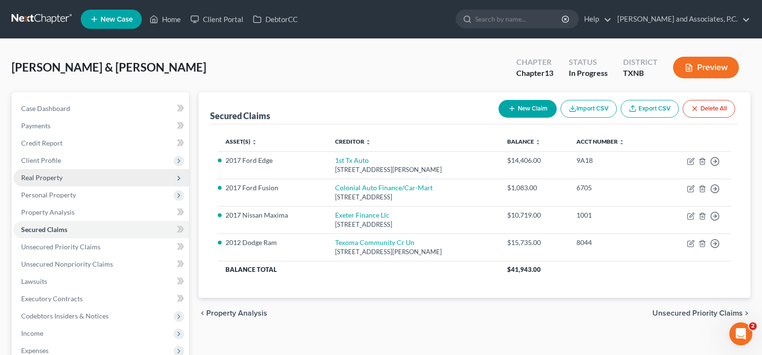
click at [33, 176] on span "Real Property" at bounding box center [41, 177] width 41 height 8
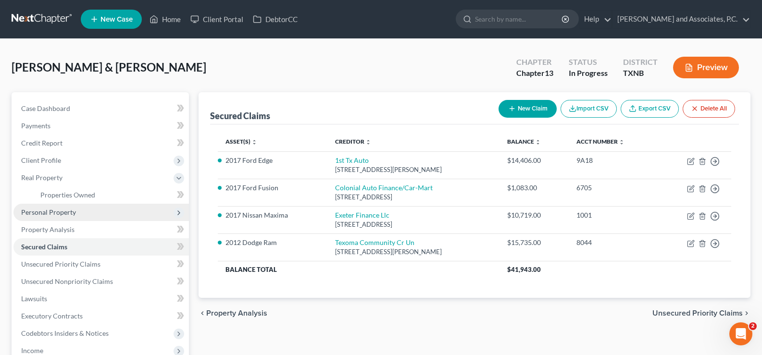
click at [51, 207] on span "Personal Property" at bounding box center [100, 212] width 175 height 17
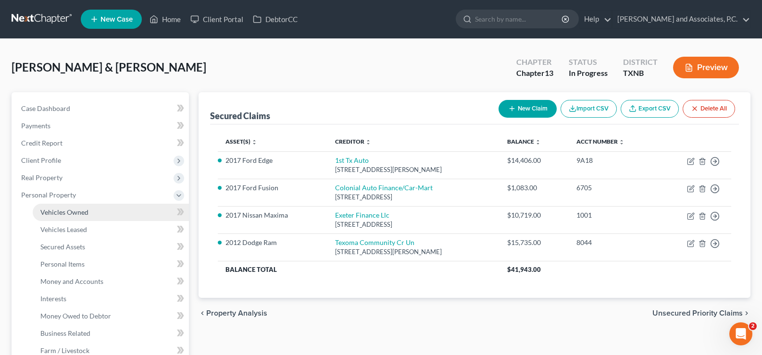
click at [60, 214] on span "Vehicles Owned" at bounding box center [64, 212] width 48 height 8
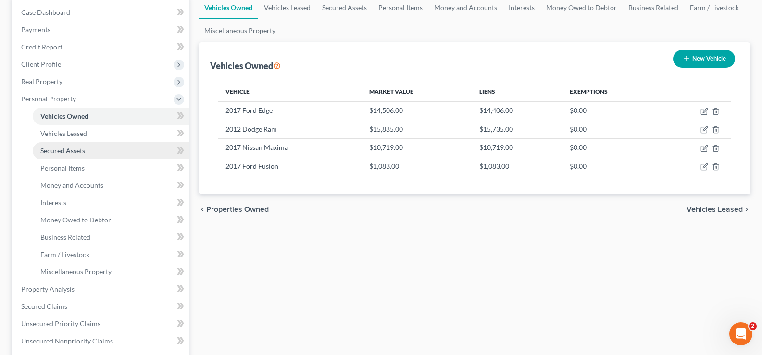
scroll to position [192, 0]
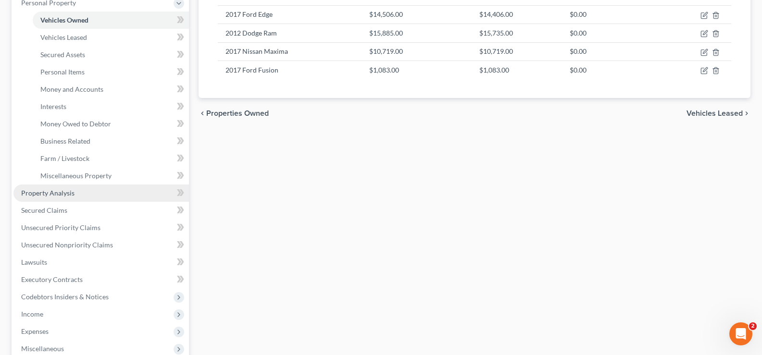
click at [43, 192] on span "Property Analysis" at bounding box center [47, 193] width 53 height 8
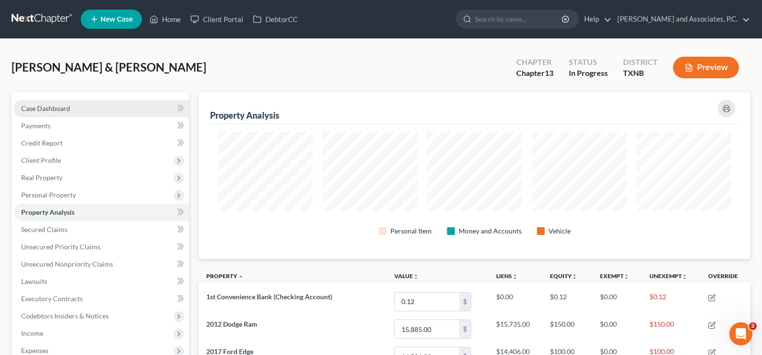
click at [68, 111] on span "Case Dashboard" at bounding box center [45, 108] width 49 height 8
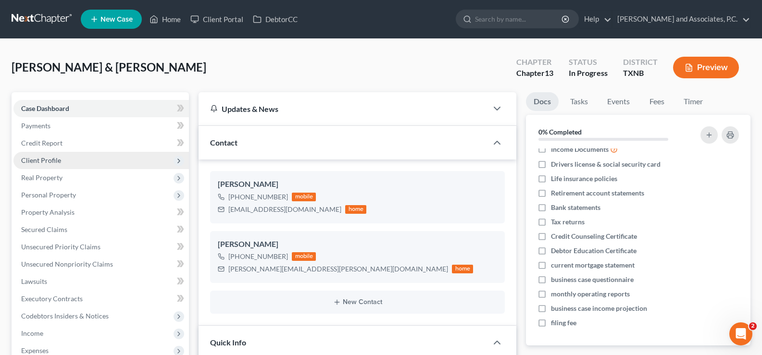
click at [62, 160] on span "Client Profile" at bounding box center [100, 160] width 175 height 17
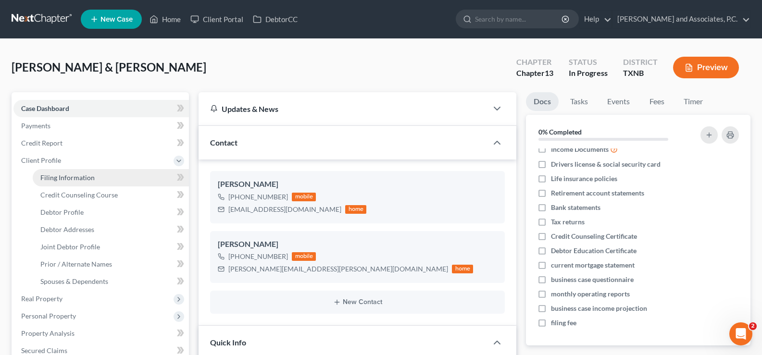
click at [79, 174] on span "Filing Information" at bounding box center [67, 177] width 54 height 8
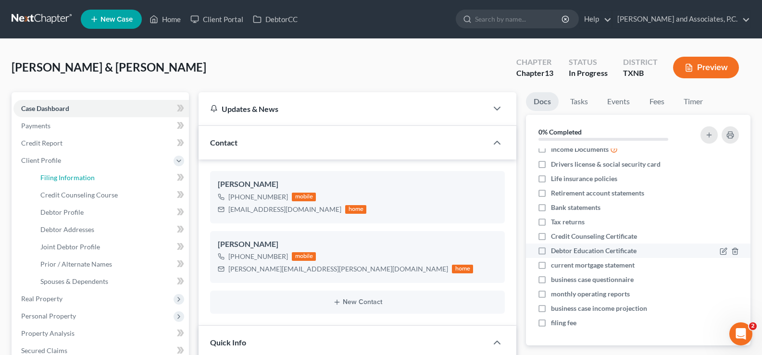
select select "1"
select select "3"
select select "0"
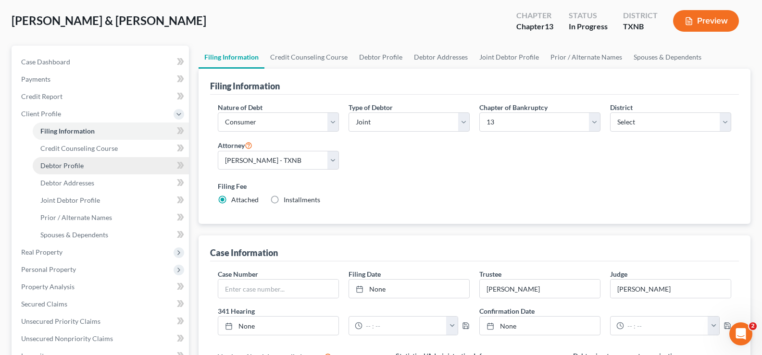
scroll to position [192, 0]
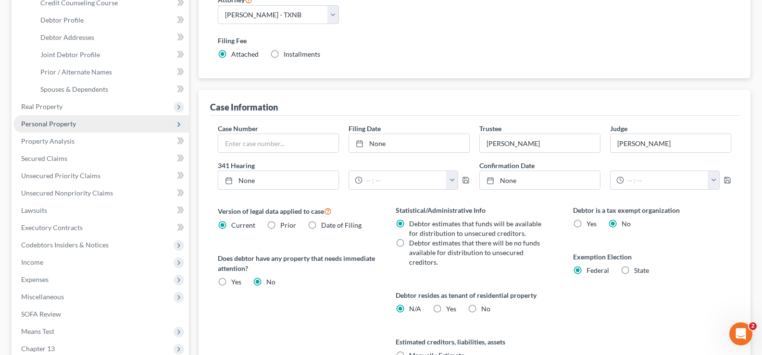
click at [49, 127] on span "Personal Property" at bounding box center [48, 124] width 55 height 8
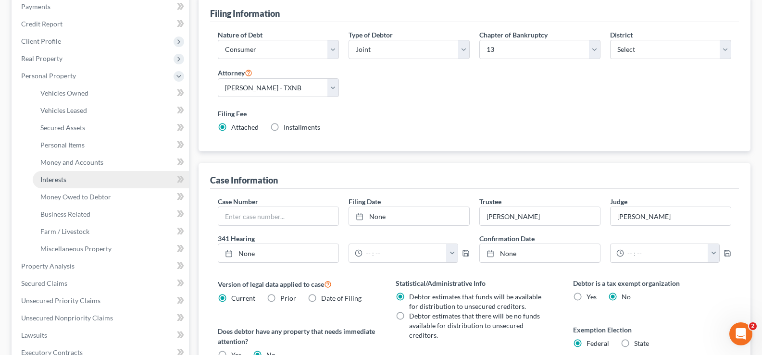
scroll to position [96, 0]
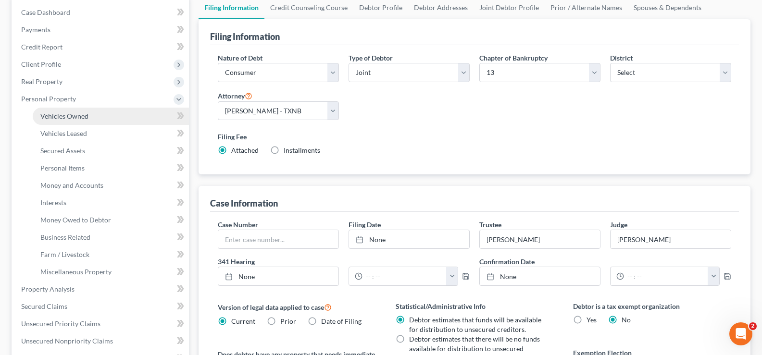
click at [93, 117] on link "Vehicles Owned" at bounding box center [111, 116] width 156 height 17
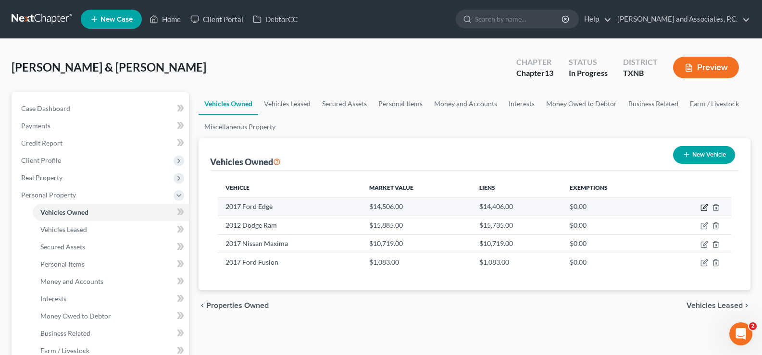
click at [707, 208] on icon "button" at bounding box center [704, 208] width 8 height 8
select select "0"
select select "9"
select select "2"
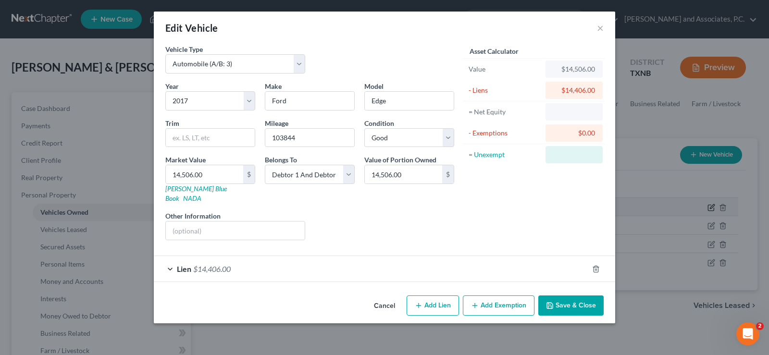
click at [703, 208] on div "Edit Vehicle × Vehicle Type Select Automobile (A/B: 3) Truck (A/B: 3) Trailer (…" at bounding box center [384, 177] width 769 height 355
click at [504, 297] on button "Add Exemption" at bounding box center [499, 305] width 72 height 20
select select "2"
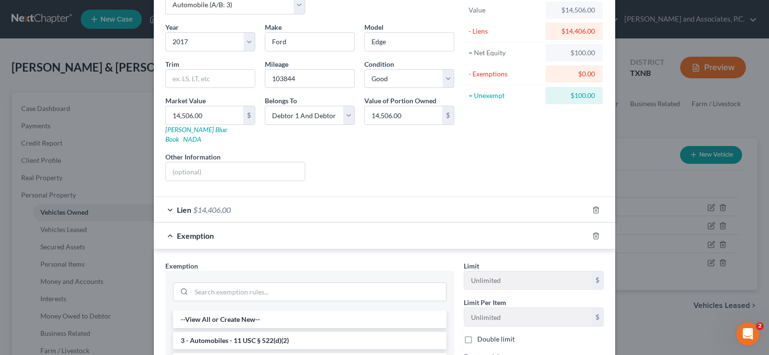
scroll to position [96, 0]
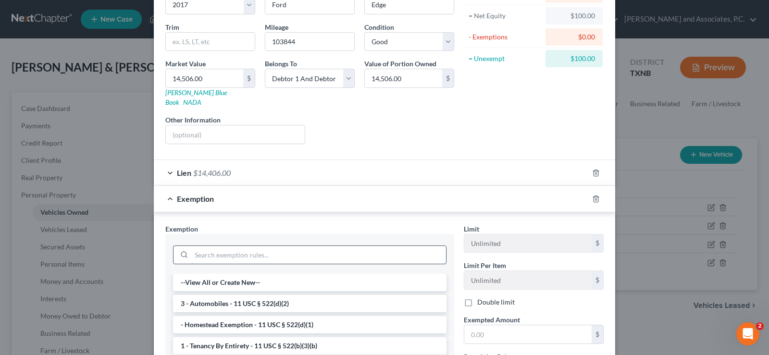
click at [221, 246] on input "search" at bounding box center [318, 255] width 255 height 18
click at [265, 295] on li "3 - Automobiles - 11 USC § 522(d)(2)" at bounding box center [309, 303] width 273 height 17
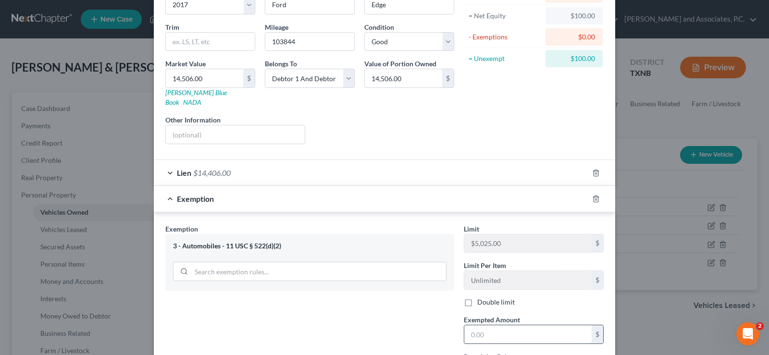
click at [482, 325] on input "text" at bounding box center [527, 334] width 127 height 18
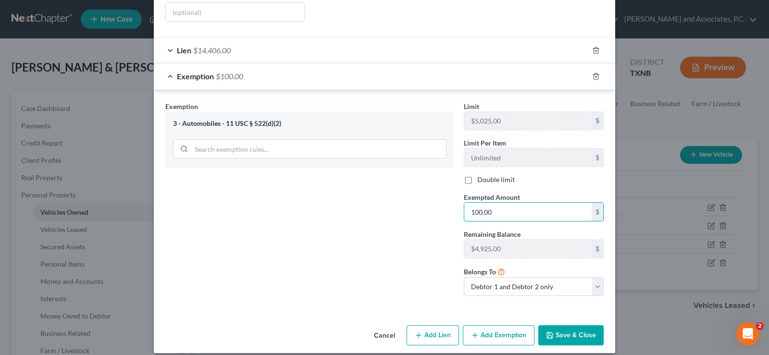
type input "100.00"
click at [583, 327] on button "Save & Close" at bounding box center [570, 335] width 65 height 20
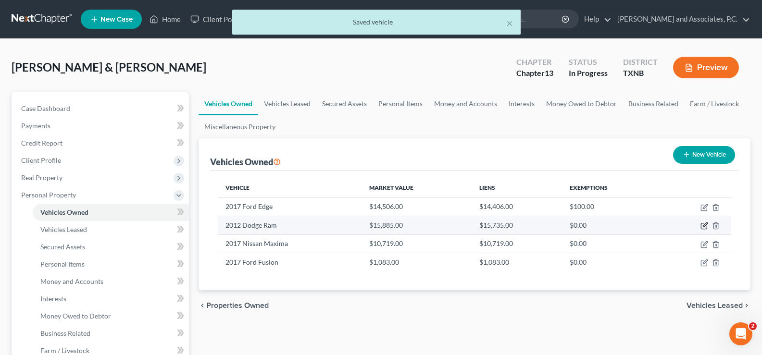
click at [705, 224] on icon "button" at bounding box center [704, 225] width 4 height 4
select select "0"
select select "14"
select select "3"
select select "2"
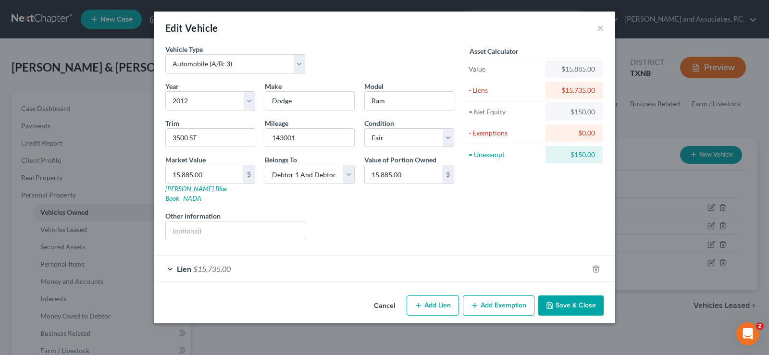
click at [491, 301] on button "Add Exemption" at bounding box center [499, 305] width 72 height 20
select select "2"
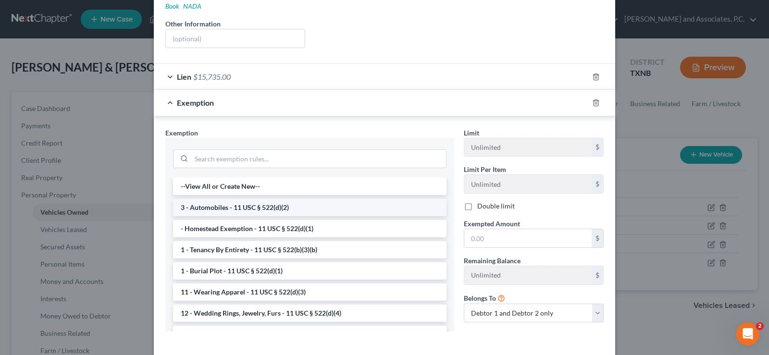
click at [244, 199] on li "3 - Automobiles - 11 USC § 522(d)(2)" at bounding box center [309, 207] width 273 height 17
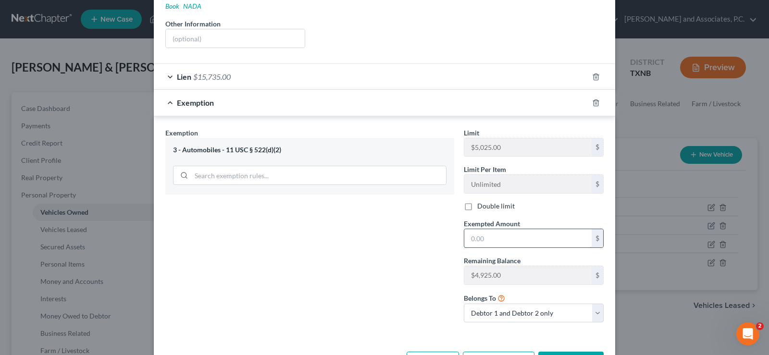
click at [475, 229] on input "text" at bounding box center [527, 238] width 127 height 18
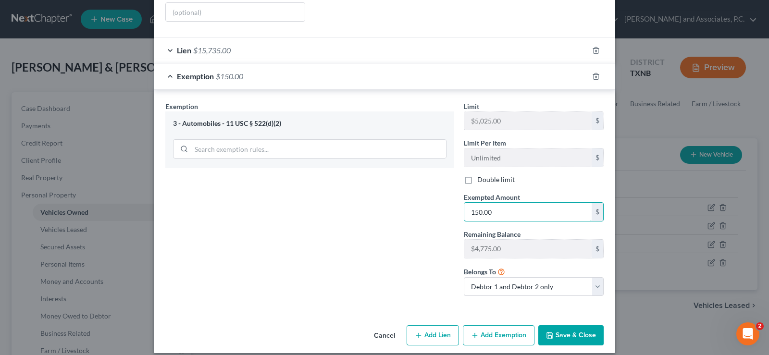
type input "150.00"
click at [573, 325] on button "Save & Close" at bounding box center [570, 335] width 65 height 20
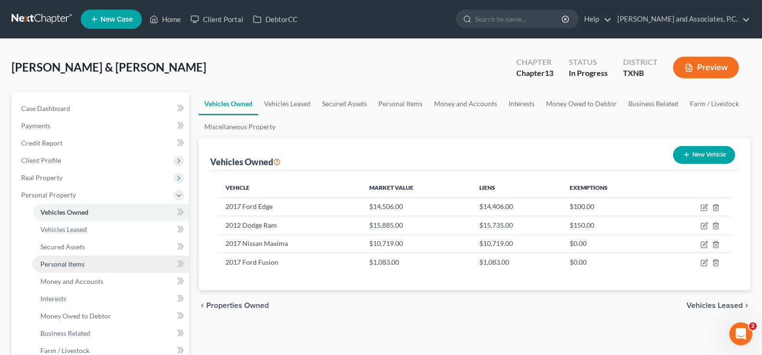
click at [85, 264] on link "Personal Items" at bounding box center [111, 264] width 156 height 17
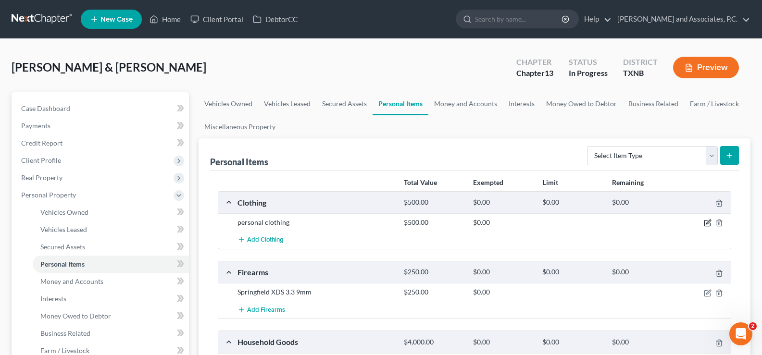
click at [707, 221] on icon "button" at bounding box center [707, 223] width 8 height 8
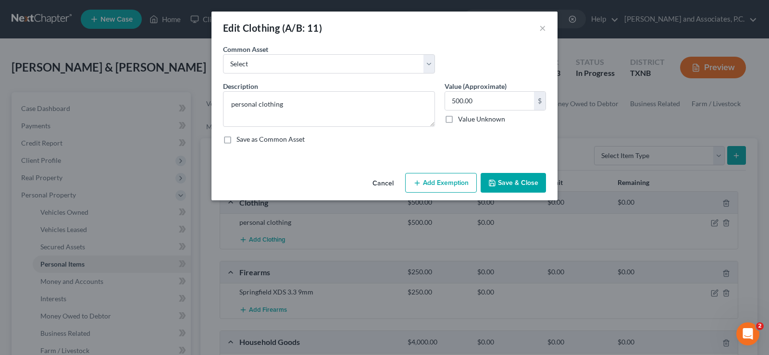
click at [420, 185] on icon "button" at bounding box center [417, 183] width 8 height 8
select select "2"
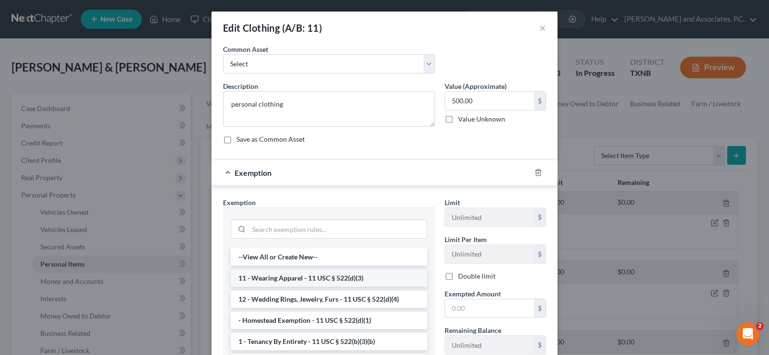
click at [317, 278] on li "11 - Wearing Apparel - 11 USC § 522(d)(3)" at bounding box center [329, 278] width 197 height 17
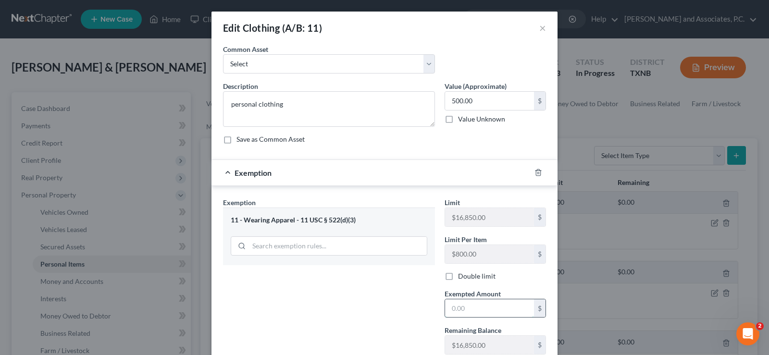
click at [457, 310] on input "text" at bounding box center [489, 308] width 89 height 18
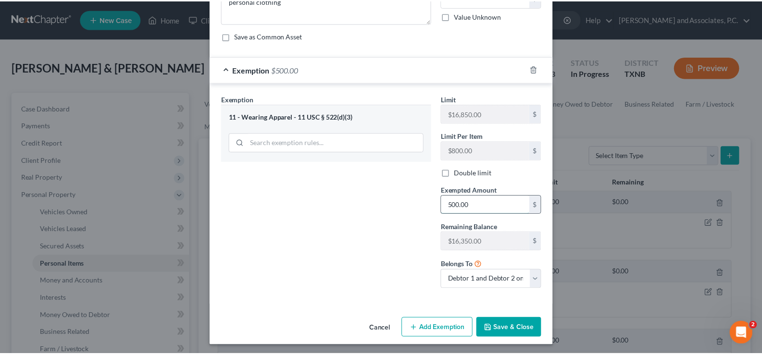
scroll to position [106, 0]
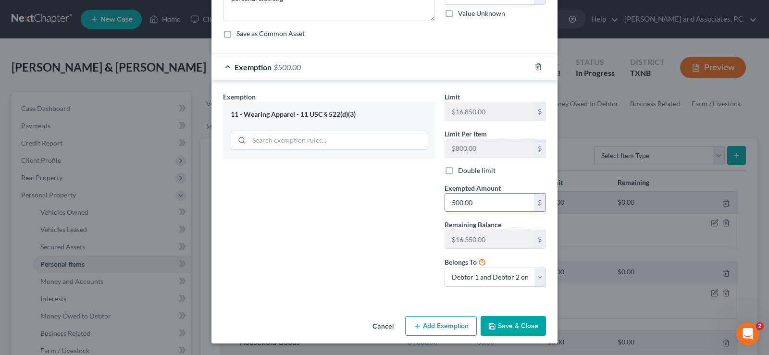
type input "500.00"
click at [503, 329] on button "Save & Close" at bounding box center [512, 326] width 65 height 20
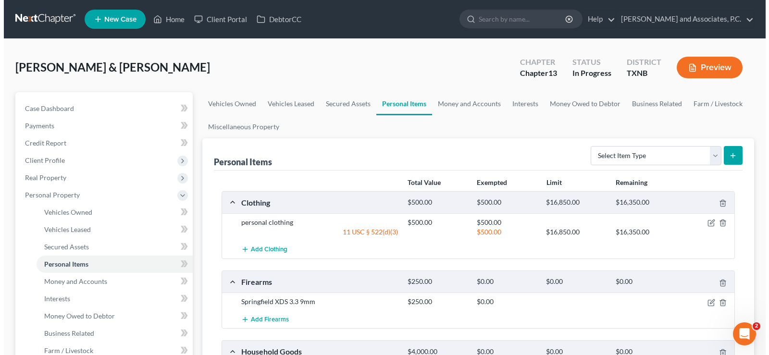
scroll to position [96, 0]
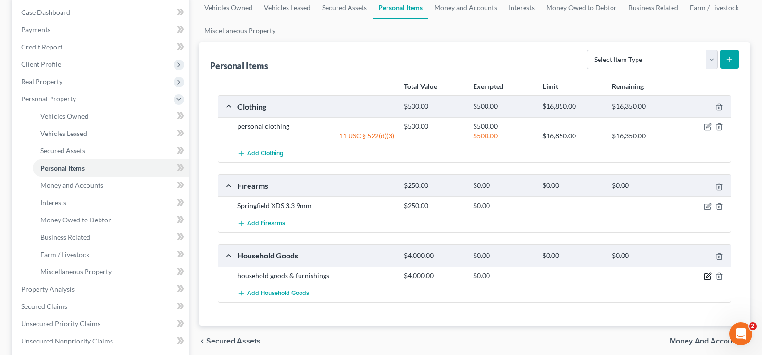
click at [706, 277] on icon "button" at bounding box center [707, 276] width 8 height 8
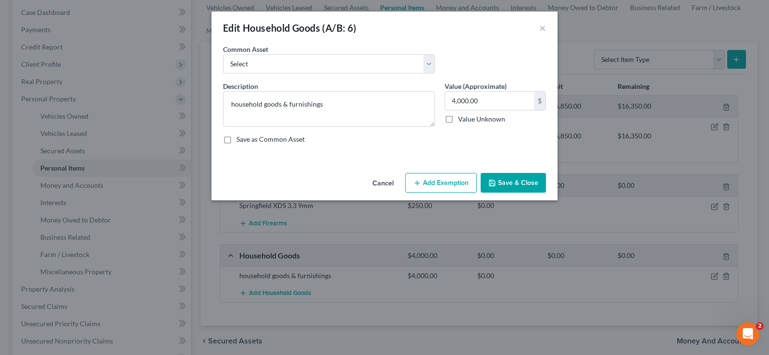
click at [443, 179] on button "Add Exemption" at bounding box center [441, 183] width 72 height 20
select select "2"
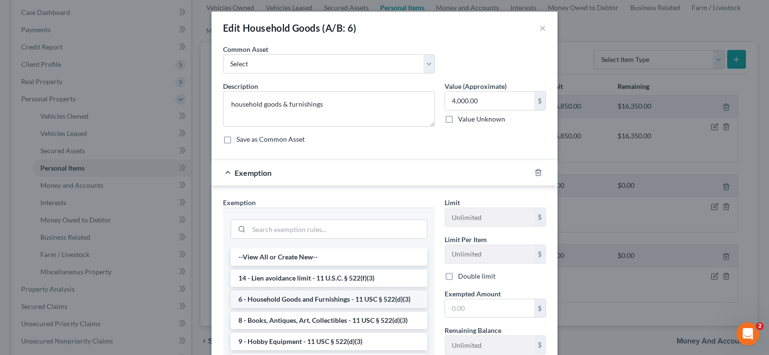
click at [329, 302] on li "6 - Household Goods and Furnishings - 11 USC § 522(d)(3)" at bounding box center [329, 299] width 197 height 17
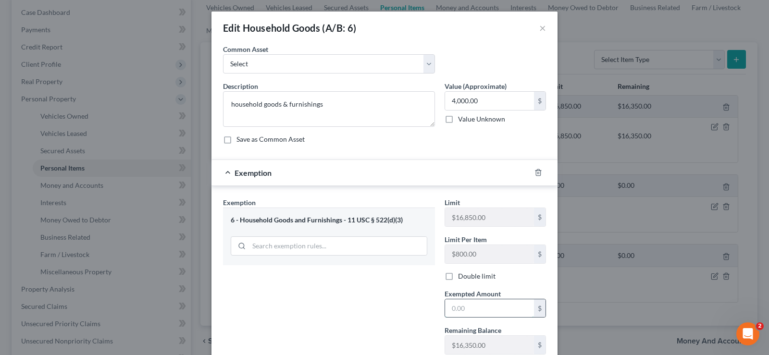
click at [466, 306] on input "text" at bounding box center [489, 308] width 89 height 18
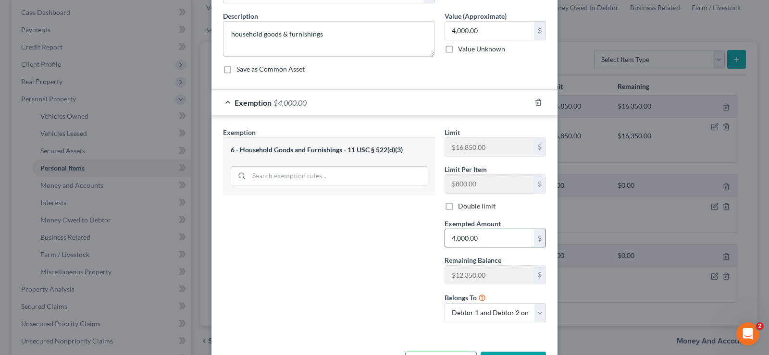
scroll to position [106, 0]
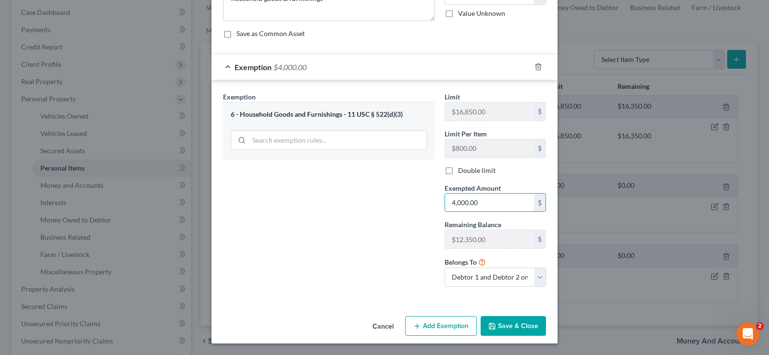
type input "4,000.00"
click at [511, 328] on button "Save & Close" at bounding box center [512, 326] width 65 height 20
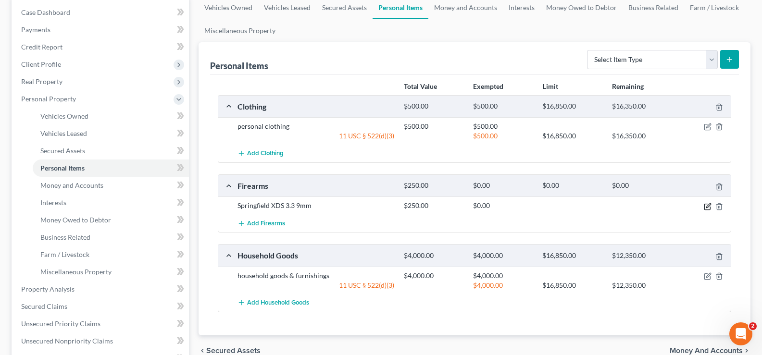
click at [704, 207] on icon "button" at bounding box center [707, 207] width 8 height 8
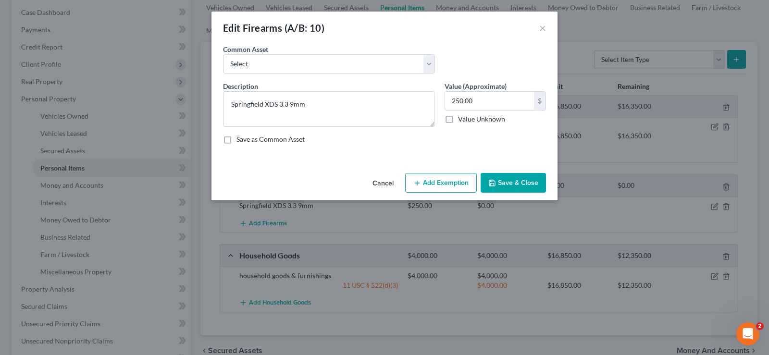
click at [438, 182] on button "Add Exemption" at bounding box center [441, 183] width 72 height 20
select select "2"
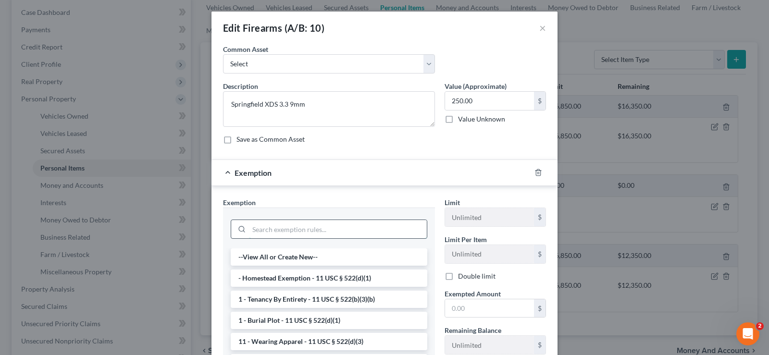
click at [250, 233] on input "search" at bounding box center [338, 229] width 178 height 18
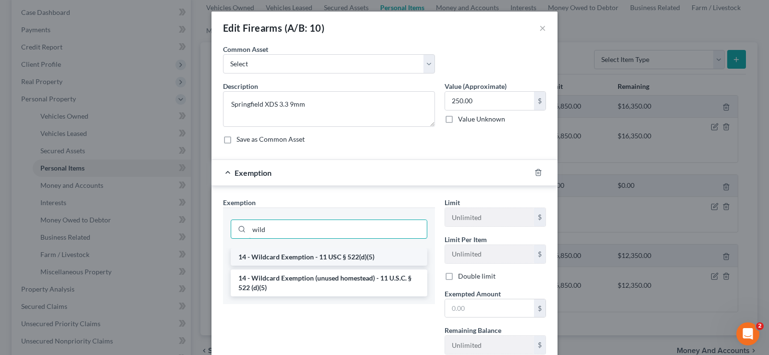
type input "wild"
click at [297, 256] on li "14 - Wildcard Exemption - 11 USC § 522(d)(5)" at bounding box center [329, 256] width 197 height 17
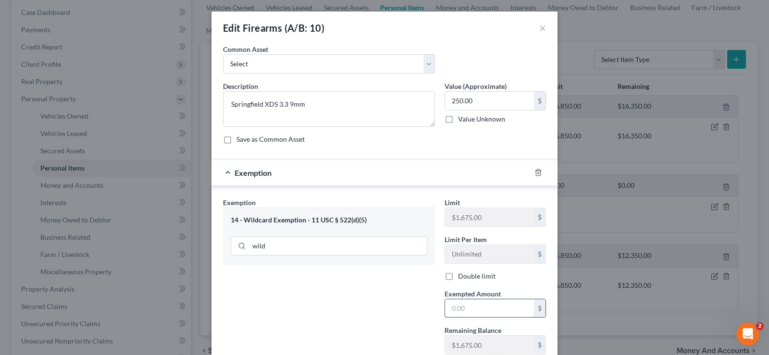
click at [456, 303] on input "text" at bounding box center [489, 308] width 89 height 18
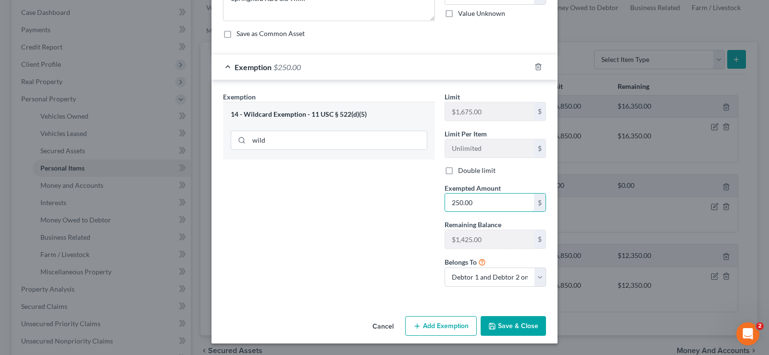
type input "250.00"
click at [501, 324] on button "Save & Close" at bounding box center [512, 326] width 65 height 20
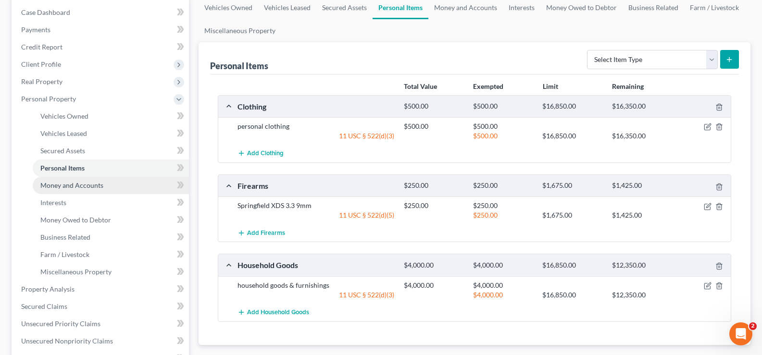
click at [86, 188] on span "Money and Accounts" at bounding box center [71, 185] width 63 height 8
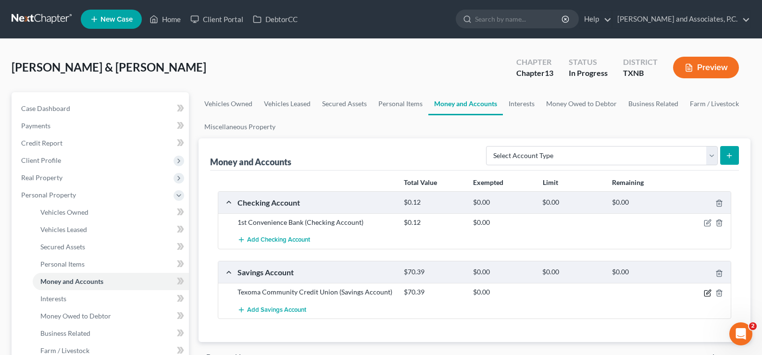
click at [706, 292] on icon "button" at bounding box center [707, 293] width 8 height 8
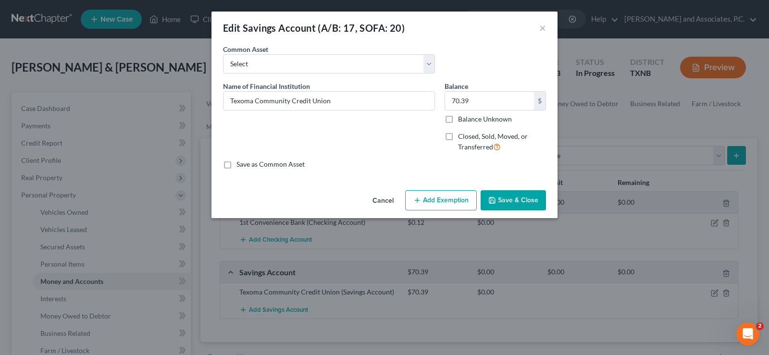
click at [428, 203] on button "Add Exemption" at bounding box center [441, 200] width 72 height 20
select select "2"
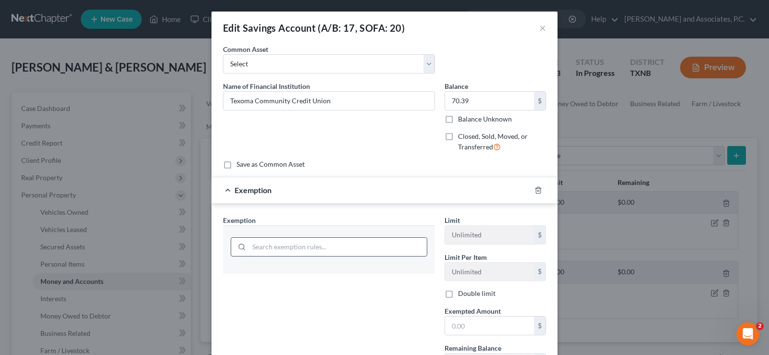
click at [350, 245] on input "search" at bounding box center [338, 247] width 178 height 18
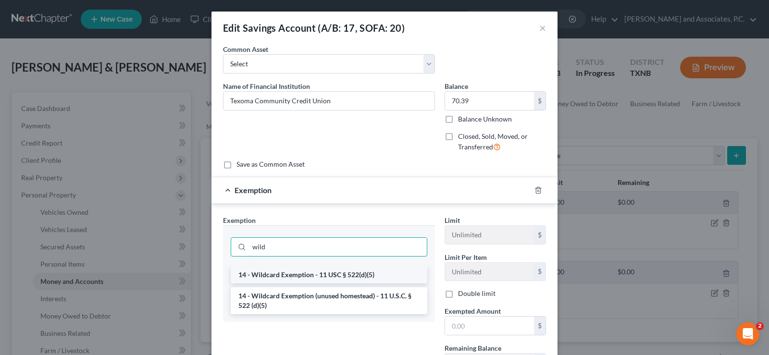
type input "wild"
click at [354, 272] on li "14 - Wildcard Exemption - 11 USC § 522(d)(5)" at bounding box center [329, 274] width 197 height 17
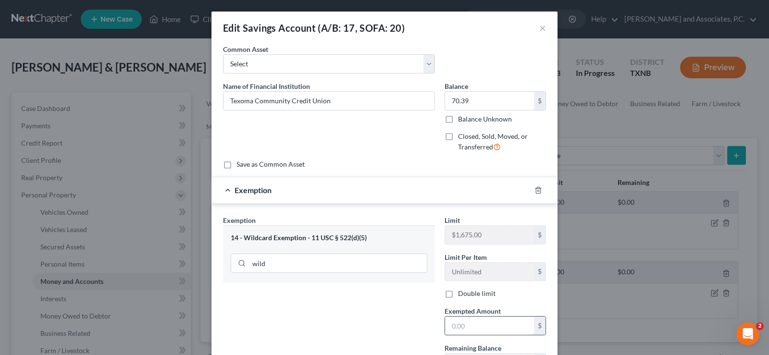
click at [475, 329] on input "text" at bounding box center [489, 326] width 89 height 18
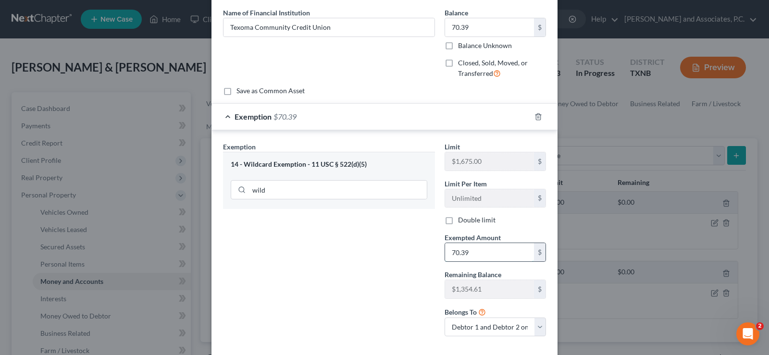
scroll to position [123, 0]
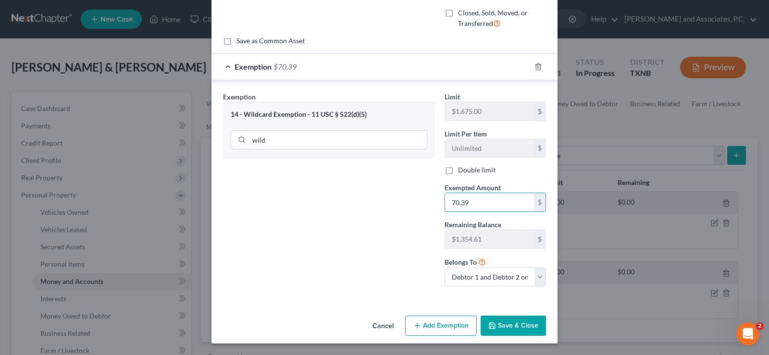
type input "70.39"
click at [516, 323] on button "Save & Close" at bounding box center [512, 326] width 65 height 20
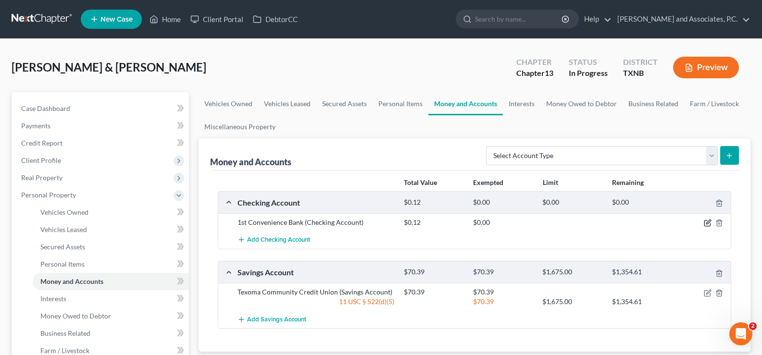
click at [707, 226] on icon "button" at bounding box center [707, 223] width 8 height 8
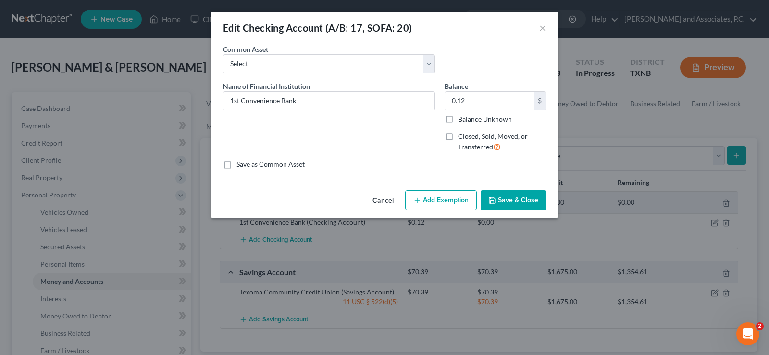
click at [438, 199] on button "Add Exemption" at bounding box center [441, 200] width 72 height 20
select select "2"
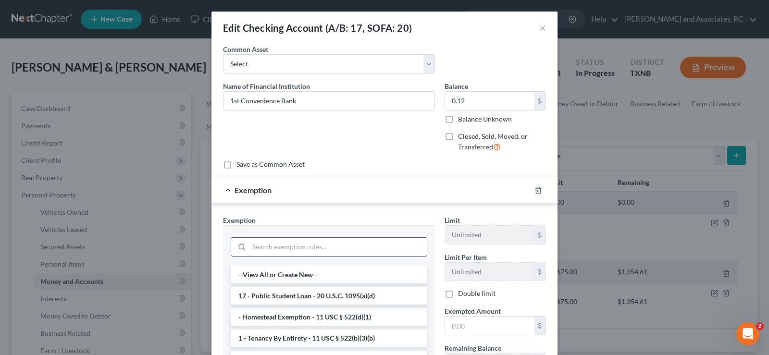
click at [313, 250] on input "search" at bounding box center [338, 247] width 178 height 18
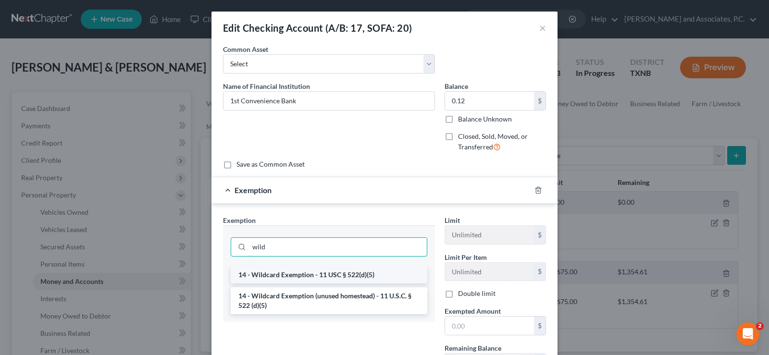
type input "wild"
click at [318, 278] on li "14 - Wildcard Exemption - 11 USC § 522(d)(5)" at bounding box center [329, 274] width 197 height 17
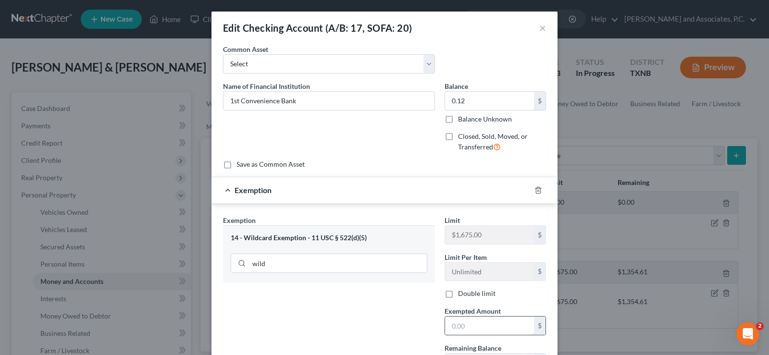
click at [463, 323] on input "text" at bounding box center [489, 326] width 89 height 18
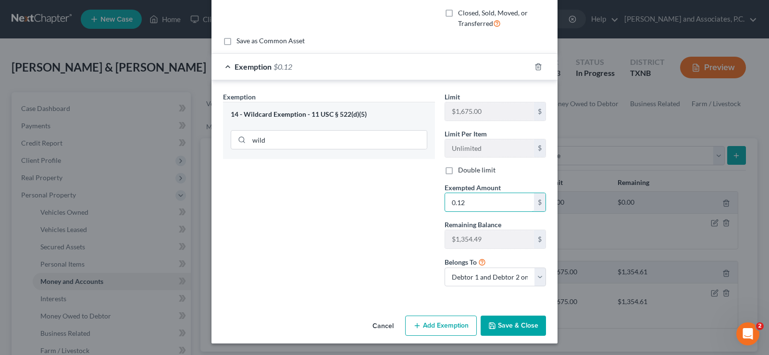
type input "0.12"
click at [519, 325] on button "Save & Close" at bounding box center [512, 326] width 65 height 20
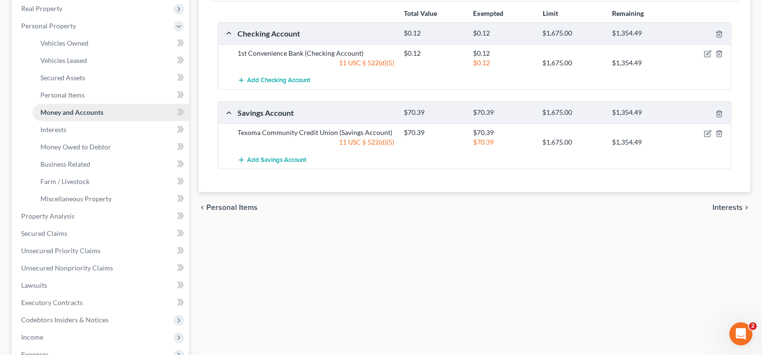
scroll to position [192, 0]
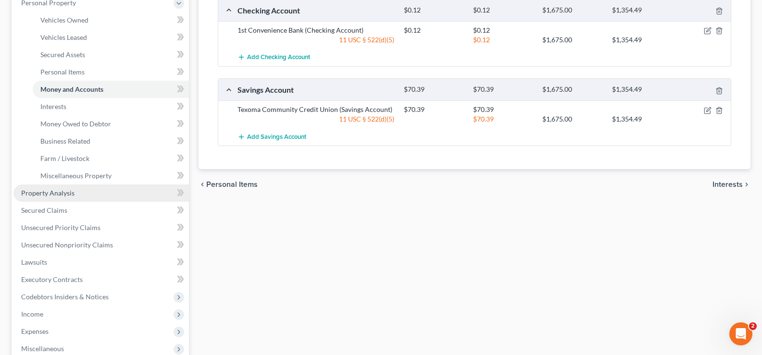
click at [93, 196] on link "Property Analysis" at bounding box center [100, 192] width 175 height 17
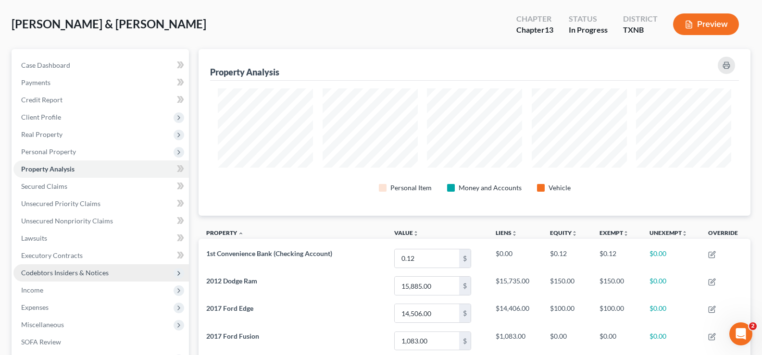
scroll to position [96, 0]
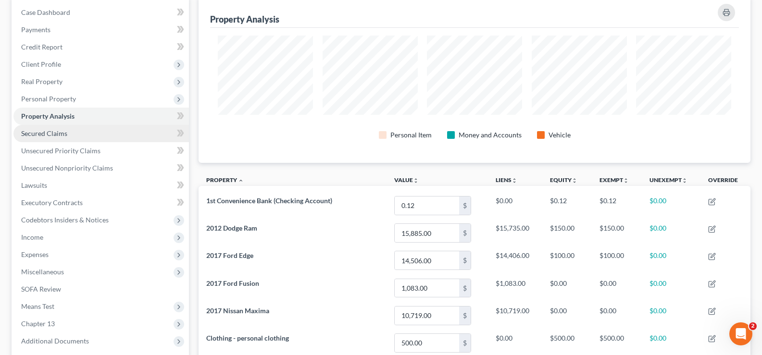
click at [100, 139] on link "Secured Claims" at bounding box center [100, 133] width 175 height 17
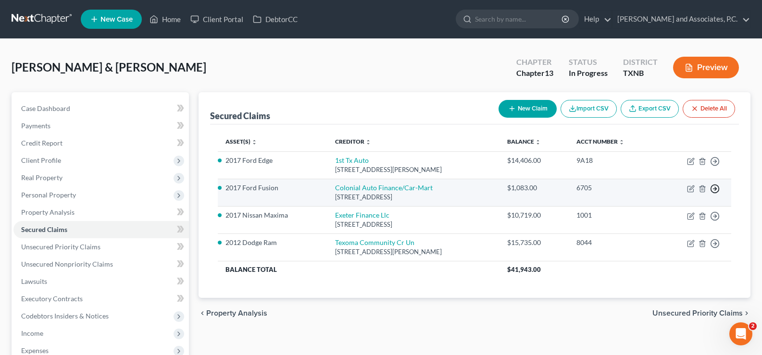
click at [713, 189] on icon "button" at bounding box center [715, 189] width 10 height 10
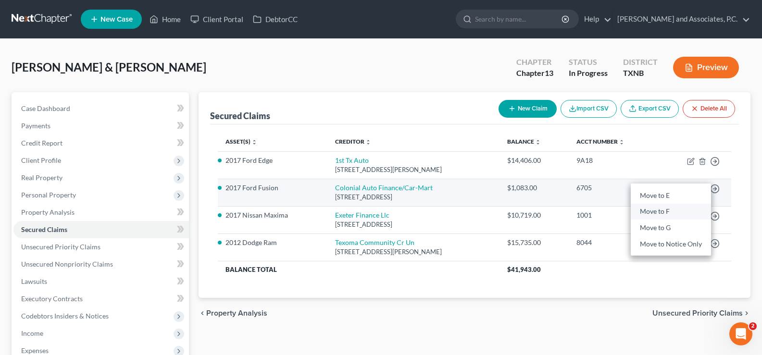
click at [675, 213] on link "Move to F" at bounding box center [670, 212] width 80 height 16
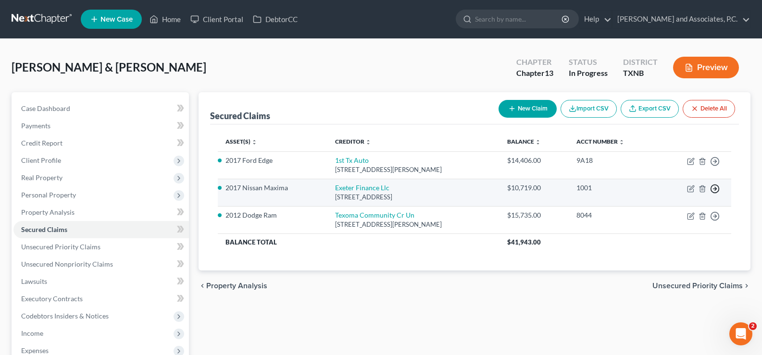
click at [713, 188] on icon "button" at bounding box center [715, 189] width 10 height 10
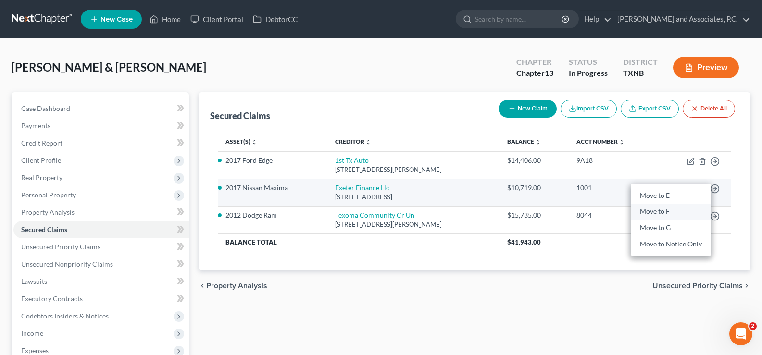
click at [662, 213] on link "Move to F" at bounding box center [670, 212] width 80 height 16
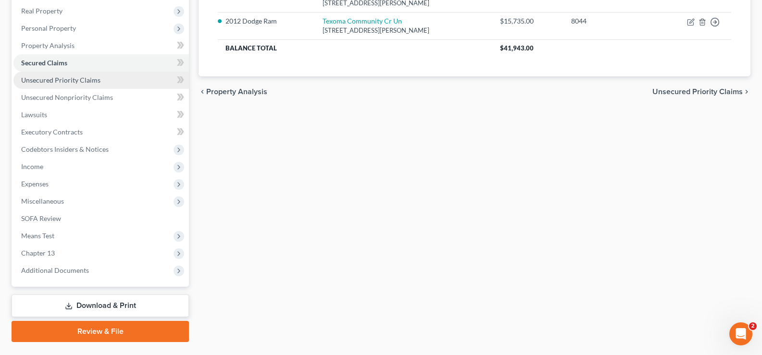
scroll to position [190, 0]
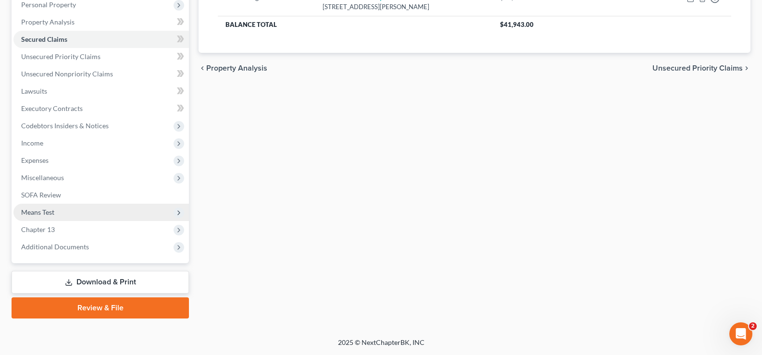
click at [100, 210] on span "Means Test" at bounding box center [100, 212] width 175 height 17
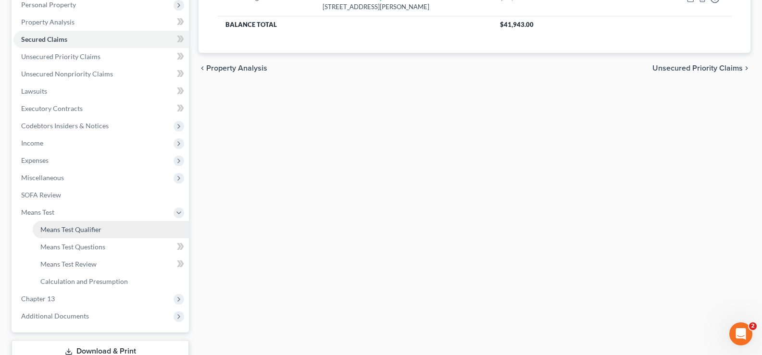
click at [92, 232] on span "Means Test Qualifier" at bounding box center [70, 229] width 61 height 8
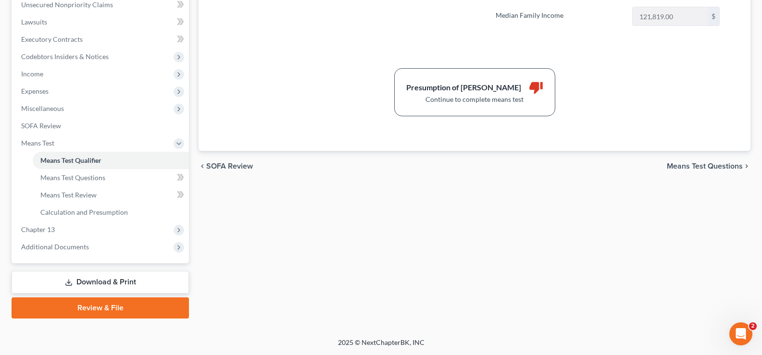
scroll to position [163, 0]
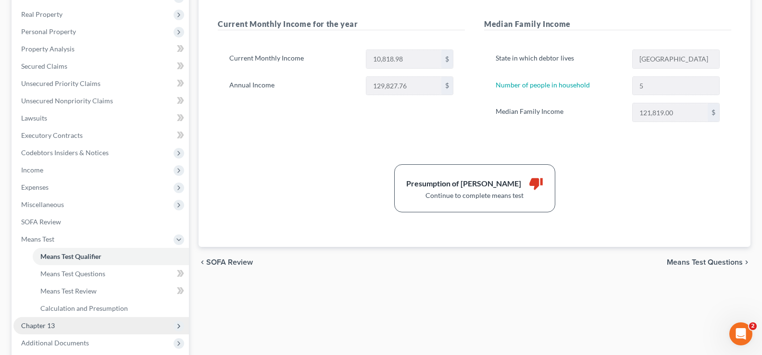
click at [96, 320] on span "Chapter 13" at bounding box center [100, 325] width 175 height 17
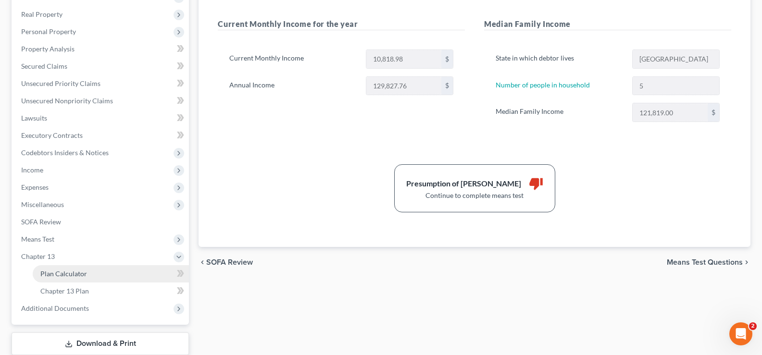
click at [98, 272] on link "Plan Calculator" at bounding box center [111, 273] width 156 height 17
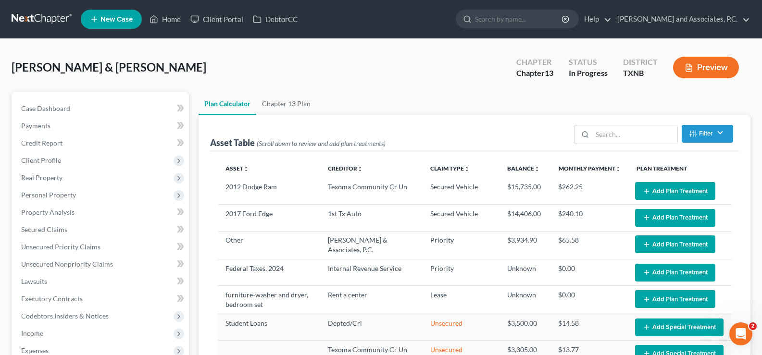
select select "59"
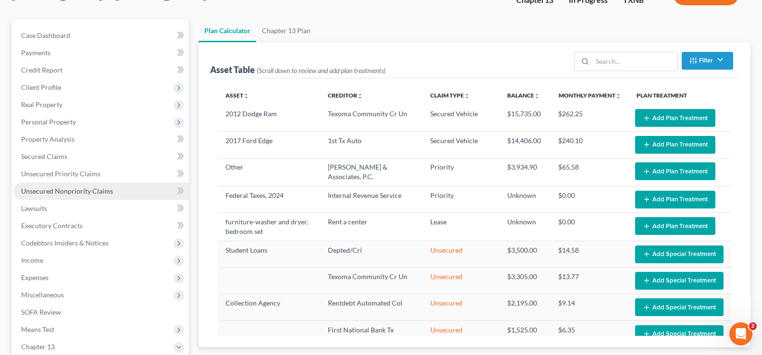
scroll to position [96, 0]
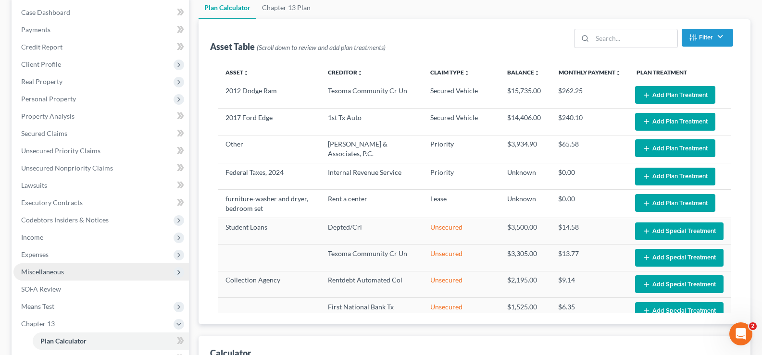
drag, startPoint x: 110, startPoint y: 217, endPoint x: 155, endPoint y: 265, distance: 65.9
click at [155, 265] on span "Miscellaneous" at bounding box center [100, 271] width 175 height 17
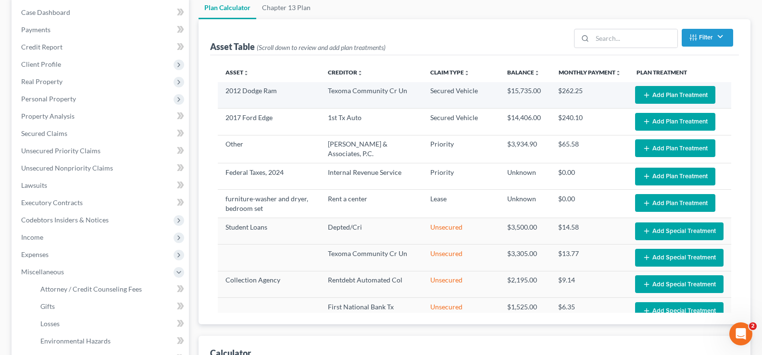
click at [666, 98] on button "Add Plan Treatment" at bounding box center [675, 95] width 80 height 18
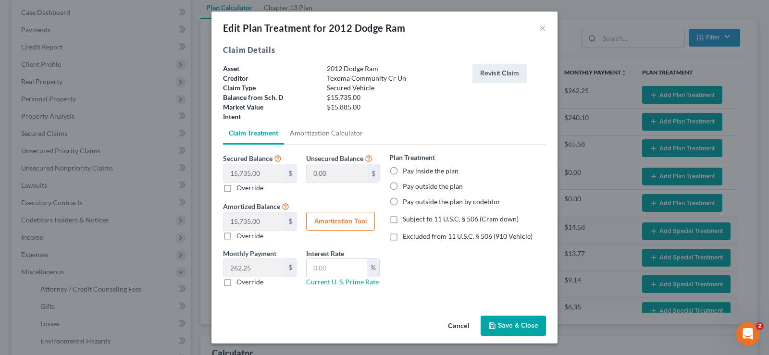
click at [346, 218] on button "Amortization Tool" at bounding box center [340, 221] width 69 height 19
type input "15,735.00"
type input "60"
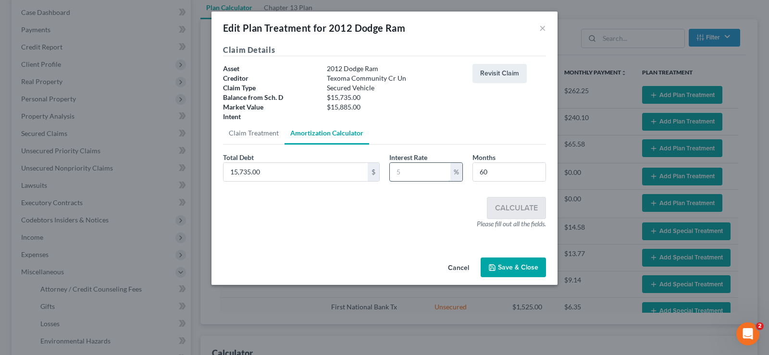
click at [422, 172] on input "text" at bounding box center [420, 172] width 61 height 18
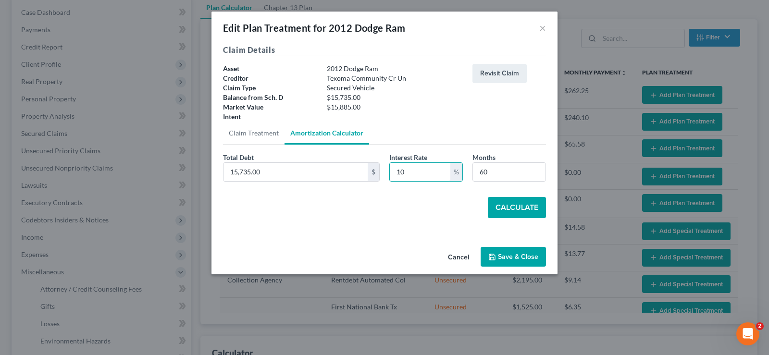
type input "10"
click at [500, 207] on button "Calculate" at bounding box center [517, 207] width 58 height 21
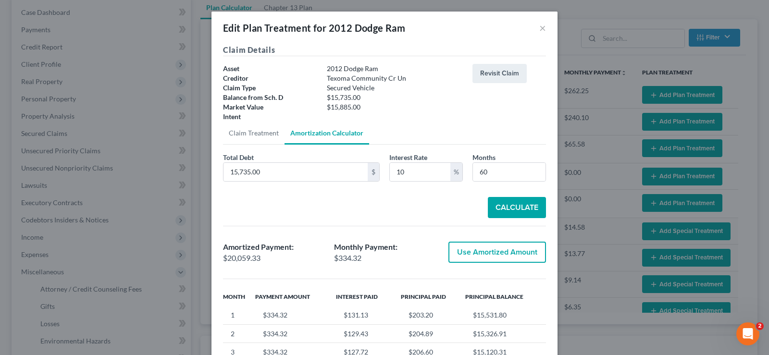
click at [499, 255] on button "Use Amortized Amount" at bounding box center [497, 252] width 98 height 21
type input "20,059.33"
checkbox input "true"
type input "334.32"
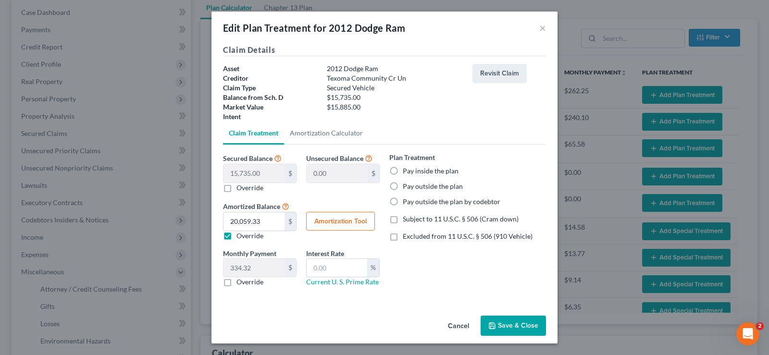
click at [403, 171] on label "Pay inside the plan" at bounding box center [431, 171] width 56 height 10
click at [406, 171] on input "Pay inside the plan" at bounding box center [409, 169] width 6 height 6
radio input "true"
click at [524, 329] on button "Save & Close" at bounding box center [512, 326] width 65 height 20
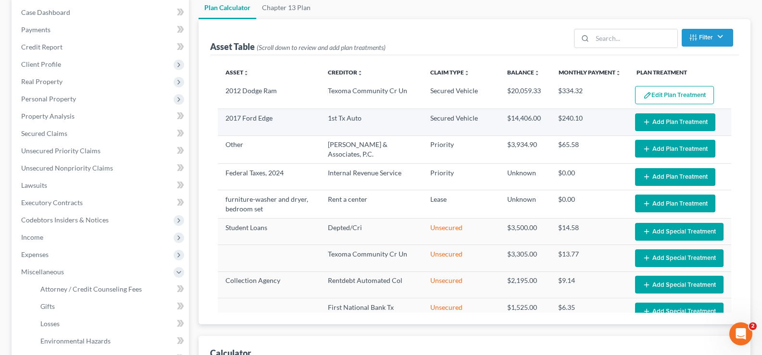
click at [659, 122] on button "Add Plan Treatment" at bounding box center [675, 122] width 80 height 18
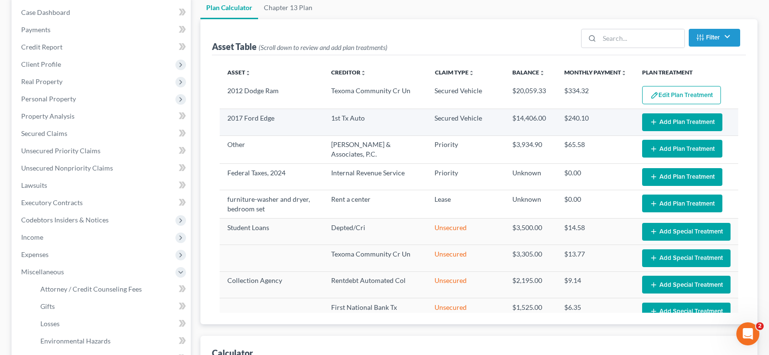
select select "59"
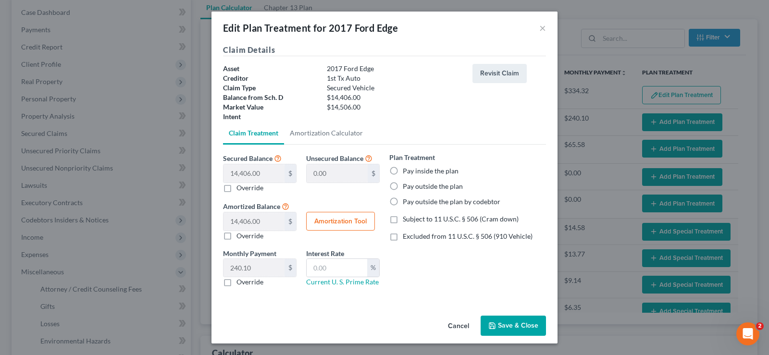
click at [403, 169] on label "Pay inside the plan" at bounding box center [431, 171] width 56 height 10
click at [406, 169] on input "Pay inside the plan" at bounding box center [409, 169] width 6 height 6
radio input "true"
click at [352, 221] on button "Amortization Tool" at bounding box center [340, 221] width 69 height 19
type input "14,406.00"
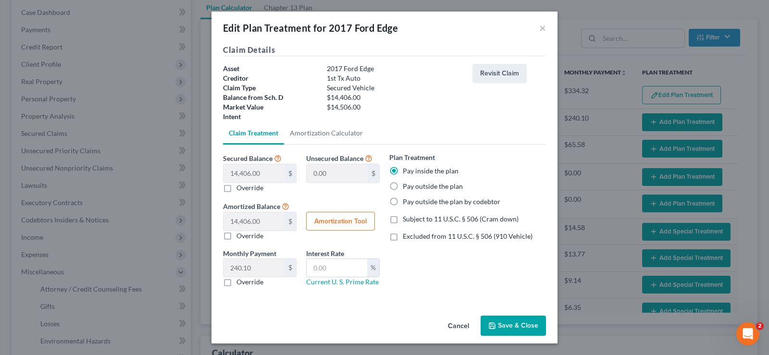
type input "60"
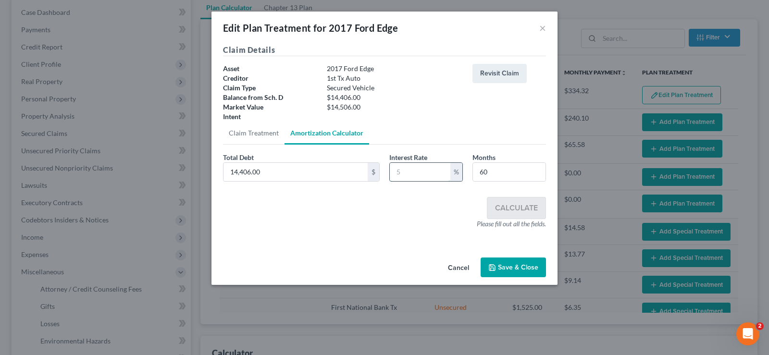
click at [407, 168] on input "text" at bounding box center [420, 172] width 61 height 18
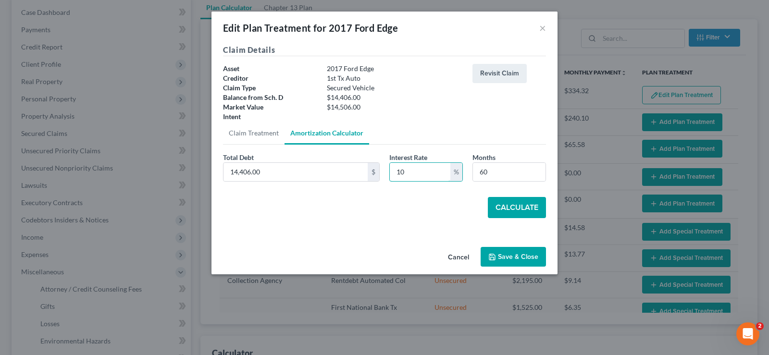
type input "10"
click at [513, 205] on button "Calculate" at bounding box center [517, 207] width 58 height 21
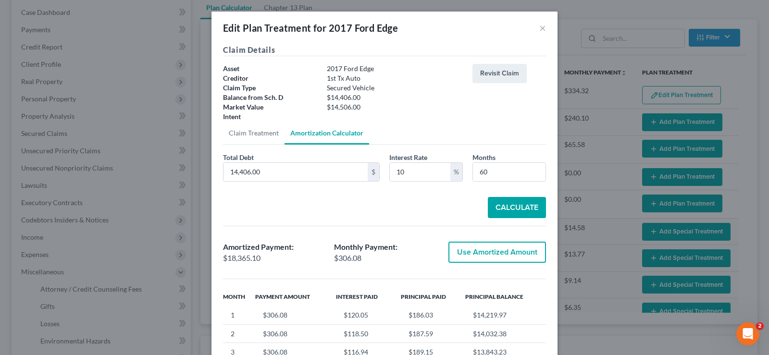
click at [485, 258] on button "Use Amortized Amount" at bounding box center [497, 252] width 98 height 21
type input "18,365.09"
checkbox input "true"
type input "306.08"
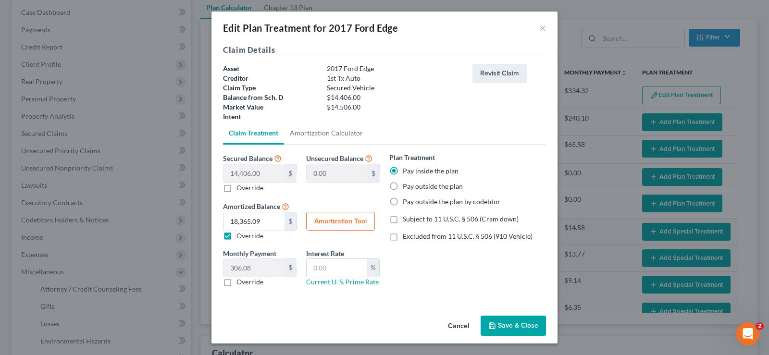
click at [505, 328] on button "Save & Close" at bounding box center [512, 326] width 65 height 20
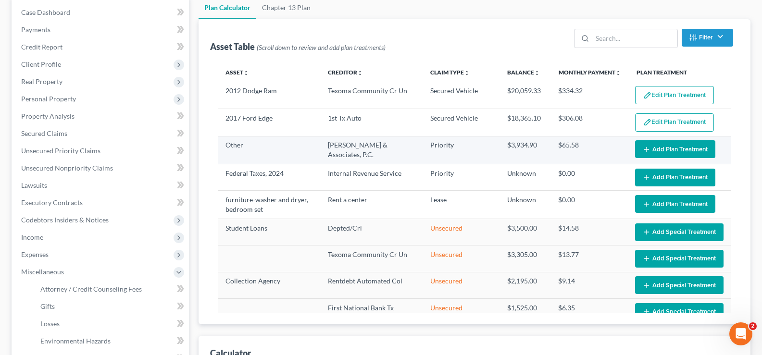
select select "59"
click at [660, 150] on button "Add Plan Treatment" at bounding box center [675, 149] width 80 height 18
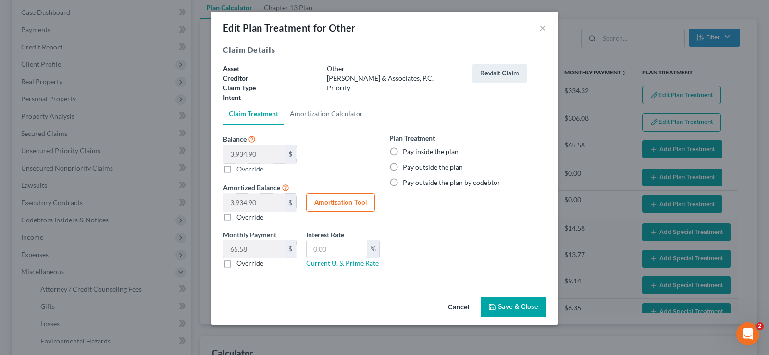
click at [403, 150] on label "Pay inside the plan" at bounding box center [431, 152] width 56 height 10
click at [406, 150] on input "Pay inside the plan" at bounding box center [409, 150] width 6 height 6
radio input "true"
click at [500, 308] on button "Save & Close" at bounding box center [512, 307] width 65 height 20
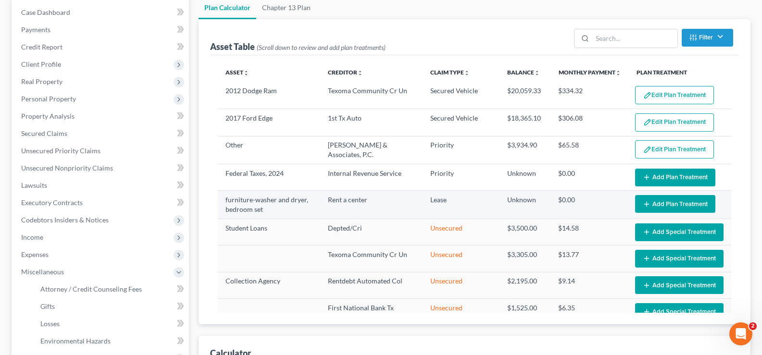
select select "59"
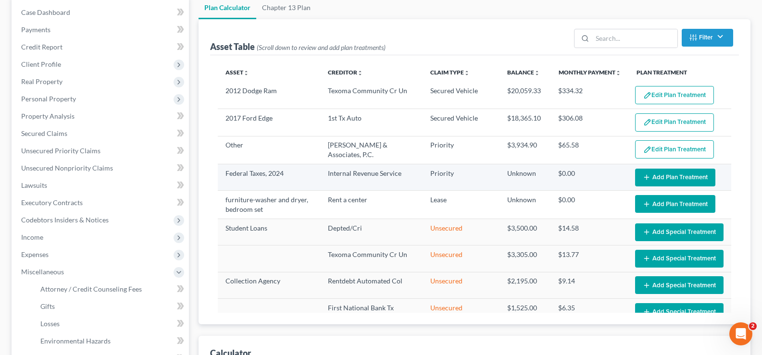
click at [642, 176] on icon "button" at bounding box center [646, 177] width 8 height 8
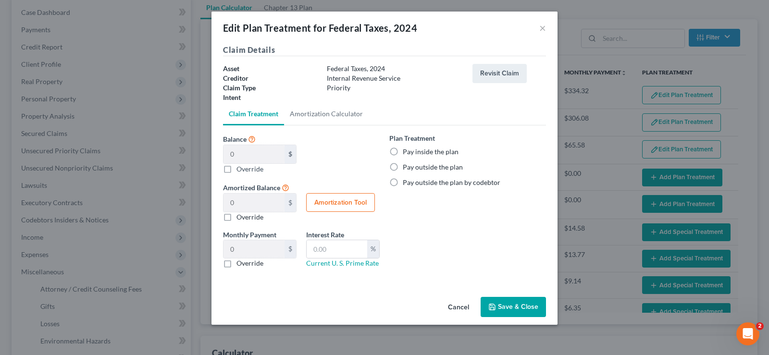
click at [403, 151] on label "Pay inside the plan" at bounding box center [431, 152] width 56 height 10
click at [406, 151] on input "Pay inside the plan" at bounding box center [409, 150] width 6 height 6
radio input "true"
click at [514, 310] on button "Save & Close" at bounding box center [512, 307] width 65 height 20
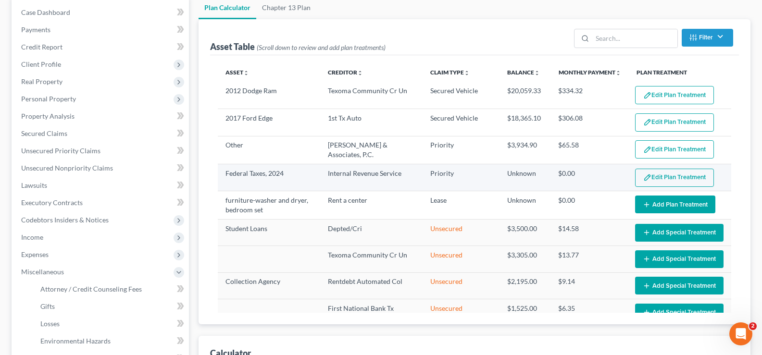
select select "59"
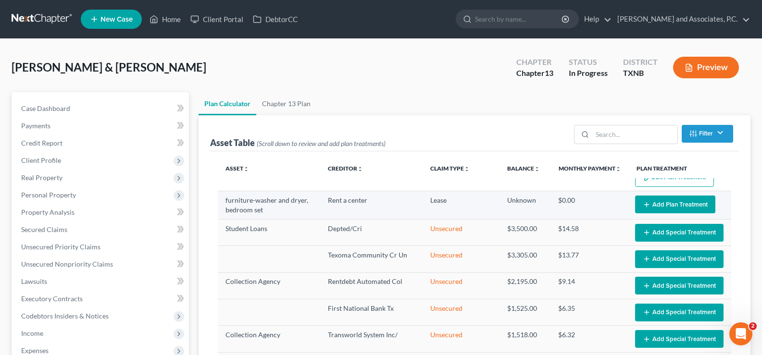
click at [642, 208] on icon "button" at bounding box center [646, 205] width 8 height 8
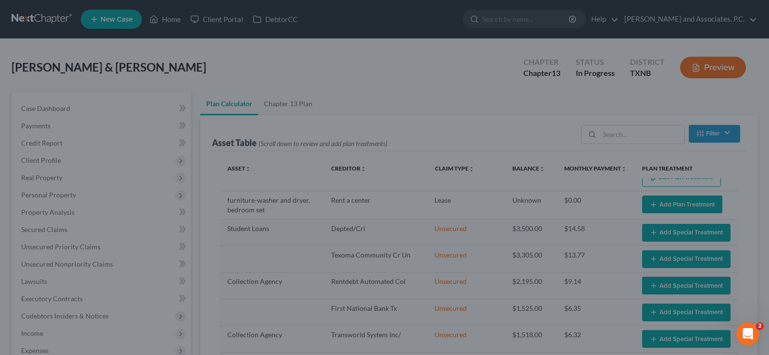
click at [582, 99] on div "Edit Plan Treatment for furniture-washer and dryer, bedroom set × Claim Details…" at bounding box center [384, 177] width 769 height 355
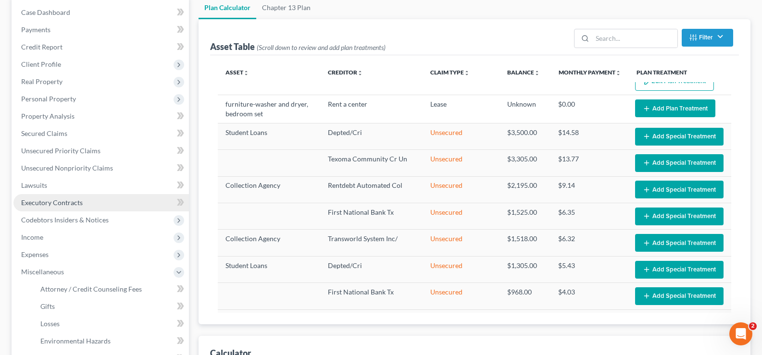
click at [65, 200] on span "Executory Contracts" at bounding box center [51, 202] width 61 height 8
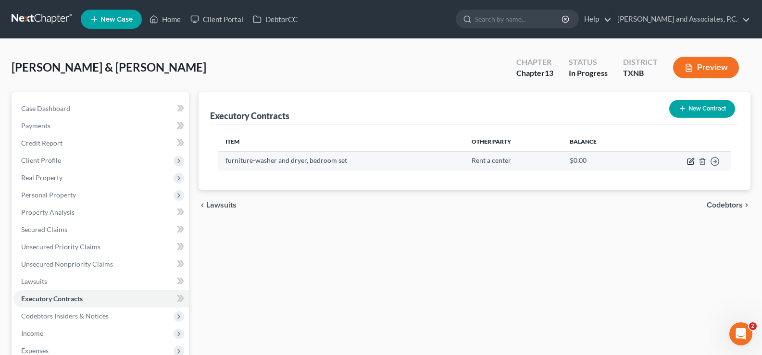
click at [689, 162] on icon "button" at bounding box center [691, 160] width 4 height 4
select select "2"
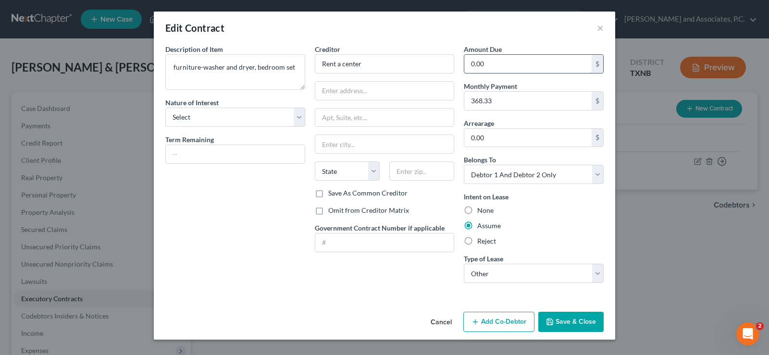
click at [500, 61] on input "0.00" at bounding box center [527, 64] width 127 height 18
click at [195, 152] on input "text" at bounding box center [235, 154] width 139 height 18
click at [597, 278] on select "Select Real Estate Car Other" at bounding box center [534, 273] width 140 height 19
click at [579, 222] on div "Assume" at bounding box center [534, 226] width 140 height 10
click at [599, 275] on select "Select Real Estate Car Other" at bounding box center [534, 273] width 140 height 19
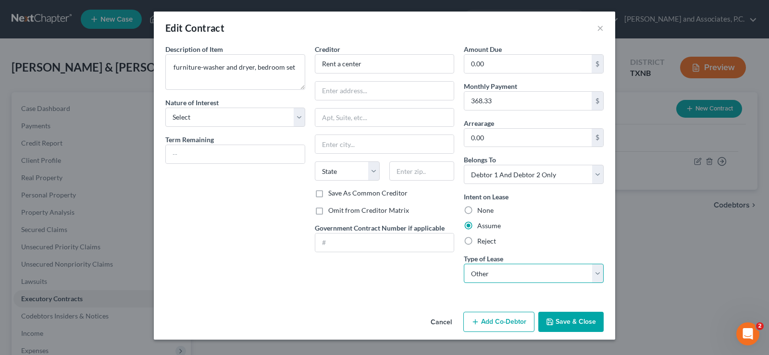
click at [464, 264] on select "Select Real Estate Car Other" at bounding box center [534, 273] width 140 height 19
click at [600, 270] on select "Select Real Estate Car Other" at bounding box center [534, 273] width 140 height 19
click at [592, 216] on div "Intent on Lease None Assume Reject" at bounding box center [534, 219] width 140 height 54
click at [571, 324] on button "Save & Close" at bounding box center [570, 322] width 65 height 20
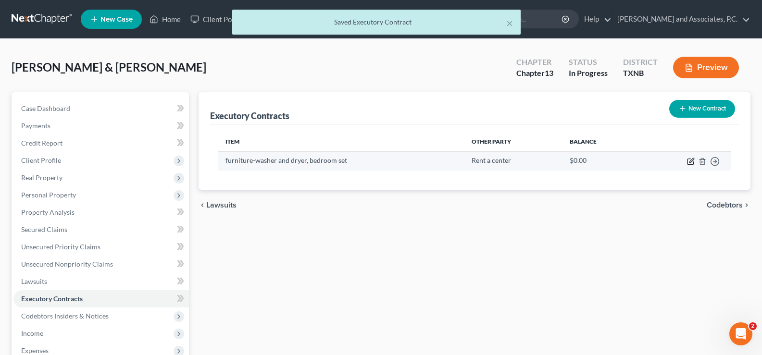
click at [690, 162] on icon "button" at bounding box center [691, 160] width 4 height 4
select select "2"
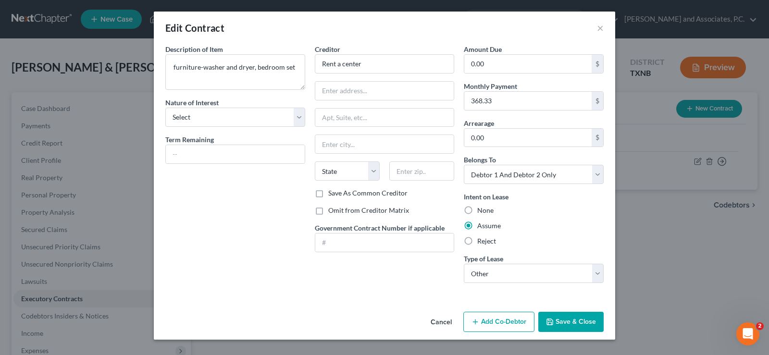
click at [593, 321] on button "Save & Close" at bounding box center [570, 322] width 65 height 20
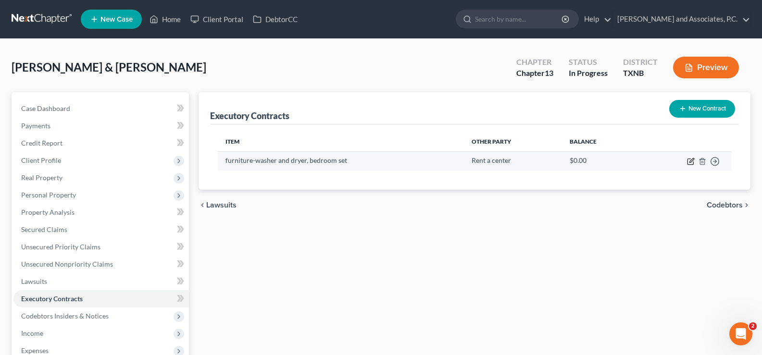
click at [689, 162] on icon "button" at bounding box center [691, 160] width 4 height 4
select select "2"
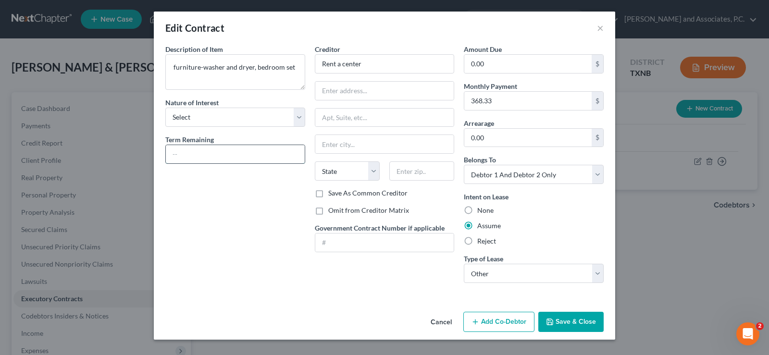
click at [242, 154] on input "text" at bounding box center [235, 154] width 139 height 18
click at [509, 66] on input "0.00" at bounding box center [527, 64] width 127 height 18
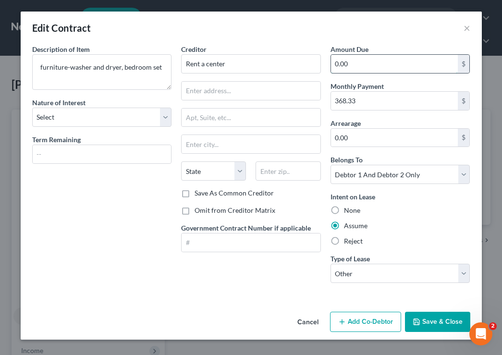
click at [383, 60] on input "0.00" at bounding box center [394, 64] width 127 height 18
type input "0"
type input "1,623.27"
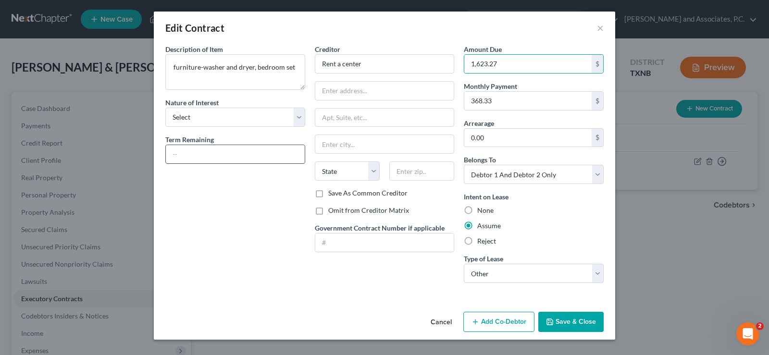
click at [181, 152] on input "text" at bounding box center [235, 154] width 139 height 18
type input "5 months"
click at [560, 323] on button "Save & Close" at bounding box center [570, 322] width 65 height 20
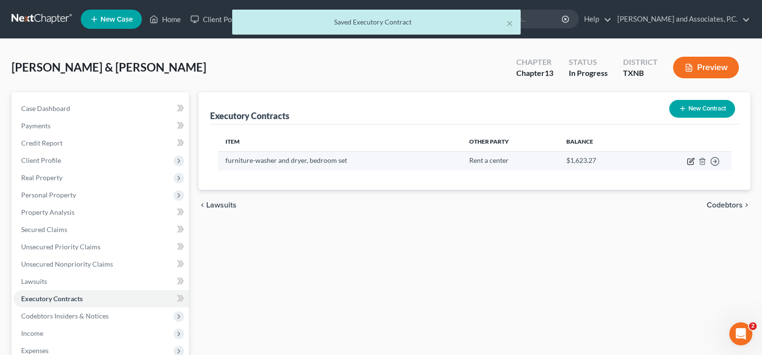
click at [691, 164] on icon "button" at bounding box center [691, 162] width 8 height 8
select select "2"
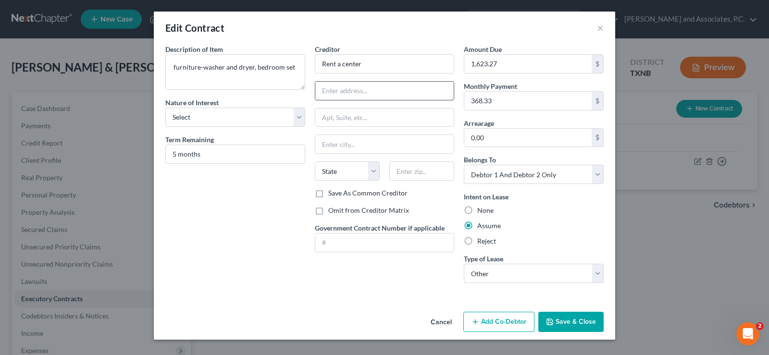
click at [402, 93] on input "text" at bounding box center [384, 91] width 139 height 18
click at [340, 63] on input "Rent a center" at bounding box center [385, 63] width 140 height 19
type input "Rent-A-Center"
click at [340, 92] on input "text" at bounding box center [384, 91] width 139 height 18
type input "2708 Southwest Pkwy, #112"
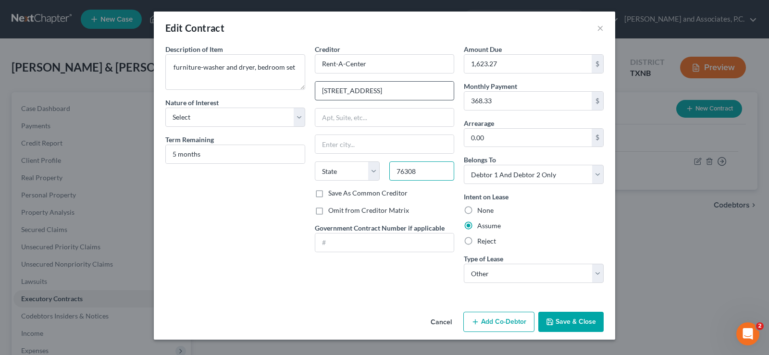
type input "76308"
type input "Wichita Falls"
select select "45"
click at [570, 320] on button "Save & Close" at bounding box center [570, 322] width 65 height 20
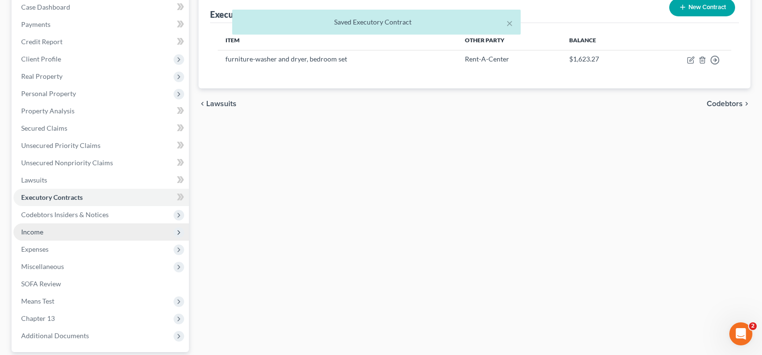
scroll to position [190, 0]
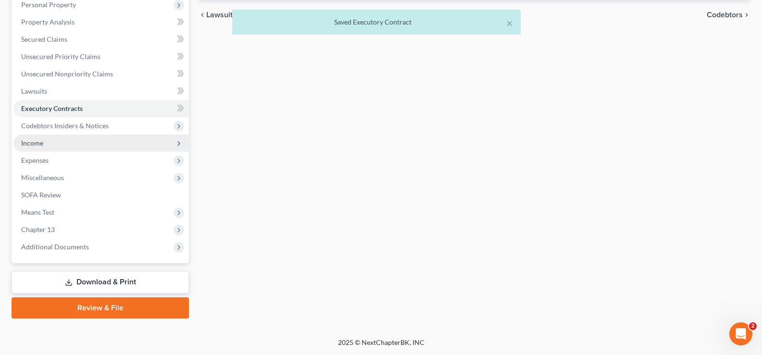
click at [59, 140] on span "Income" at bounding box center [100, 143] width 175 height 17
